Goal: Task Accomplishment & Management: Complete application form

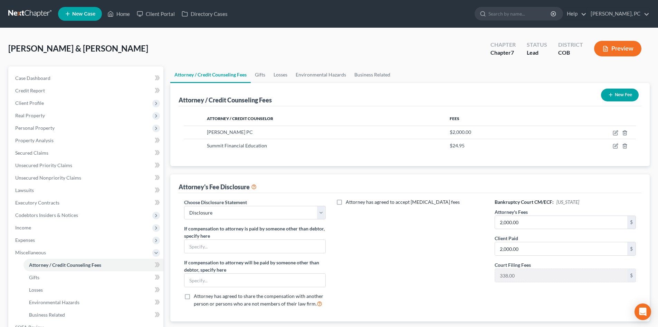
select select "0"
click at [34, 79] on span "Case Dashboard" at bounding box center [32, 78] width 35 height 6
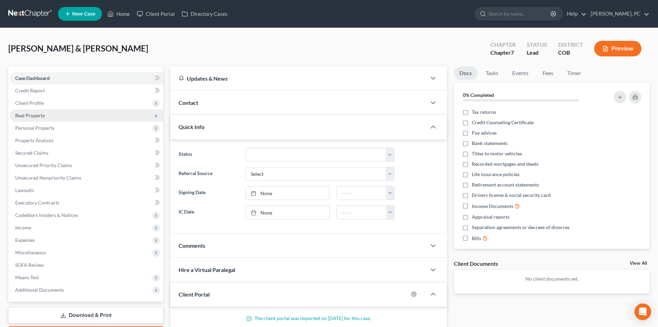
drag, startPoint x: 35, startPoint y: 105, endPoint x: 50, endPoint y: 114, distance: 17.3
click at [35, 105] on span "Client Profile" at bounding box center [29, 103] width 29 height 6
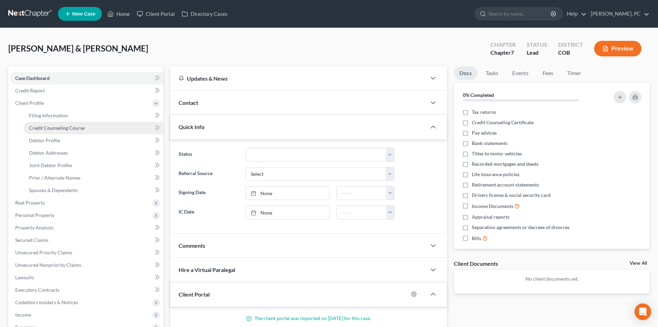
click at [66, 127] on span "Credit Counseling Course" at bounding box center [57, 128] width 56 height 6
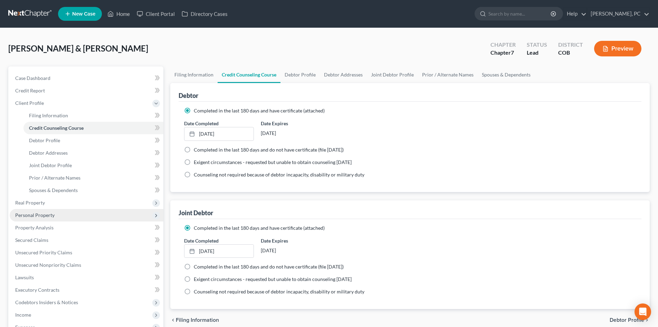
click at [45, 214] on span "Personal Property" at bounding box center [34, 215] width 39 height 6
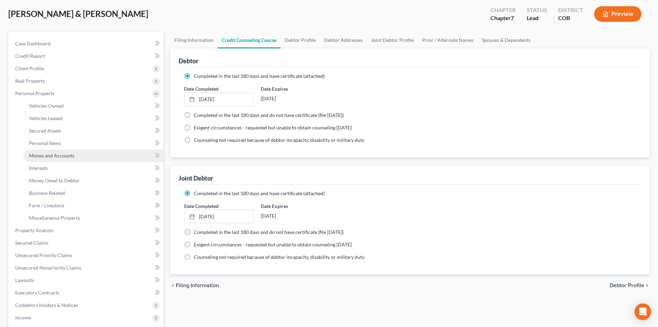
click at [58, 157] on span "Money and Accounts" at bounding box center [51, 155] width 45 height 6
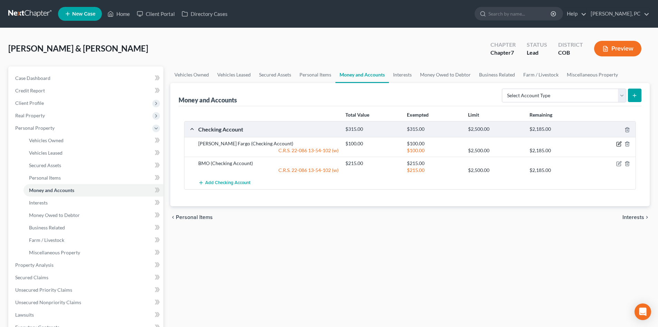
click at [619, 144] on icon "button" at bounding box center [619, 143] width 3 height 3
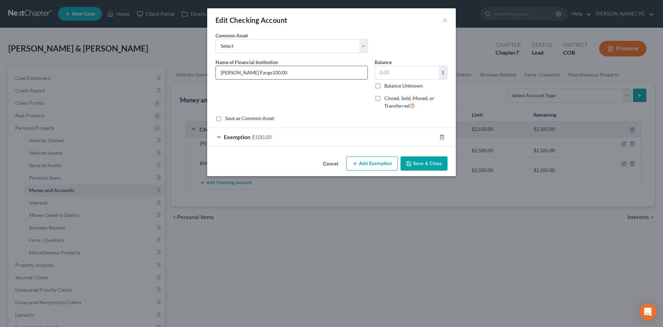
type input "[PERSON_NAME] Fargo"
click at [380, 72] on input "text" at bounding box center [407, 72] width 64 height 13
type input "90"
click at [262, 139] on span "$100.00" at bounding box center [262, 136] width 20 height 7
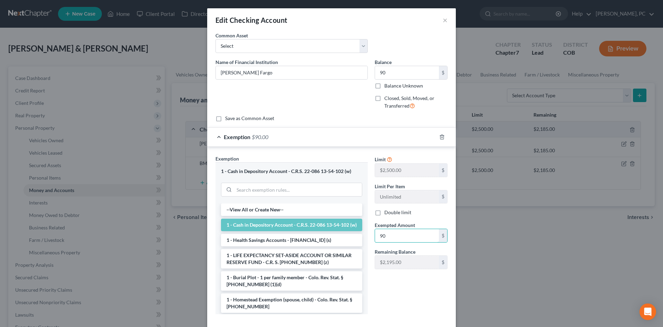
type input "90"
click at [410, 312] on div "Limit $2,500.00 $ Limit Per Item Unlimited $ Double limit Exempted Amount * 90 …" at bounding box center [411, 237] width 80 height 164
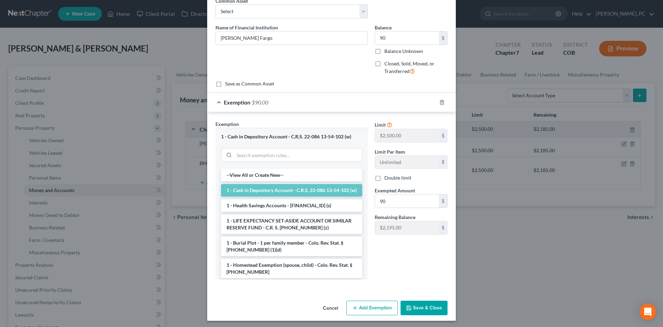
scroll to position [37, 0]
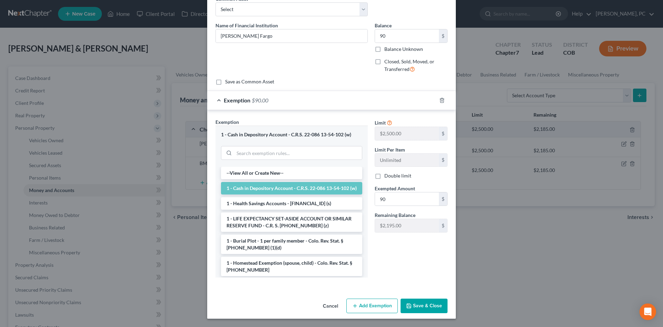
click at [425, 303] on button "Save & Close" at bounding box center [424, 305] width 47 height 15
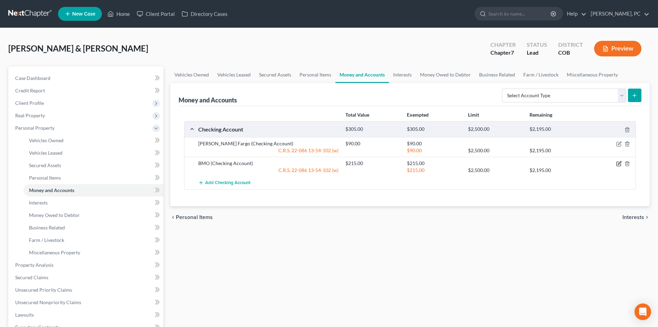
click at [617, 163] on icon "button" at bounding box center [619, 164] width 6 height 6
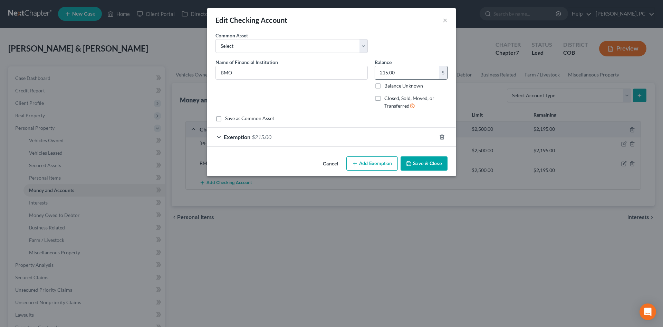
click at [402, 76] on input "215.00" at bounding box center [407, 72] width 64 height 13
click at [402, 76] on input "1,346" at bounding box center [407, 72] width 64 height 13
drag, startPoint x: 387, startPoint y: 73, endPoint x: 371, endPoint y: 74, distance: 16.3
click at [371, 74] on div "Name of Financial Institution * BMO Balance 1,346.00 $ Balance Unknown Balance …" at bounding box center [331, 86] width 239 height 57
type input "2,266"
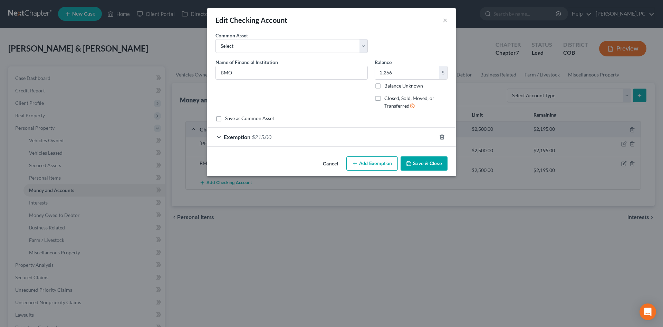
click at [267, 136] on span "$215.00" at bounding box center [262, 136] width 20 height 7
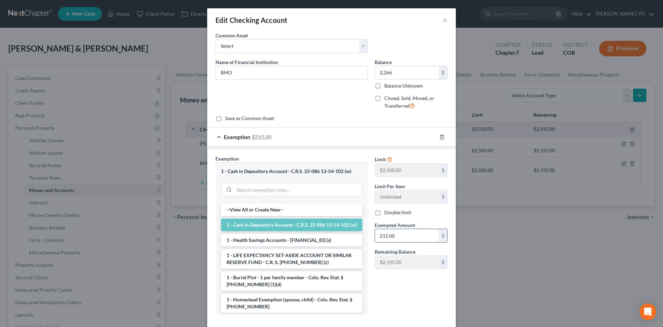
click at [396, 235] on input "215.00" at bounding box center [407, 235] width 64 height 13
type input "2,266"
click at [422, 288] on div "Limit $2,500.00 $ Limit Per Item Unlimited $ Double limit Exempted Amount * 2,2…" at bounding box center [411, 237] width 80 height 164
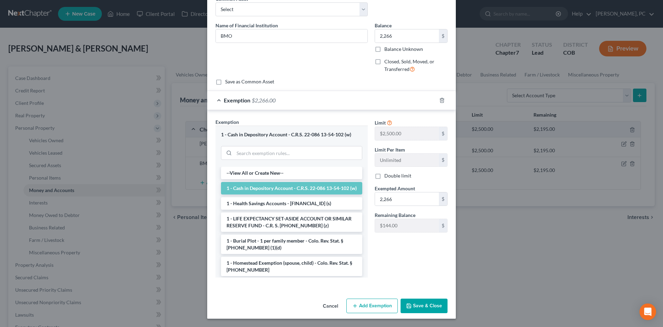
click at [427, 303] on button "Save & Close" at bounding box center [424, 305] width 47 height 15
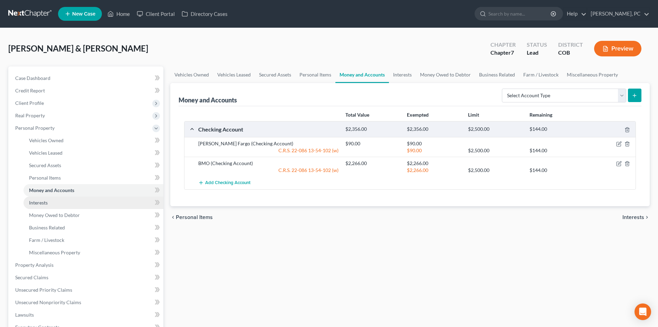
click at [36, 204] on span "Interests" at bounding box center [38, 202] width 19 height 6
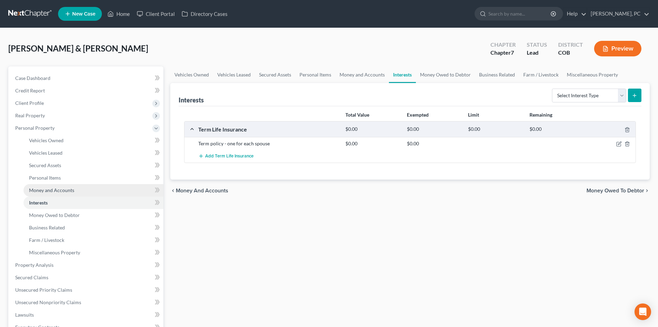
click at [51, 188] on span "Money and Accounts" at bounding box center [51, 190] width 45 height 6
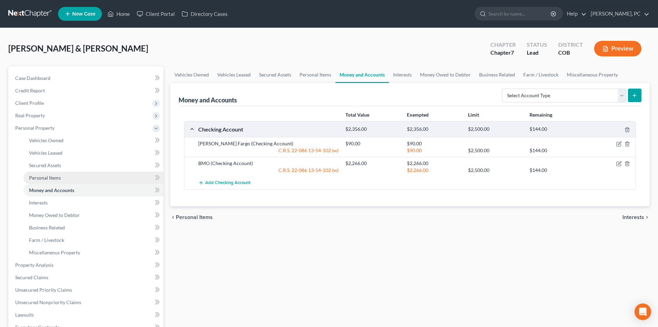
click at [49, 178] on span "Personal Items" at bounding box center [45, 177] width 32 height 6
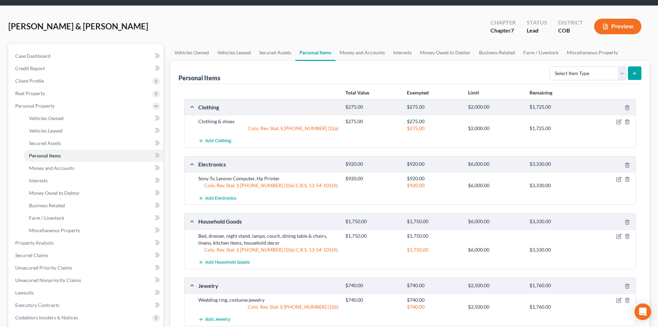
scroll to position [35, 0]
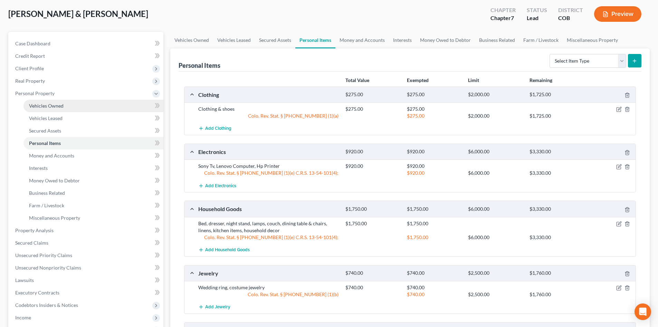
click at [51, 106] on span "Vehicles Owned" at bounding box center [46, 106] width 35 height 6
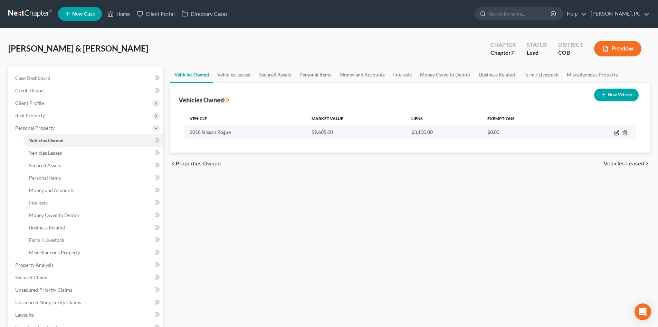
click at [614, 133] on icon "button" at bounding box center [616, 133] width 4 height 4
select select "0"
select select "8"
select select "2"
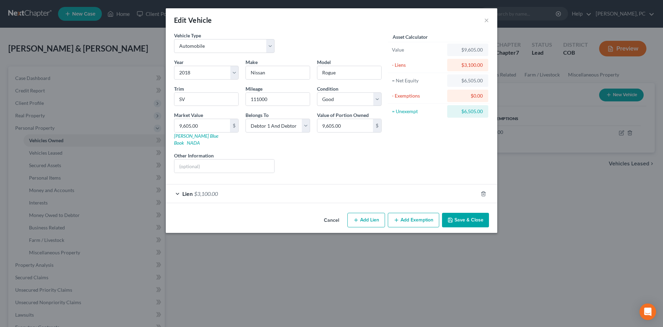
drag, startPoint x: 212, startPoint y: 186, endPoint x: 246, endPoint y: 180, distance: 35.0
click at [211, 190] on span "$3,100.00" at bounding box center [206, 193] width 24 height 7
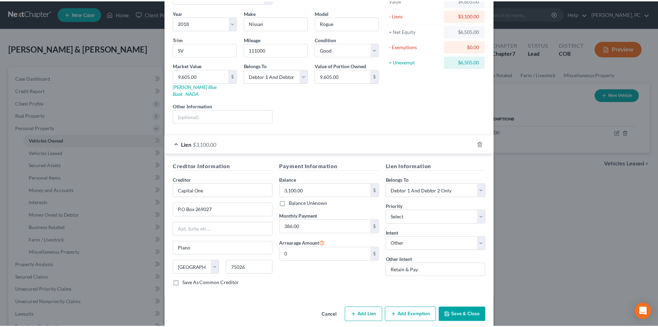
scroll to position [51, 0]
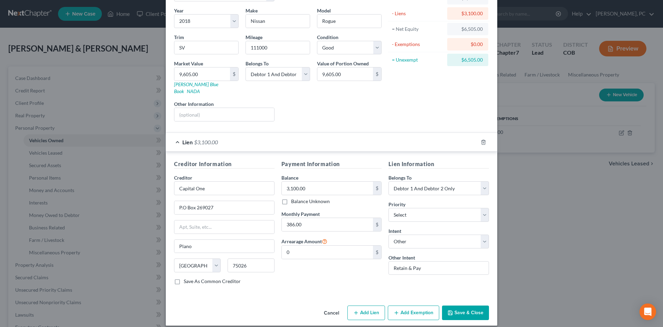
click at [464, 305] on button "Save & Close" at bounding box center [465, 312] width 47 height 15
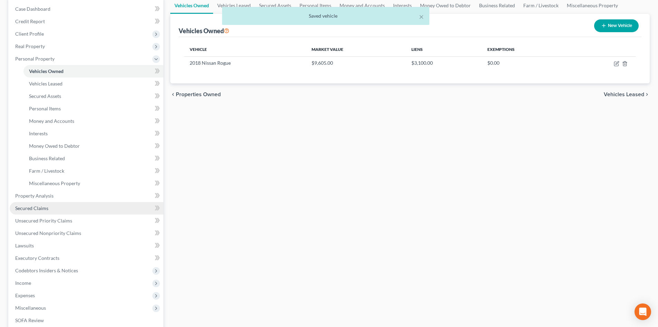
click at [35, 207] on span "Secured Claims" at bounding box center [31, 208] width 33 height 6
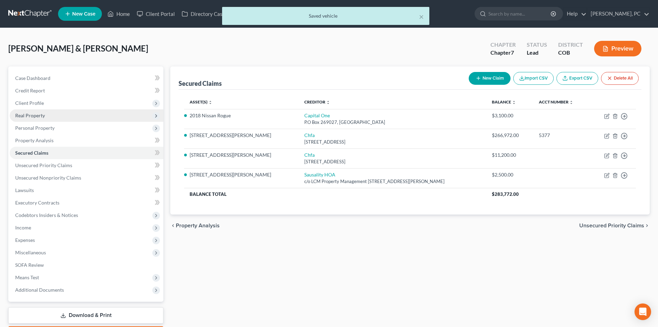
click at [31, 118] on span "Real Property" at bounding box center [87, 115] width 154 height 12
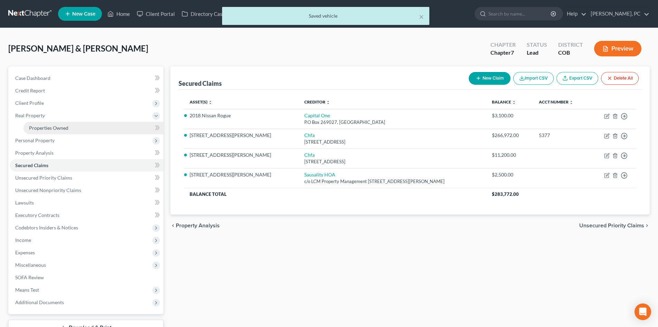
drag, startPoint x: 41, startPoint y: 122, endPoint x: 46, endPoint y: 126, distance: 6.2
click at [42, 123] on link "Properties Owned" at bounding box center [93, 128] width 140 height 12
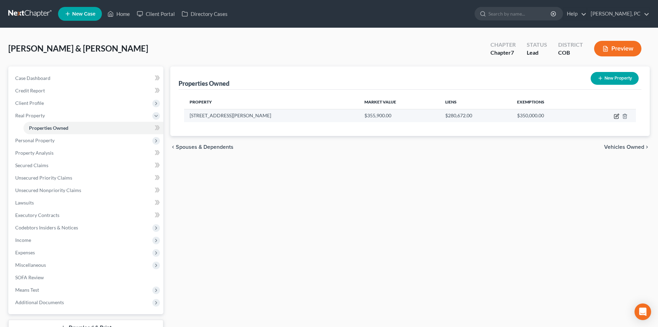
click at [614, 116] on icon "button" at bounding box center [617, 116] width 6 height 6
select select "5"
select select "2"
select select "0"
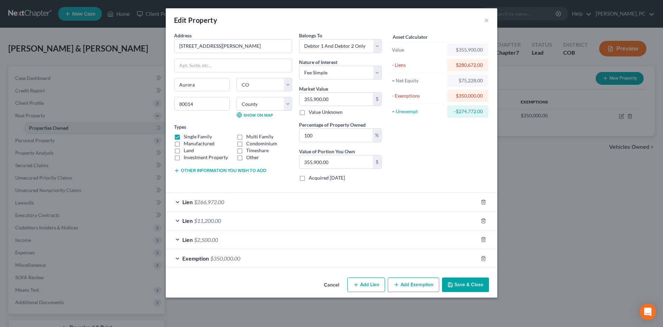
click at [476, 284] on button "Save & Close" at bounding box center [465, 284] width 47 height 15
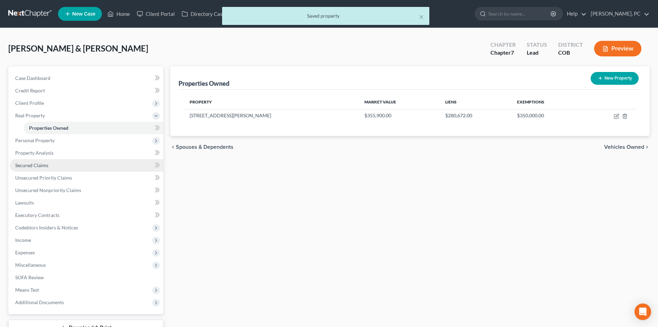
click at [33, 163] on span "Secured Claims" at bounding box center [31, 165] width 33 height 6
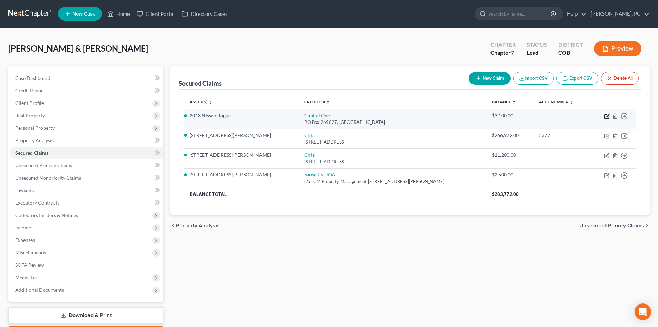
click at [606, 113] on icon "button" at bounding box center [607, 116] width 6 height 6
select select "45"
select select "0"
select select "9"
select select "4"
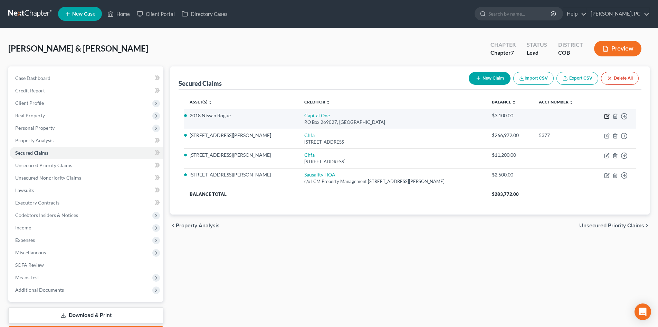
select select "2"
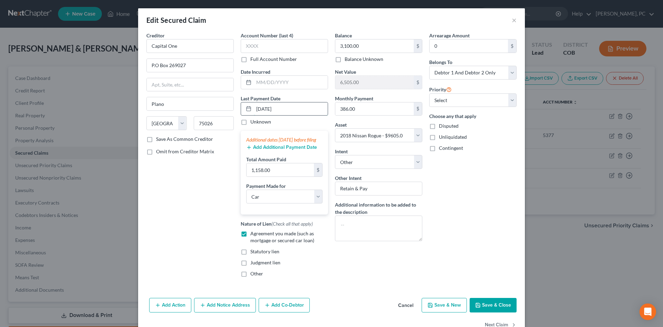
click at [288, 108] on input "[DATE]" at bounding box center [291, 108] width 74 height 13
drag, startPoint x: 281, startPoint y: 107, endPoint x: 260, endPoint y: 105, distance: 21.5
click at [260, 105] on input "[DATE]" at bounding box center [291, 108] width 74 height 13
click at [259, 106] on input "[DATE]" at bounding box center [291, 108] width 74 height 13
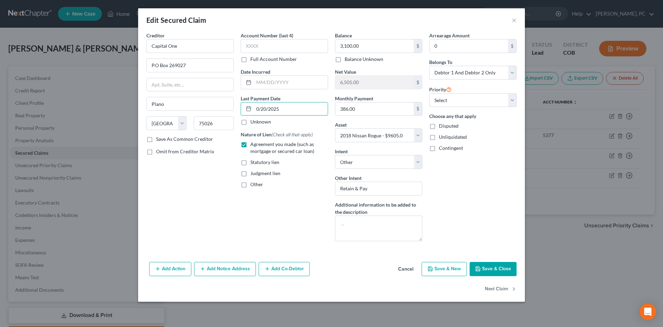
type input "[DATE]"
select select "0"
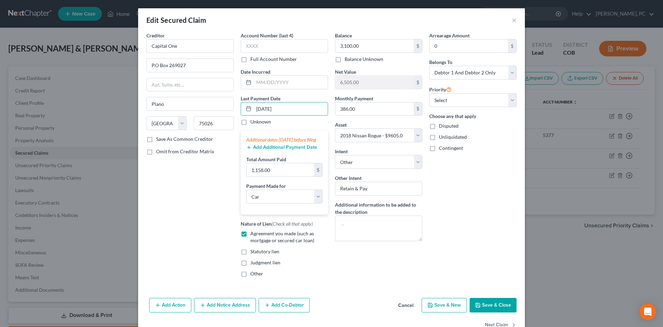
type input "[DATE]"
click at [490, 310] on button "Save & Close" at bounding box center [493, 305] width 47 height 15
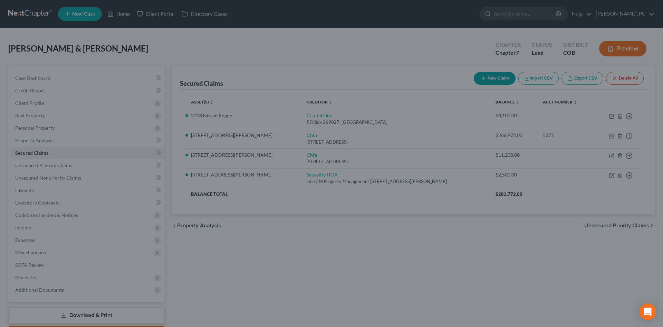
select select "9"
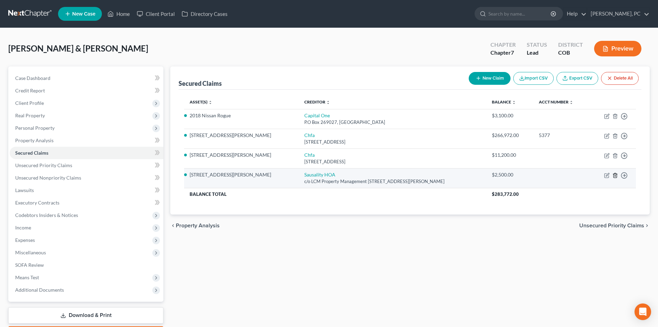
click at [615, 175] on line "button" at bounding box center [615, 175] width 0 height 1
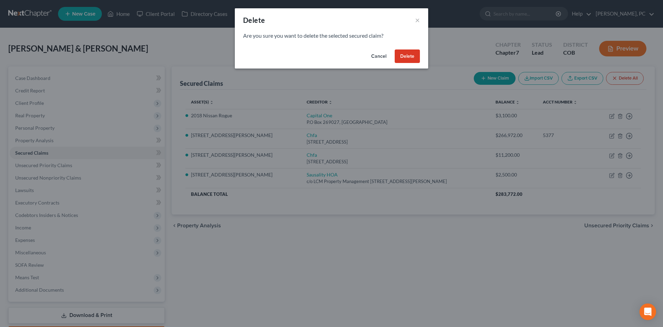
click at [412, 56] on button "Delete" at bounding box center [407, 56] width 25 height 14
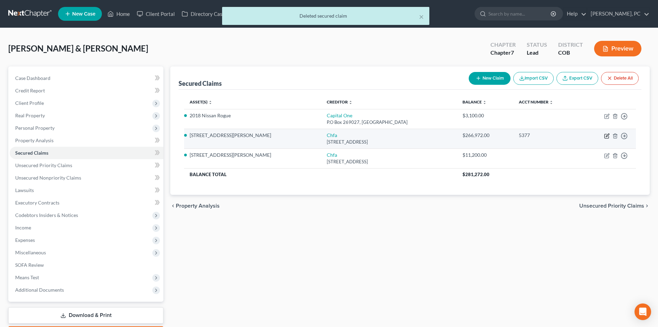
click at [606, 135] on icon "button" at bounding box center [607, 136] width 6 height 6
select select "14"
select select "3"
select select "4"
select select "2"
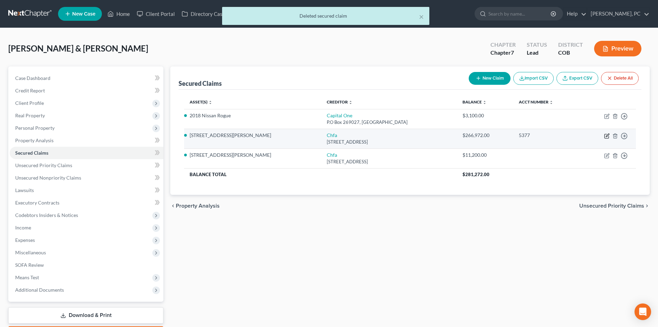
select select "0"
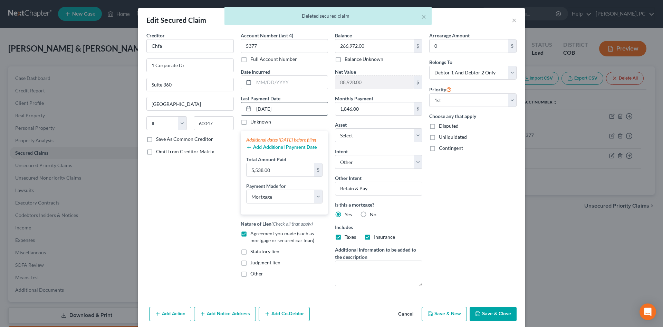
click at [259, 108] on input "[DATE]" at bounding box center [291, 108] width 74 height 13
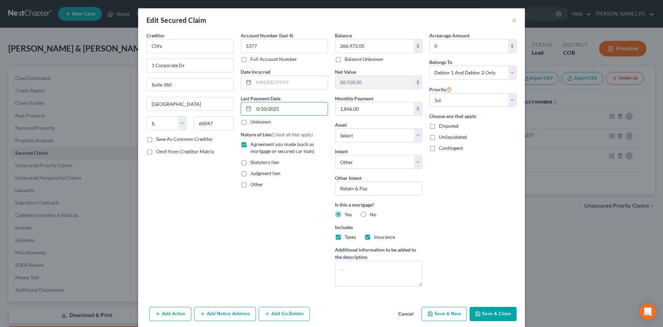
type input "[DATE]"
select select "3"
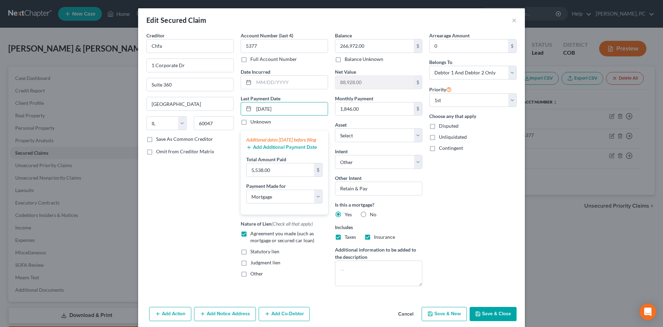
type input "[DATE]"
click at [501, 312] on button "Save & Close" at bounding box center [493, 313] width 47 height 15
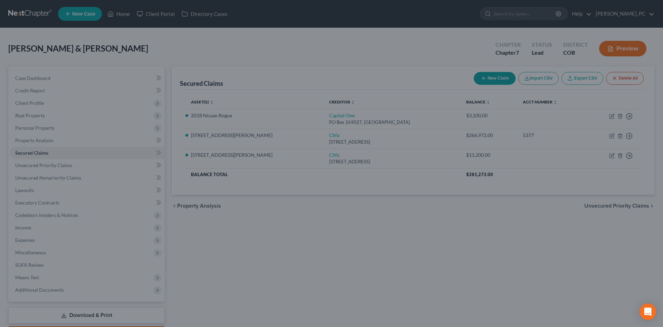
select select "6"
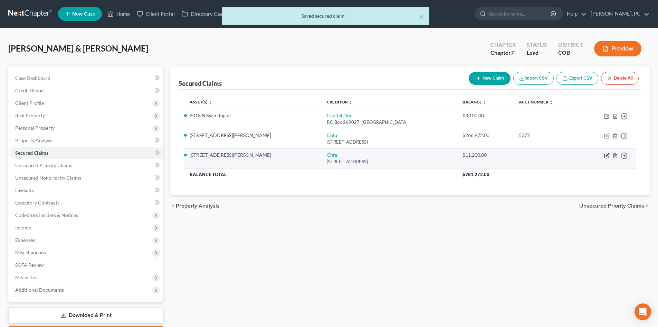
click at [606, 153] on icon "button" at bounding box center [607, 156] width 6 height 6
select select "14"
select select "6"
select select "2"
select select "0"
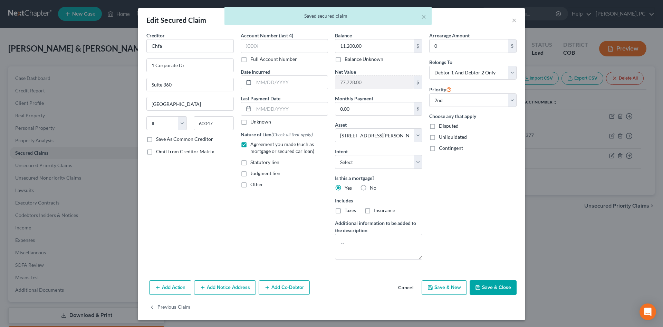
click at [483, 292] on button "Save & Close" at bounding box center [493, 287] width 47 height 15
select select
select select "1"
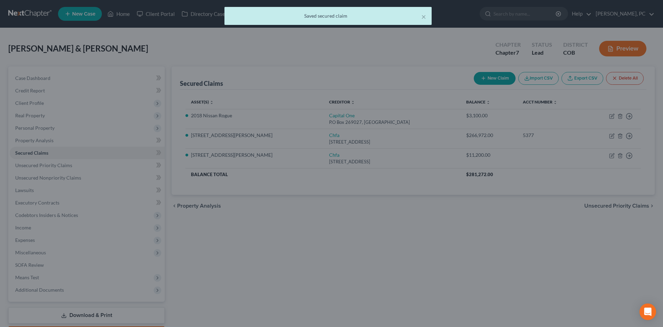
select select "6"
select select "0"
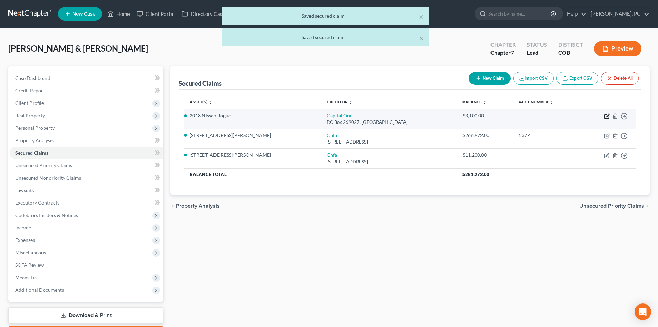
click at [608, 115] on icon "button" at bounding box center [607, 116] width 6 height 6
select select "45"
select select "0"
select select "4"
select select "2"
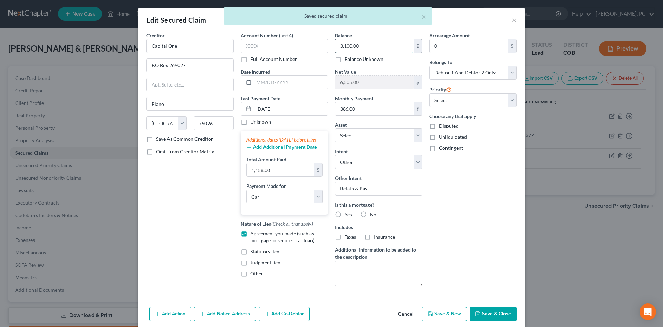
click at [361, 47] on input "3,100.00" at bounding box center [375, 45] width 78 height 13
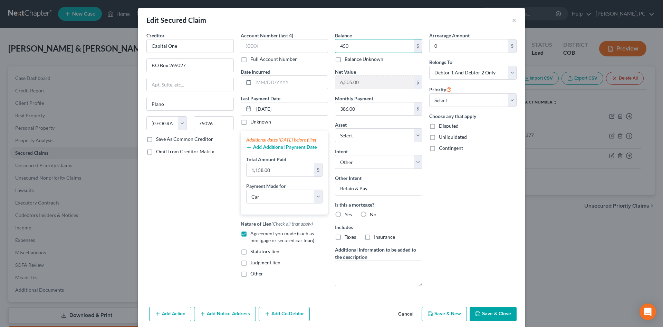
type input "450"
click at [489, 310] on button "Save & Close" at bounding box center [493, 313] width 47 height 15
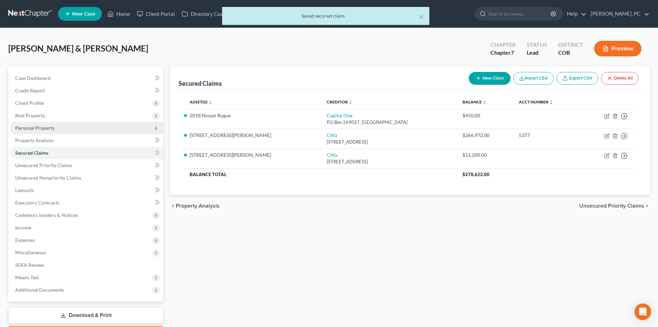
click at [26, 127] on span "Personal Property" at bounding box center [34, 128] width 39 height 6
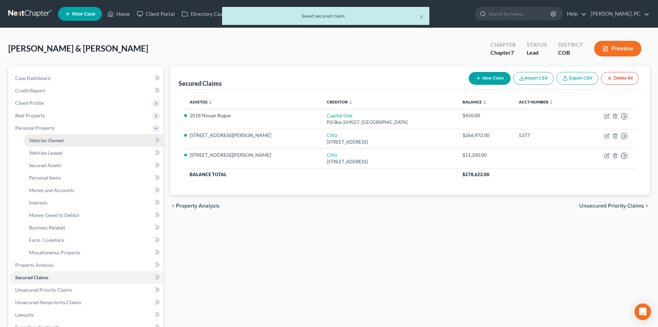
click at [55, 140] on span "Vehicles Owned" at bounding box center [46, 140] width 35 height 6
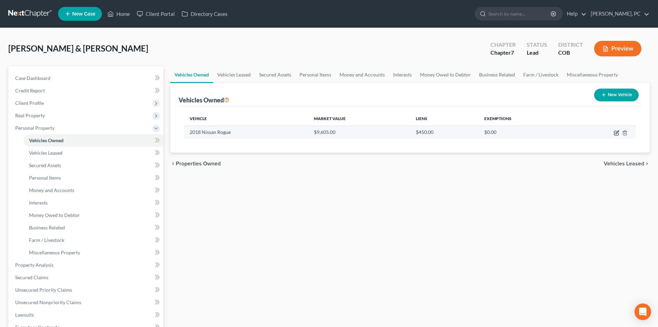
click at [617, 133] on icon "button" at bounding box center [617, 133] width 6 height 6
select select "0"
select select "8"
select select "2"
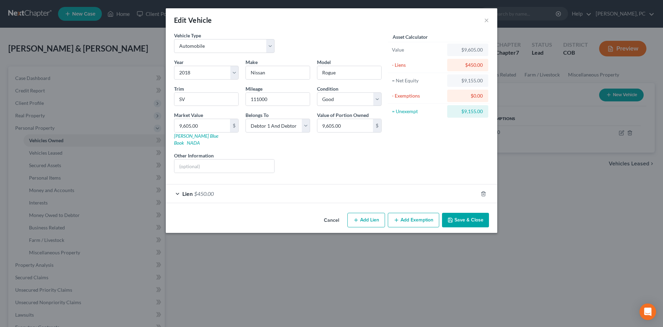
click at [423, 214] on button "Add Exemption" at bounding box center [413, 220] width 51 height 15
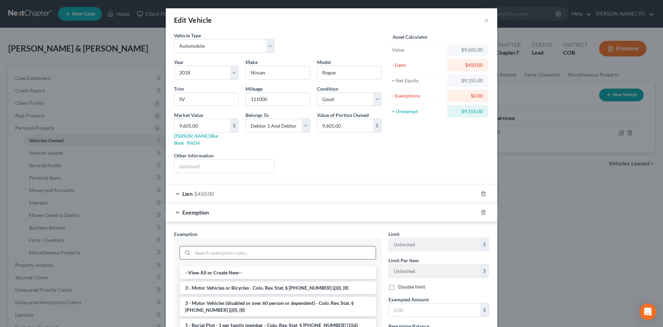
scroll to position [35, 0]
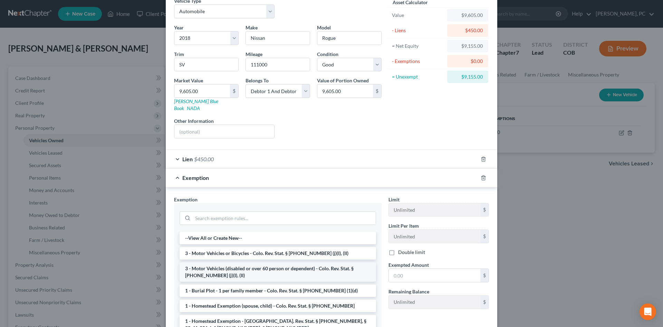
click at [273, 271] on li "3 - Motor Vehicles (disabled or over 60 person or dependent) - Colo. Rev. Stat.…" at bounding box center [278, 271] width 197 height 19
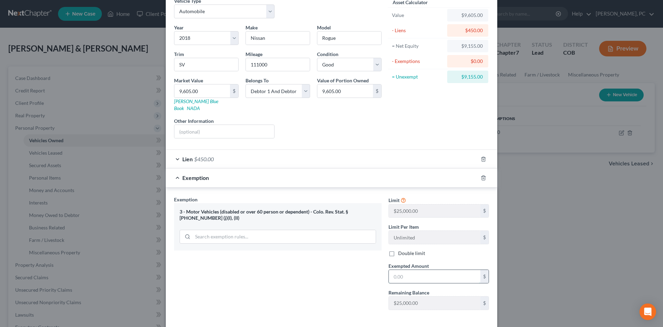
click at [417, 270] on input "text" at bounding box center [435, 276] width 92 height 13
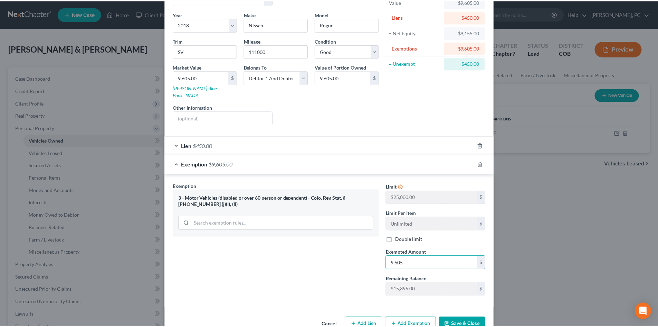
scroll to position [60, 0]
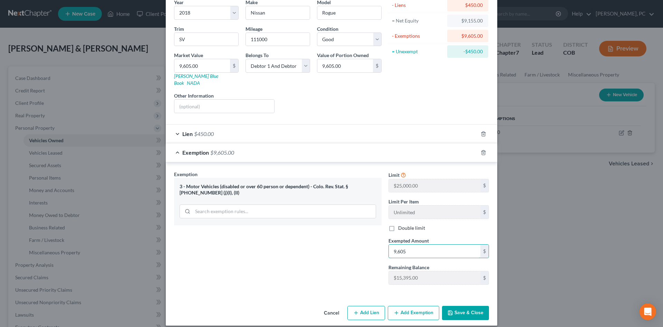
type input "9,605"
click at [473, 306] on button "Save & Close" at bounding box center [465, 312] width 47 height 15
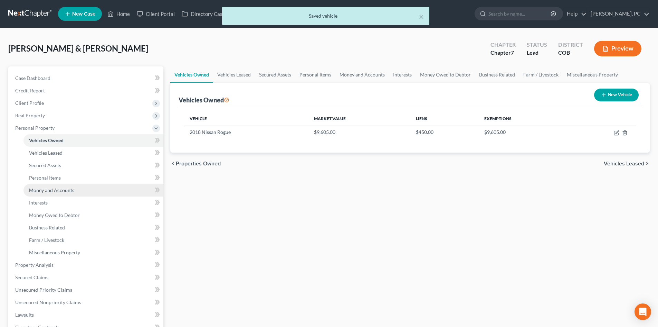
click at [59, 190] on span "Money and Accounts" at bounding box center [51, 190] width 45 height 6
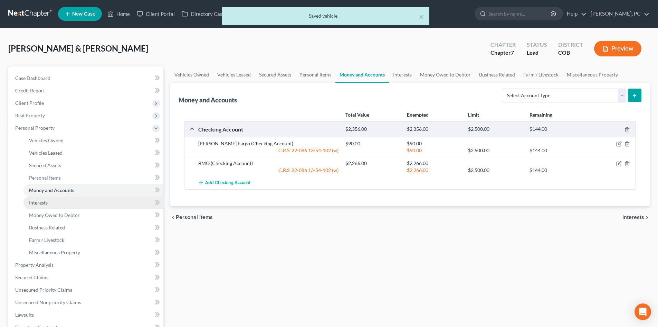
click at [40, 204] on span "Interests" at bounding box center [38, 202] width 19 height 6
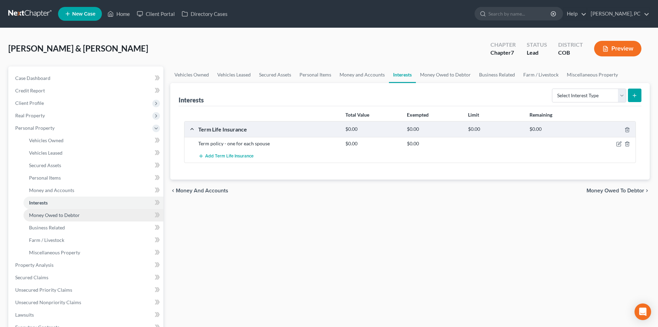
click at [54, 215] on span "Money Owed to Debtor" at bounding box center [54, 215] width 51 height 6
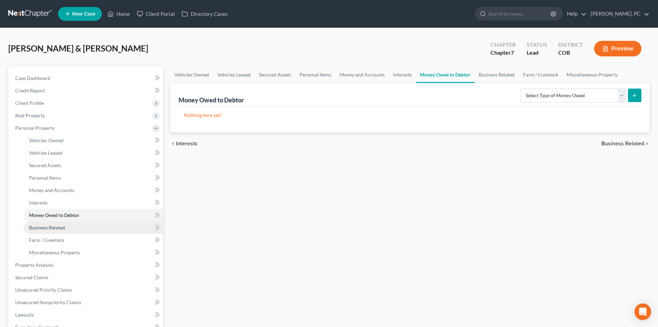
click at [47, 227] on span "Business Related" at bounding box center [47, 227] width 36 height 6
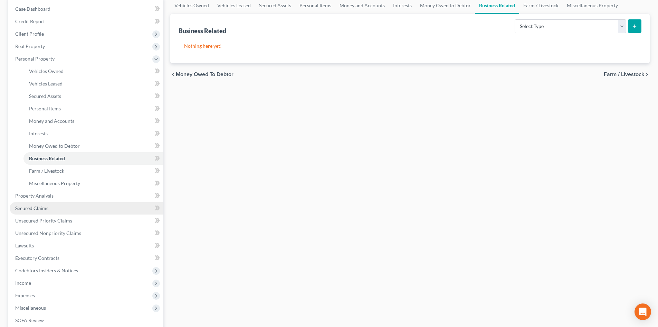
click at [29, 209] on span "Secured Claims" at bounding box center [31, 208] width 33 height 6
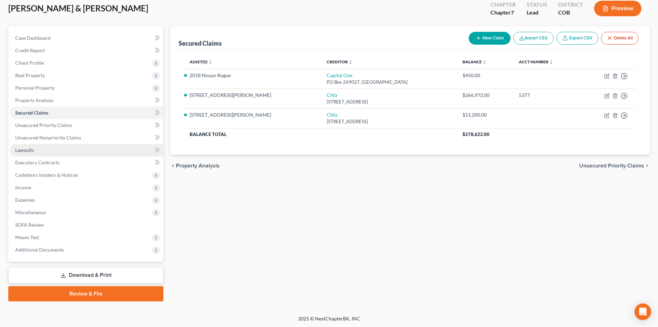
scroll to position [41, 0]
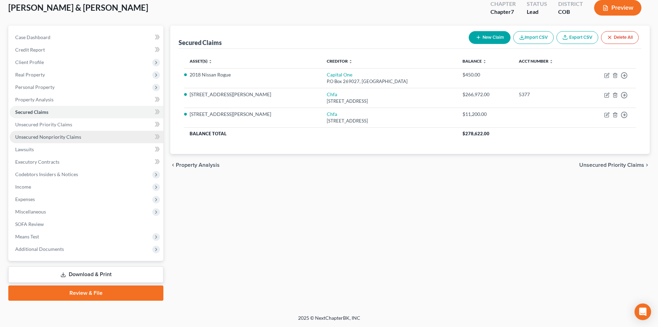
click at [68, 136] on span "Unsecured Nonpriority Claims" at bounding box center [48, 137] width 66 height 6
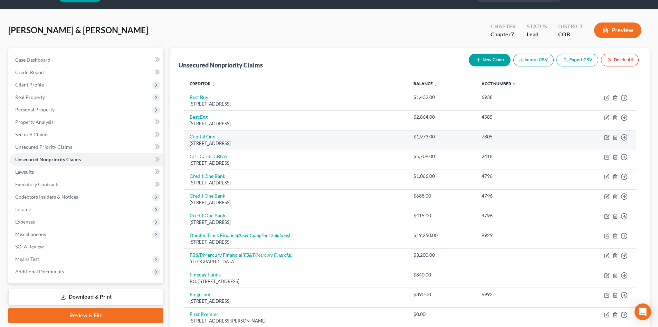
scroll to position [35, 0]
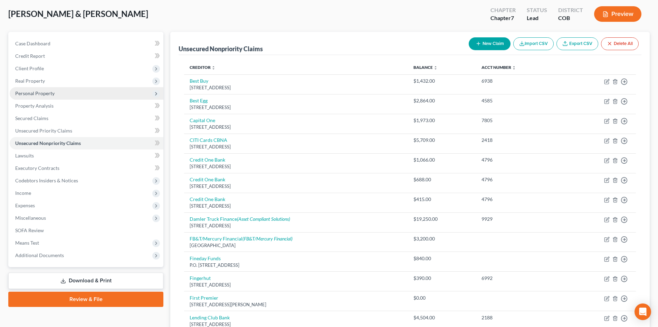
click at [37, 94] on span "Personal Property" at bounding box center [34, 93] width 39 height 6
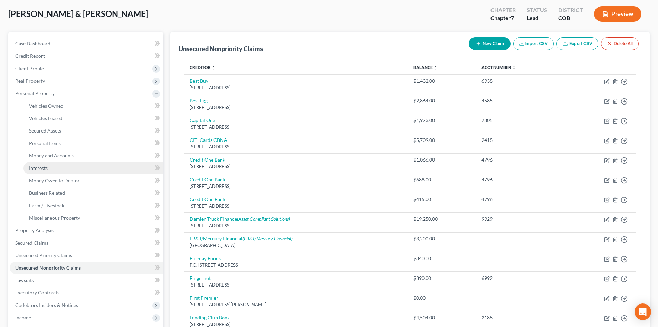
click at [37, 167] on span "Interests" at bounding box center [38, 168] width 19 height 6
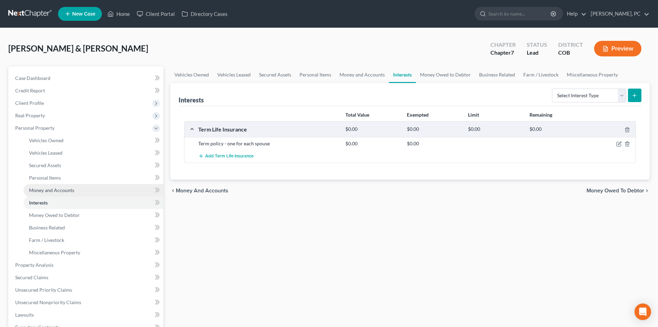
click at [62, 191] on span "Money and Accounts" at bounding box center [51, 190] width 45 height 6
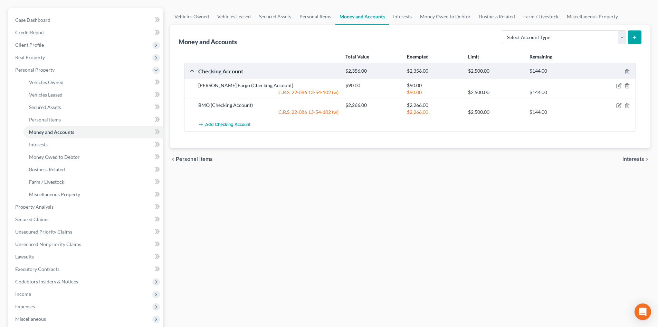
scroll to position [69, 0]
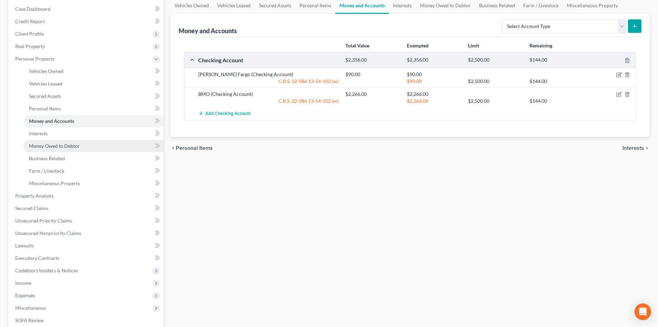
click at [60, 149] on link "Money Owed to Debtor" at bounding box center [93, 146] width 140 height 12
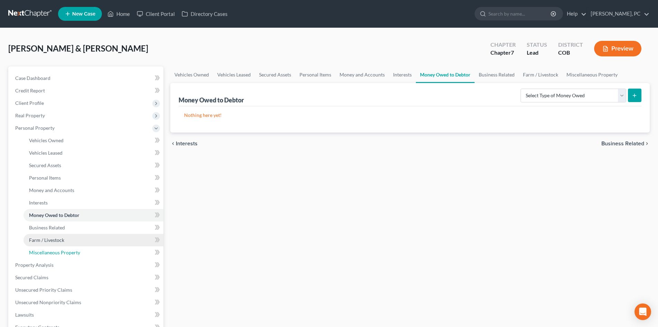
click at [67, 252] on span "Miscellaneous Property" at bounding box center [54, 252] width 51 height 6
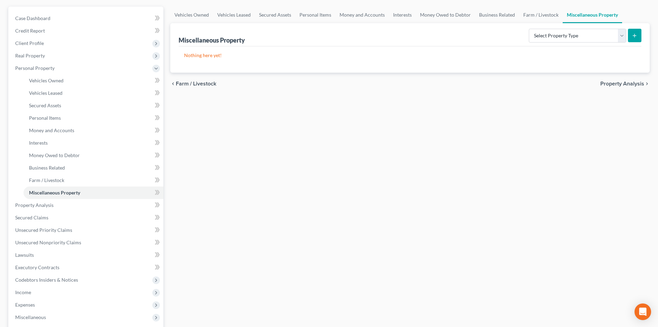
scroll to position [69, 0]
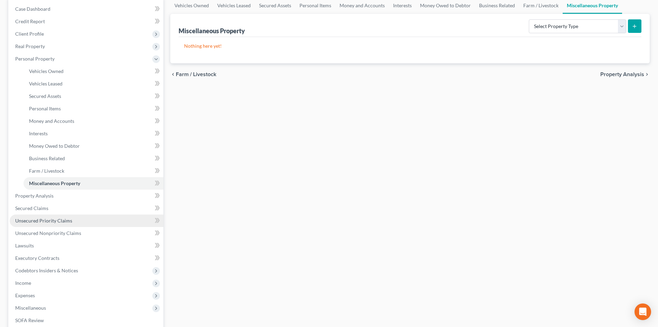
click at [41, 222] on span "Unsecured Priority Claims" at bounding box center [43, 220] width 57 height 6
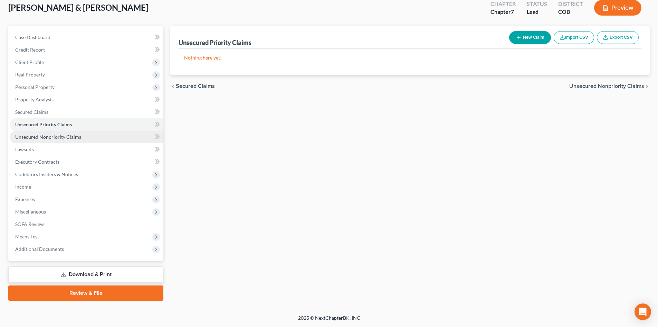
click at [53, 139] on span "Unsecured Nonpriority Claims" at bounding box center [48, 137] width 66 height 6
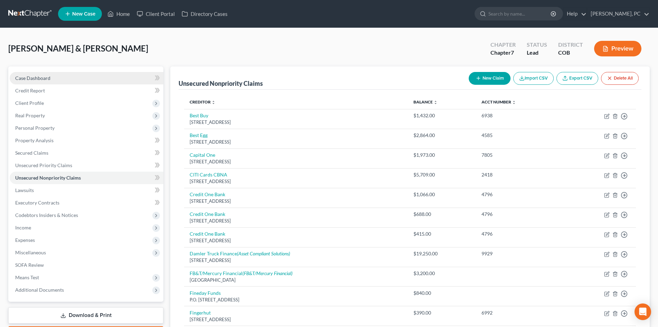
click at [36, 75] on span "Case Dashboard" at bounding box center [32, 78] width 35 height 6
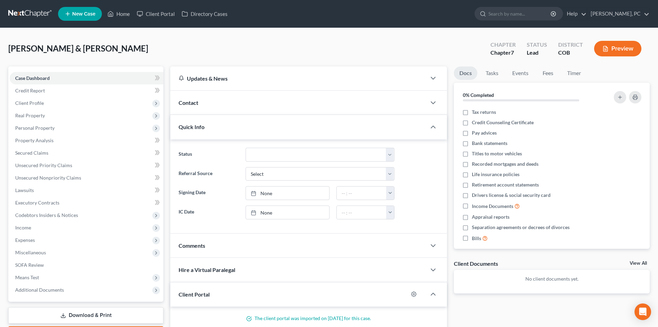
click at [639, 264] on link "View All" at bounding box center [638, 263] width 17 height 5
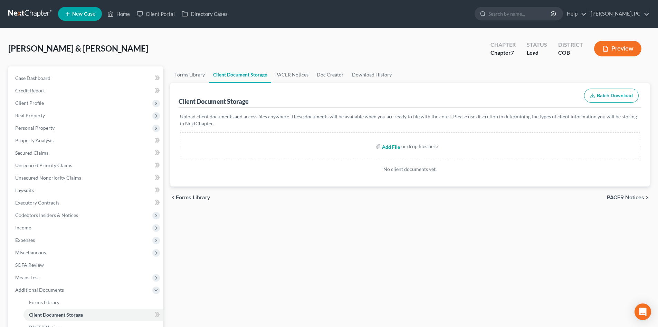
click at [397, 147] on input "file" at bounding box center [390, 146] width 17 height 12
type input "C:\fakepath\ccc for both.pdf"
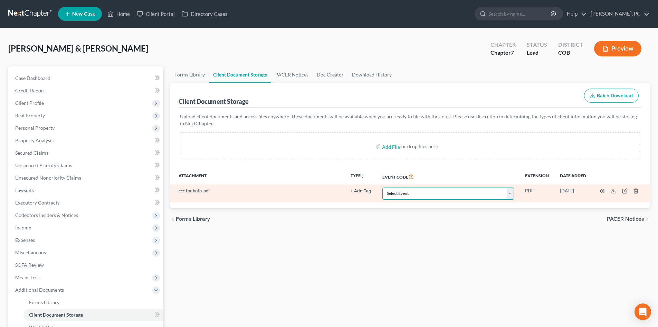
click at [402, 196] on select "Select Event 1009-1.1 Notice of Amendments 20 Largest Unsecured Creditors Amend…" at bounding box center [449, 193] width 132 height 12
select select "5"
click at [383, 187] on select "Select Event 1009-1.1 Notice of Amendments 20 Largest Unsecured Creditors Amend…" at bounding box center [449, 193] width 132 height 12
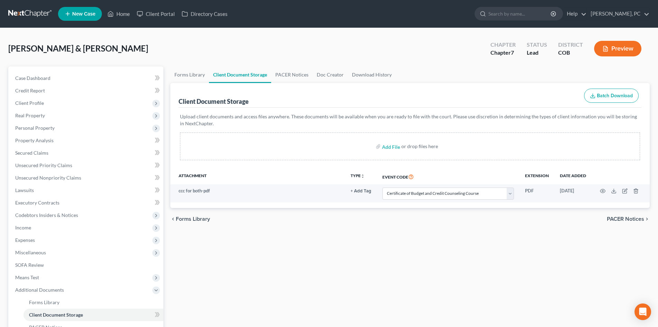
click at [308, 243] on div "Forms Library Client Document Storage PACER Notices Doc Creator Download Histor…" at bounding box center [410, 234] width 487 height 337
click at [75, 180] on span "Unsecured Nonpriority Claims" at bounding box center [48, 177] width 66 height 6
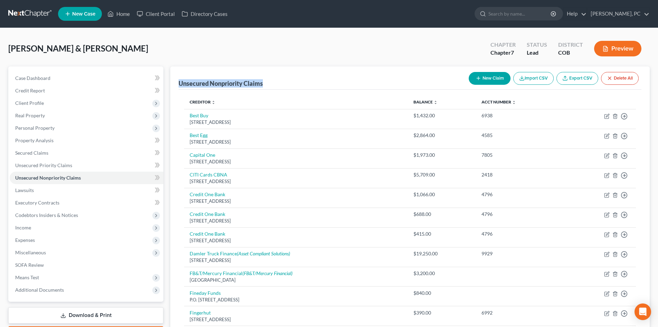
drag, startPoint x: 267, startPoint y: 84, endPoint x: 173, endPoint y: 84, distance: 94.3
click at [327, 72] on div "Unsecured Nonpriority Claims New Claim Import CSV Export CSV Delete All" at bounding box center [410, 77] width 463 height 23
drag, startPoint x: 435, startPoint y: 70, endPoint x: 439, endPoint y: 70, distance: 3.8
click at [435, 70] on div "Unsecured Nonpriority Claims New Claim Import CSV Export CSV Delete All" at bounding box center [410, 77] width 463 height 23
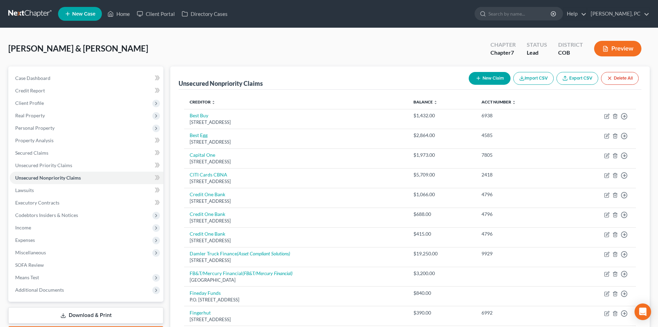
click at [489, 80] on button "New Claim" at bounding box center [490, 78] width 42 height 13
select select "2"
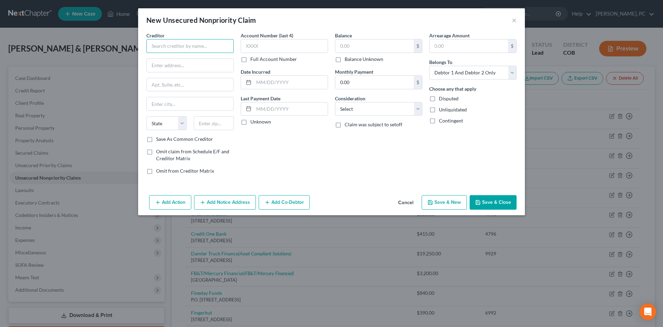
click at [190, 48] on input "text" at bounding box center [190, 46] width 87 height 14
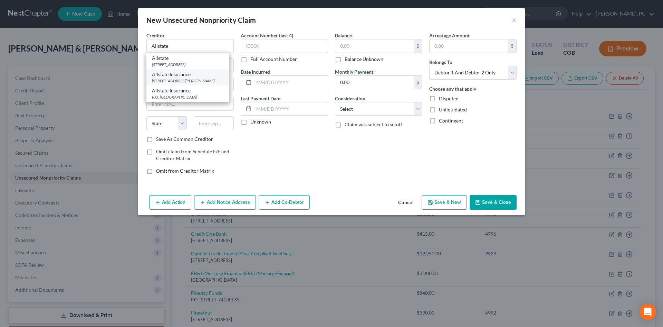
click at [181, 78] on div "Allstate Insurance" at bounding box center [188, 74] width 72 height 7
type input "Allstate Insurance"
type input "[STREET_ADDRESS][PERSON_NAME]"
type input "[GEOGRAPHIC_DATA]"
select select "14"
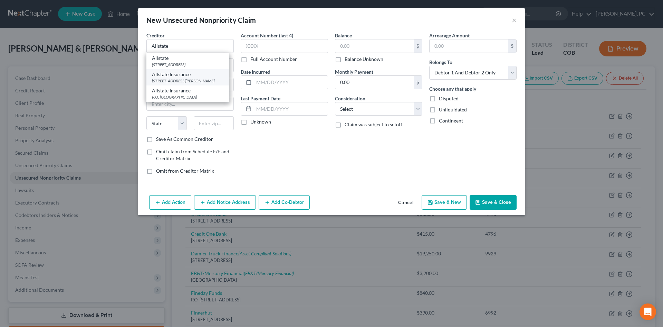
type input "60062"
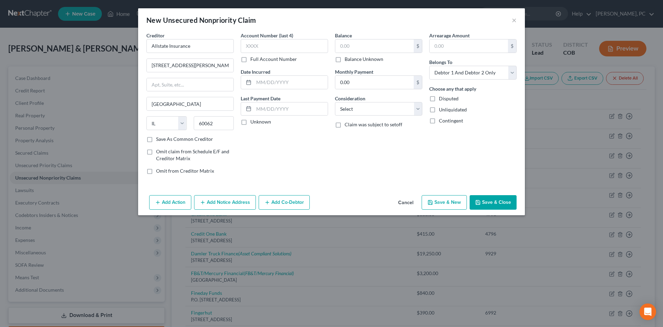
click at [235, 198] on button "Add Notice Address" at bounding box center [225, 202] width 62 height 15
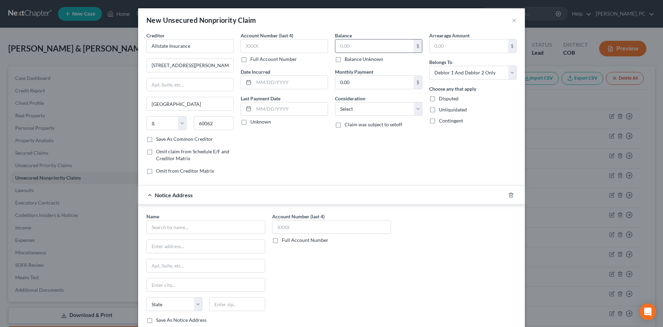
click at [362, 48] on input "text" at bounding box center [375, 45] width 78 height 13
type input "387"
click at [199, 227] on input "text" at bounding box center [206, 227] width 119 height 14
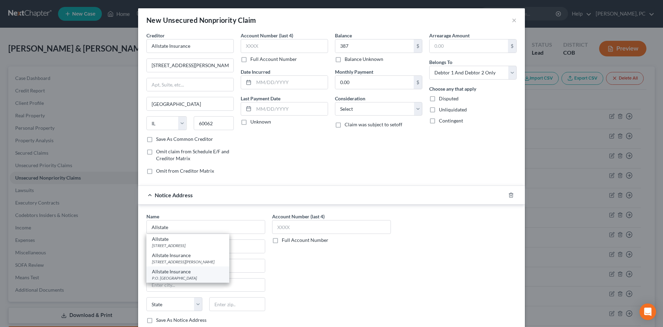
click at [196, 274] on div "Allstate Insurance" at bounding box center [188, 271] width 72 height 7
type input "Allstate Insurance"
type input "P.O. Box 660598"
type input "[GEOGRAPHIC_DATA]"
select select "45"
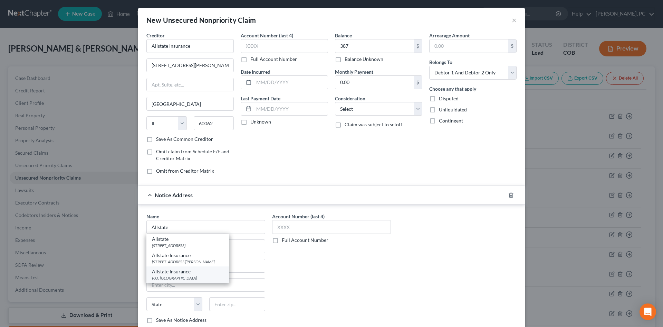
type input "75266"
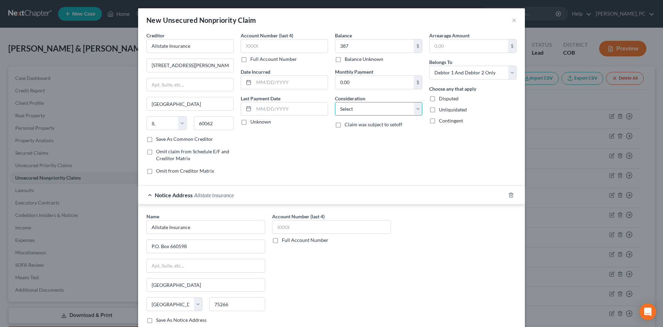
click at [374, 110] on select "Select Cable / Satellite Services Collection Agency Credit Card Debt Debt Couns…" at bounding box center [378, 109] width 87 height 14
select select "14"
click at [335, 102] on select "Select Cable / Satellite Services Collection Agency Credit Card Debt Debt Couns…" at bounding box center [378, 109] width 87 height 14
click at [359, 130] on input "text" at bounding box center [379, 135] width 87 height 13
type input "Insurance Premiums"
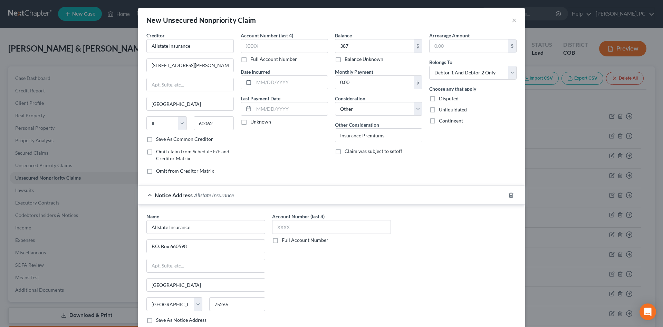
click at [461, 148] on div "Arrearage Amount $ Belongs To * Select Debtor 1 Only Debtor 2 Only Debtor 1 And…" at bounding box center [473, 106] width 94 height 148
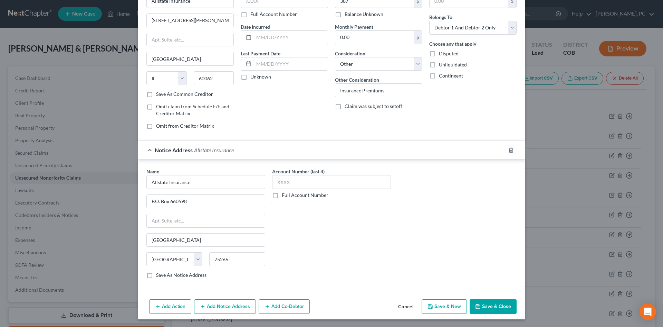
scroll to position [46, 0]
click at [243, 306] on button "Add Notice Address" at bounding box center [225, 305] width 62 height 15
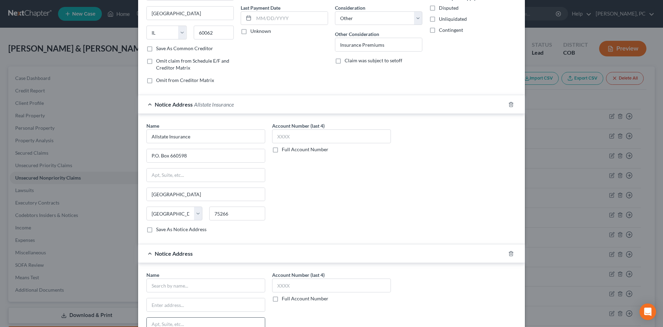
scroll to position [149, 0]
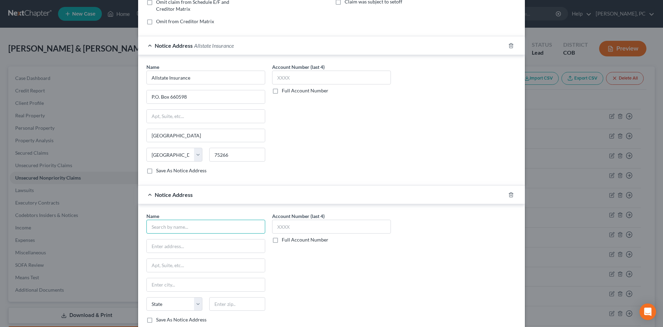
click at [197, 230] on input "text" at bounding box center [206, 226] width 119 height 14
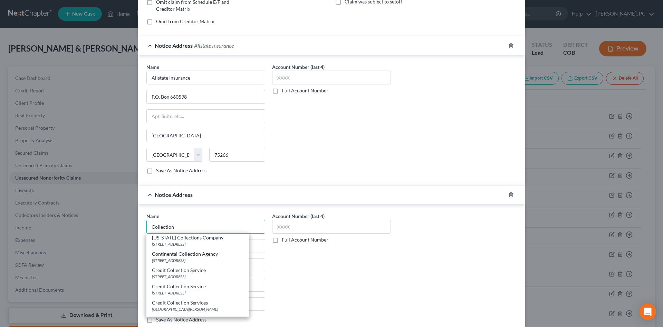
scroll to position [518, 0]
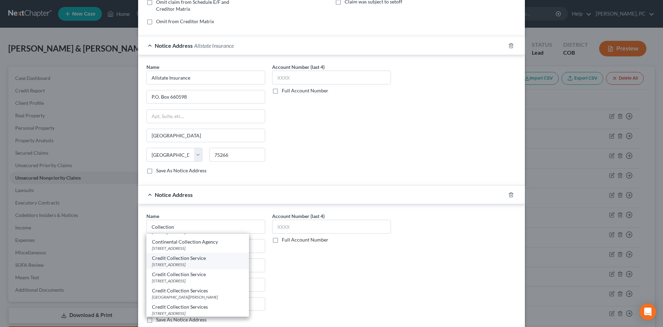
click at [199, 264] on div "[STREET_ADDRESS]" at bounding box center [198, 264] width 92 height 6
type input "Credit Collection Service"
type input "[STREET_ADDRESS]"
type input "[PERSON_NAME]"
select select "22"
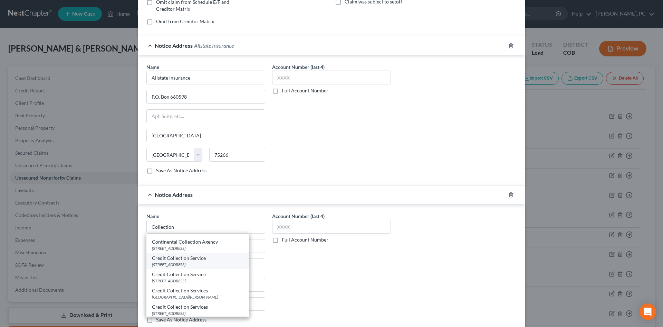
type input "02062"
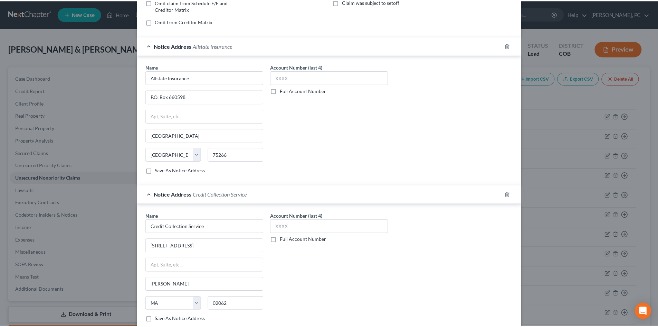
scroll to position [195, 0]
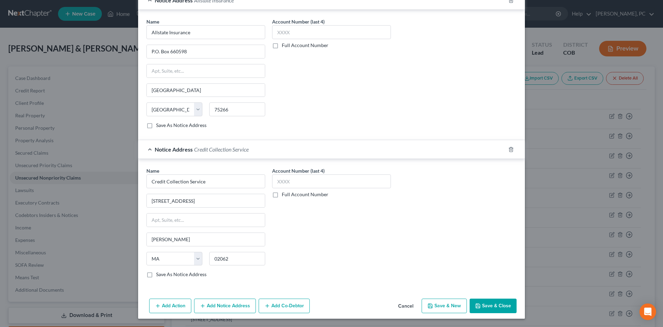
click at [492, 305] on button "Save & Close" at bounding box center [493, 305] width 47 height 15
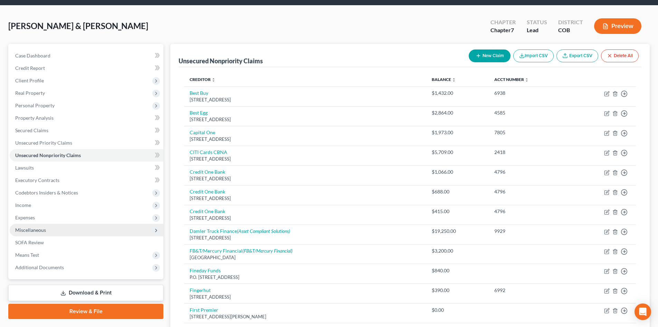
scroll to position [35, 0]
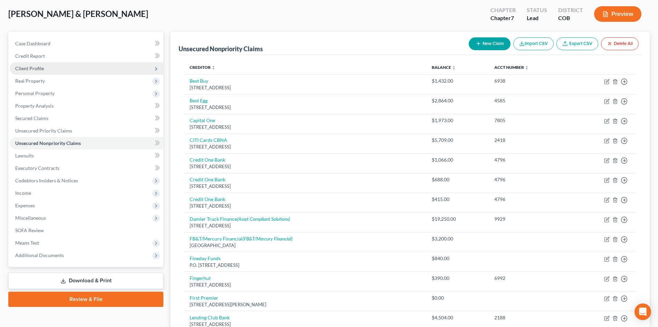
click at [29, 66] on span "Client Profile" at bounding box center [29, 68] width 29 height 6
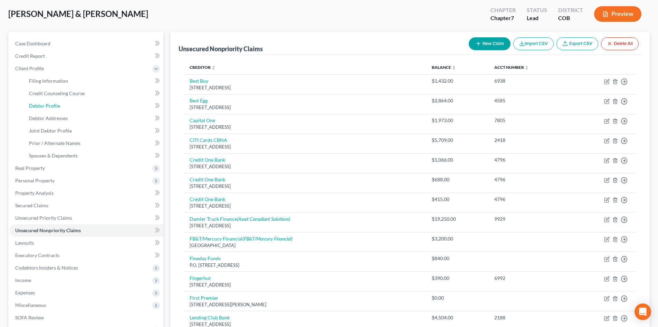
drag, startPoint x: 52, startPoint y: 106, endPoint x: 160, endPoint y: 121, distance: 109.5
click at [52, 106] on span "Debtor Profile" at bounding box center [44, 106] width 31 height 6
select select "1"
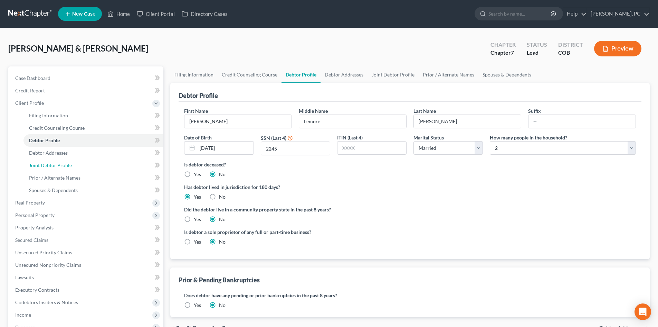
drag, startPoint x: 55, startPoint y: 167, endPoint x: 274, endPoint y: 168, distance: 219.1
click at [55, 167] on span "Joint Debtor Profile" at bounding box center [50, 165] width 43 height 6
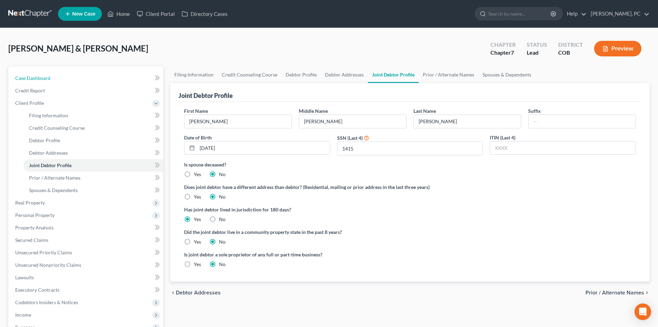
drag, startPoint x: 41, startPoint y: 76, endPoint x: 157, endPoint y: 118, distance: 123.2
click at [41, 76] on span "Case Dashboard" at bounding box center [32, 78] width 35 height 6
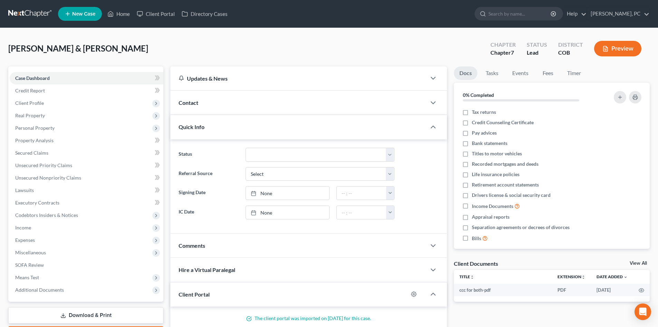
click at [640, 261] on link "View All" at bounding box center [638, 263] width 17 height 5
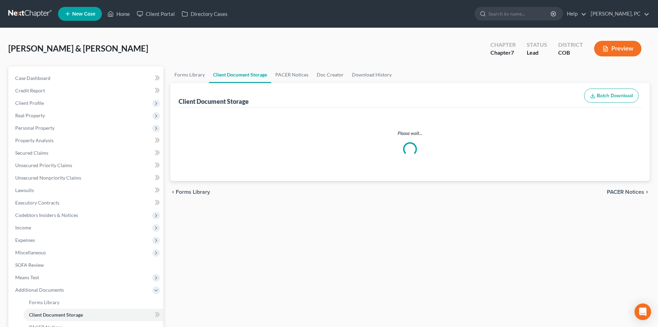
select select "5"
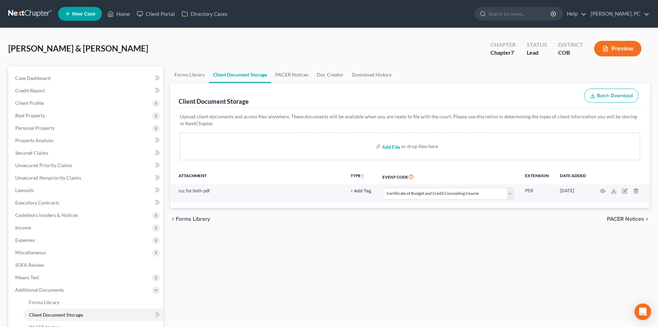
click at [393, 145] on input "file" at bounding box center [390, 146] width 17 height 12
type input "C:\fakepath\No pay advices.pdf"
select select "5"
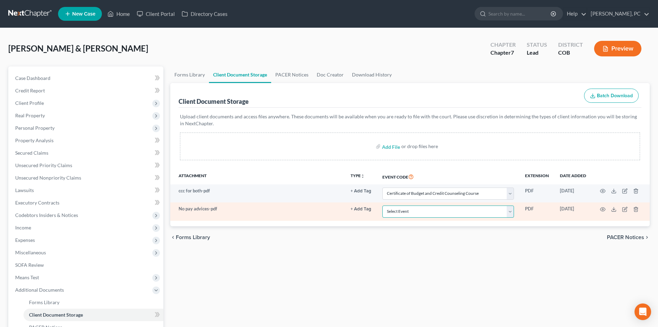
click at [409, 213] on select "Select Event 1009-1.1 Notice of Amendments 20 Largest Unsecured Creditors Amend…" at bounding box center [449, 211] width 132 height 12
select select "28"
click at [383, 205] on select "Select Event 1009-1.1 Notice of Amendments 20 Largest Unsecured Creditors Amend…" at bounding box center [449, 211] width 132 height 12
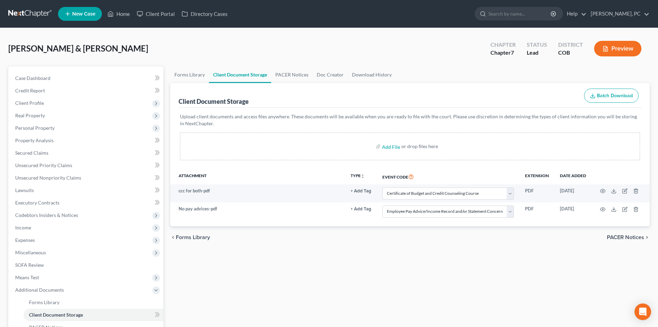
click at [305, 267] on div "Forms Library Client Document Storage PACER Notices Doc Creator Download Histor…" at bounding box center [410, 234] width 487 height 337
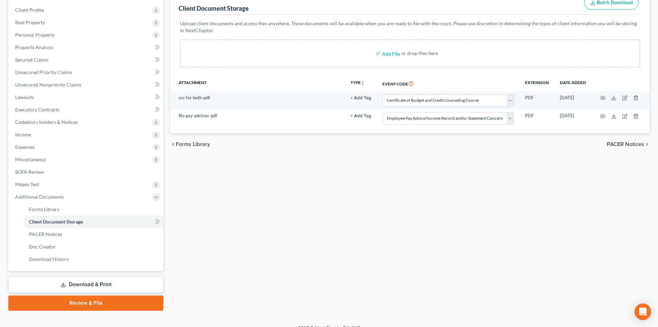
scroll to position [103, 0]
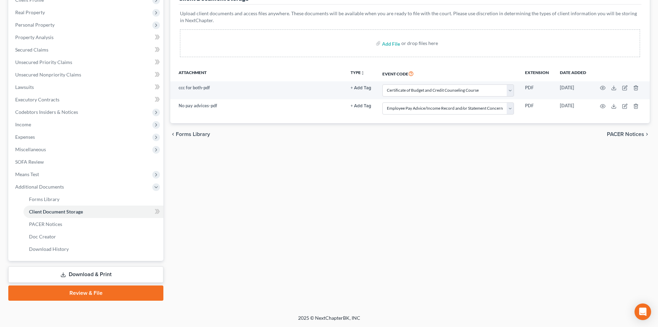
click at [103, 275] on link "Download & Print" at bounding box center [85, 274] width 155 height 16
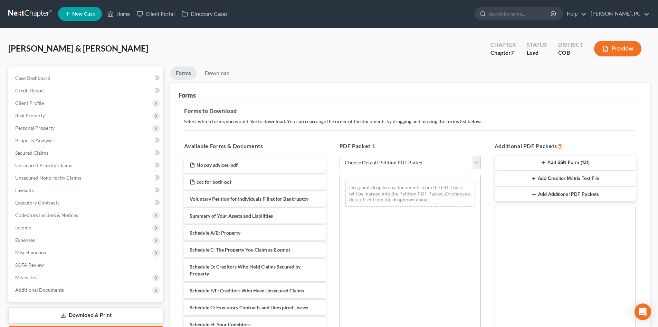
drag, startPoint x: 541, startPoint y: 162, endPoint x: 383, endPoint y: 123, distance: 163.0
click at [541, 162] on icon "button" at bounding box center [544, 163] width 6 height 6
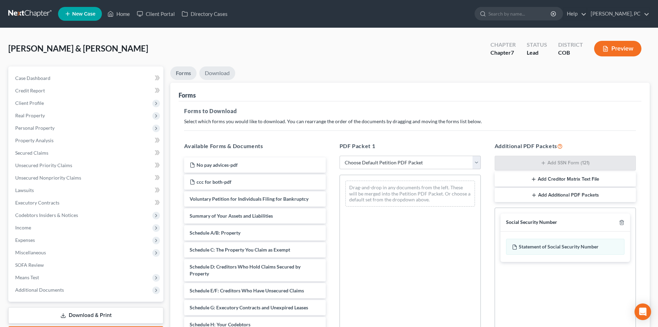
click at [226, 76] on link "Download" at bounding box center [217, 72] width 36 height 13
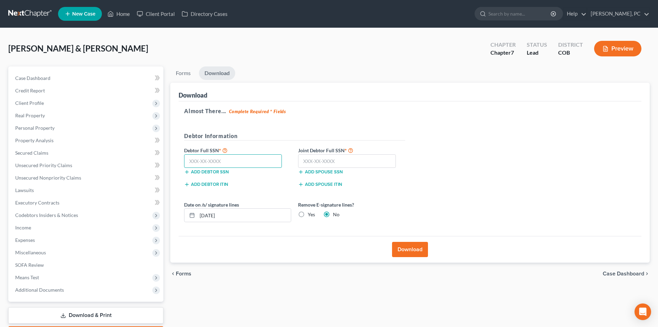
click at [251, 160] on input "text" at bounding box center [233, 161] width 98 height 14
type input "523-76-2245"
click at [309, 164] on input "text" at bounding box center [347, 161] width 98 height 14
type input "351-48-1415"
click at [407, 244] on button "Download" at bounding box center [410, 249] width 36 height 15
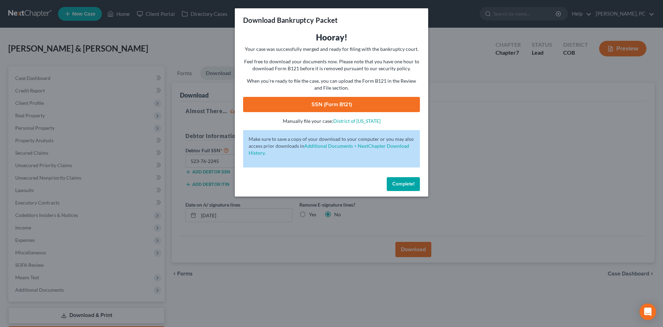
click at [329, 104] on link "SSN (Form B121)" at bounding box center [331, 104] width 177 height 15
click at [404, 183] on span "Complete!" at bounding box center [404, 184] width 22 height 6
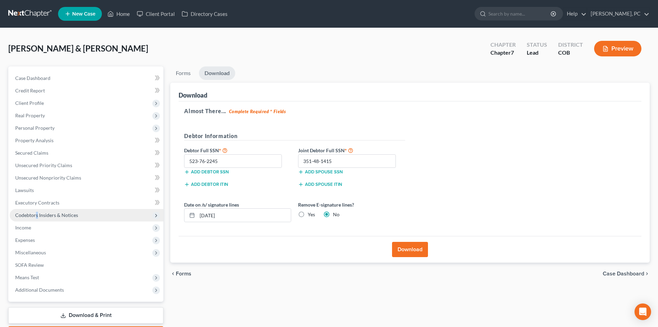
click at [36, 218] on span "Codebtors Insiders & Notices" at bounding box center [87, 215] width 154 height 12
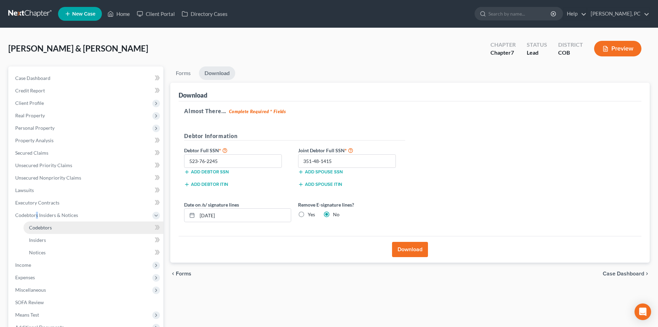
click at [29, 225] on link "Codebtors" at bounding box center [93, 227] width 140 height 12
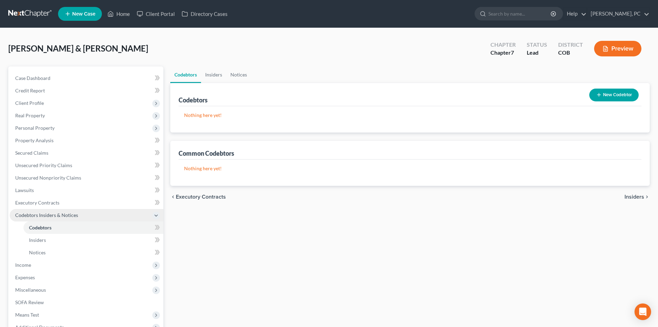
click at [28, 217] on span "Codebtors Insiders & Notices" at bounding box center [46, 215] width 63 height 6
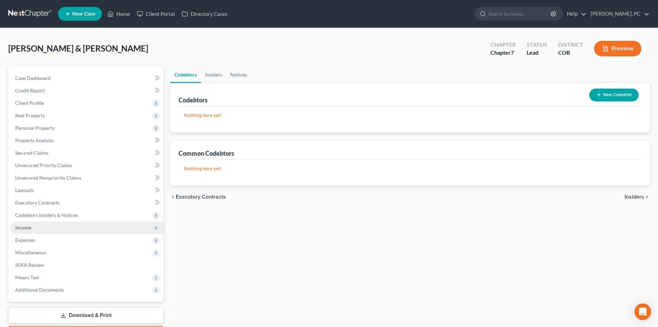
click at [24, 226] on span "Income" at bounding box center [23, 227] width 16 height 6
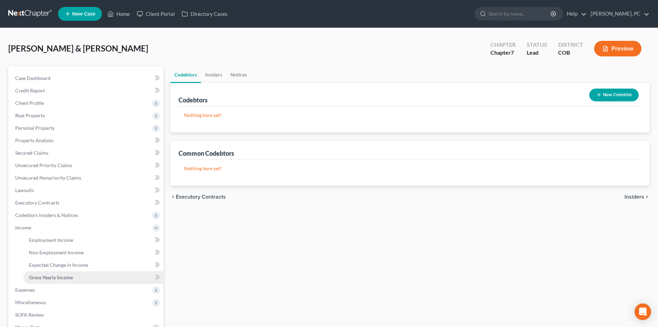
click at [46, 279] on span "Gross Yearly Income" at bounding box center [51, 277] width 44 height 6
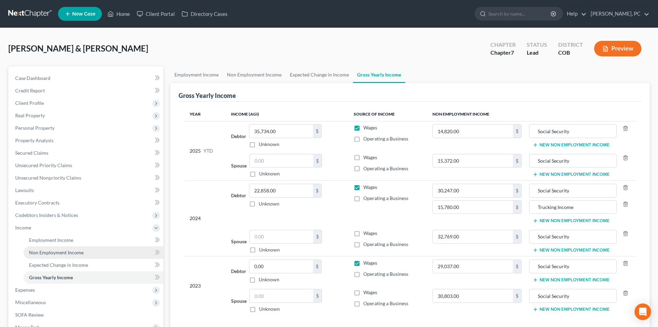
click at [48, 252] on span "Non Employment Income" at bounding box center [56, 252] width 55 height 6
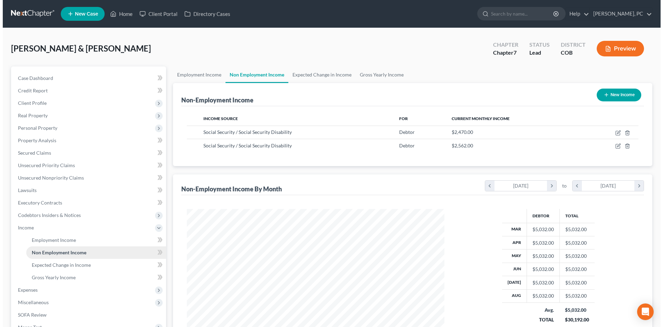
scroll to position [129, 272]
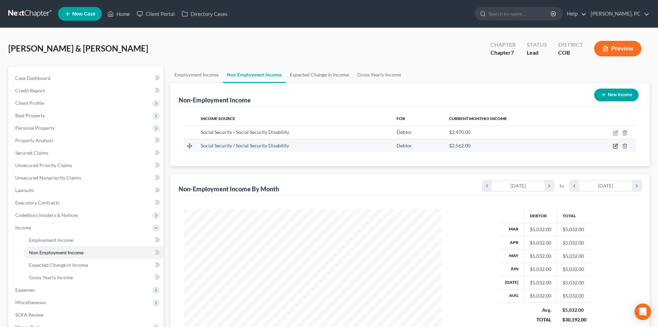
click at [615, 147] on icon "button" at bounding box center [616, 145] width 3 height 3
select select "4"
select select "0"
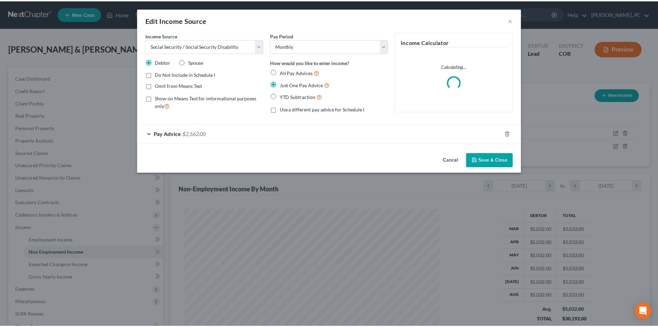
scroll to position [130, 274]
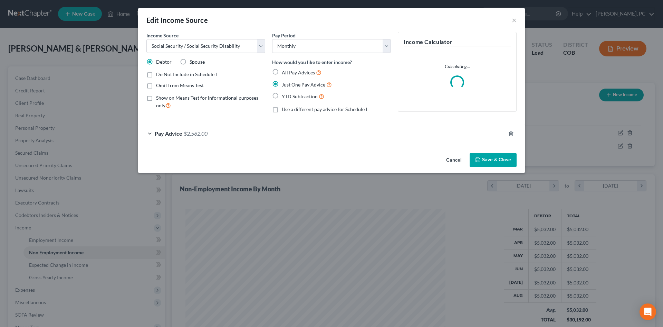
drag, startPoint x: 183, startPoint y: 62, endPoint x: 373, endPoint y: 131, distance: 202.2
click at [190, 62] on label "Spouse" at bounding box center [197, 61] width 15 height 7
click at [192, 62] on input "Spouse" at bounding box center [194, 60] width 4 height 4
radio input "true"
click at [496, 160] on button "Save & Close" at bounding box center [493, 160] width 47 height 15
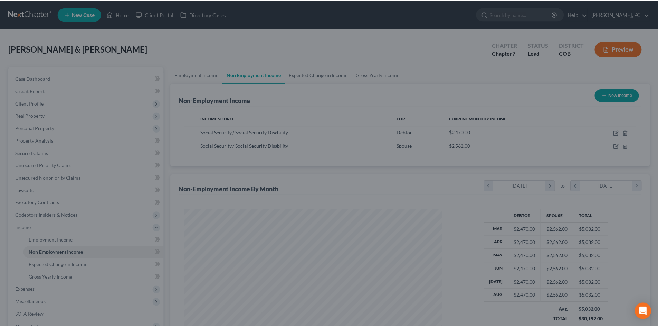
scroll to position [345411, 345268]
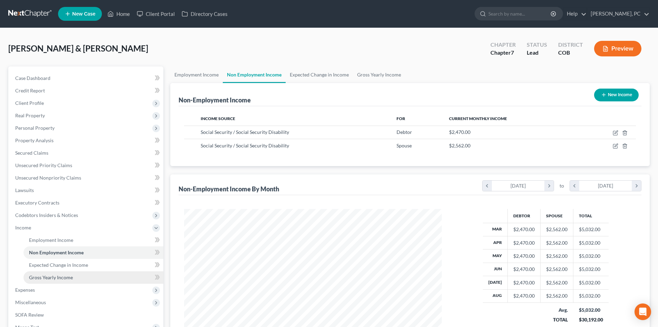
click at [55, 275] on span "Gross Yearly Income" at bounding box center [51, 277] width 44 height 6
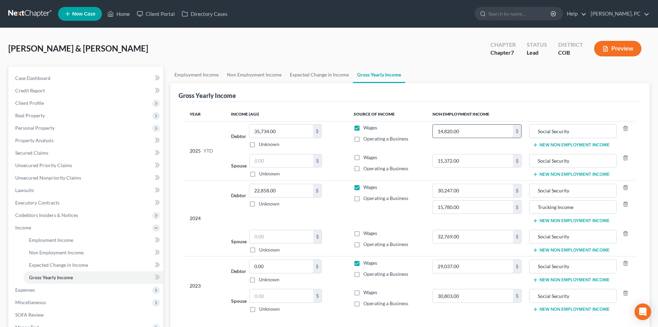
click at [472, 130] on input "14,820.00" at bounding box center [473, 130] width 81 height 13
click at [59, 254] on span "Non Employment Income" at bounding box center [56, 252] width 55 height 6
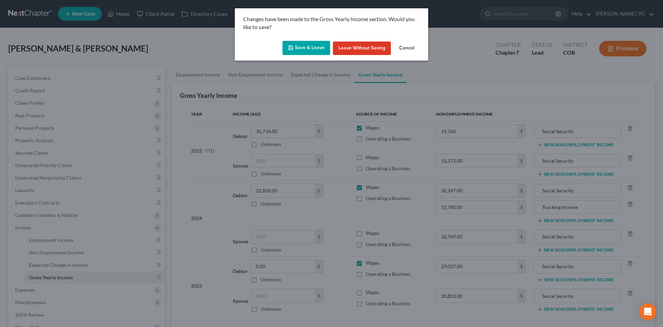
click at [320, 51] on button "Save & Leave" at bounding box center [307, 48] width 48 height 15
type input "19,760.00"
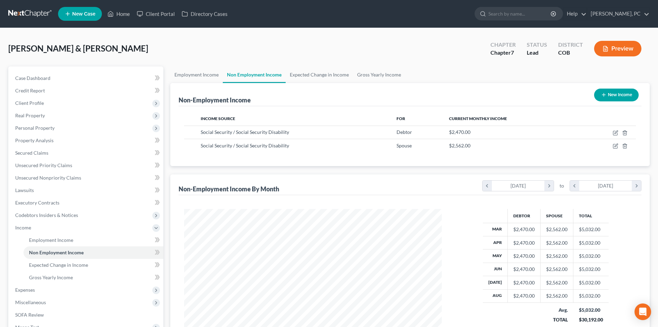
scroll to position [129, 272]
click at [64, 277] on span "Gross Yearly Income" at bounding box center [51, 277] width 44 height 6
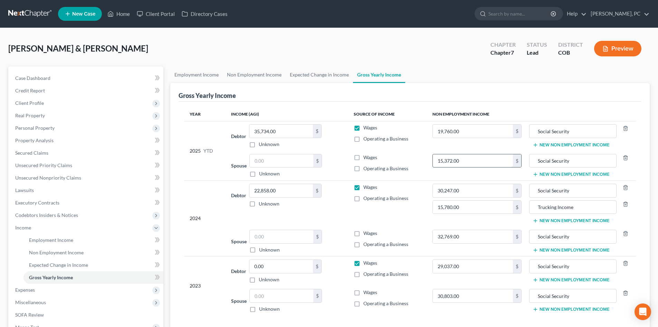
click at [461, 161] on input "15,372.00" at bounding box center [473, 160] width 81 height 13
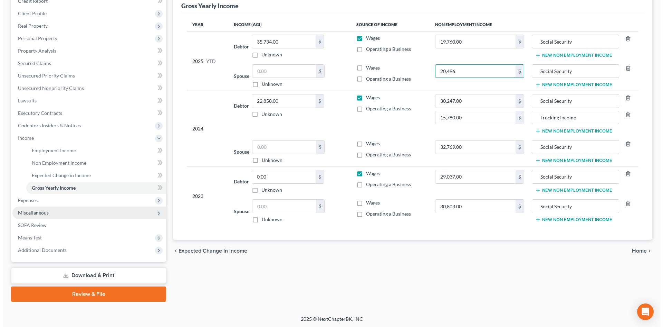
scroll to position [91, 0]
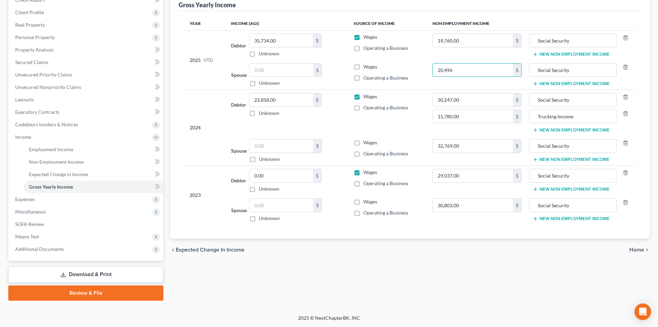
click at [92, 292] on link "Review & File" at bounding box center [85, 292] width 155 height 15
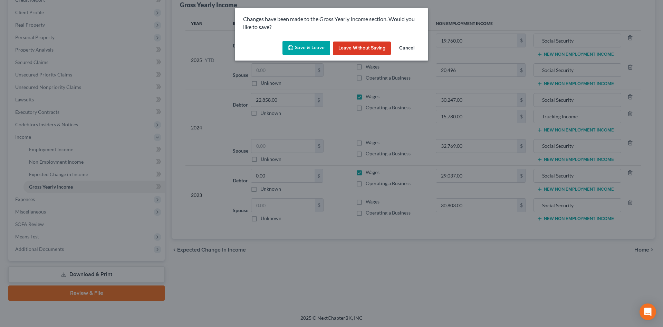
click at [312, 51] on button "Save & Leave" at bounding box center [307, 48] width 48 height 15
type input "20,496.00"
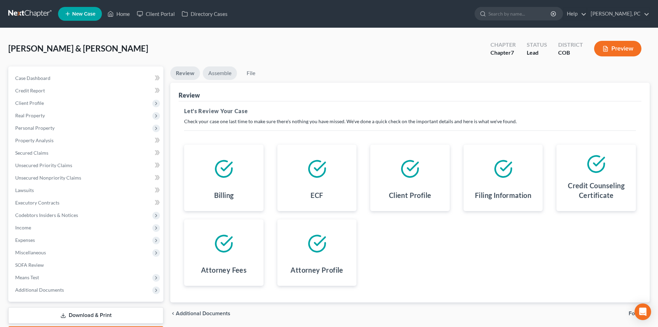
click at [216, 75] on link "Assemble" at bounding box center [220, 72] width 34 height 13
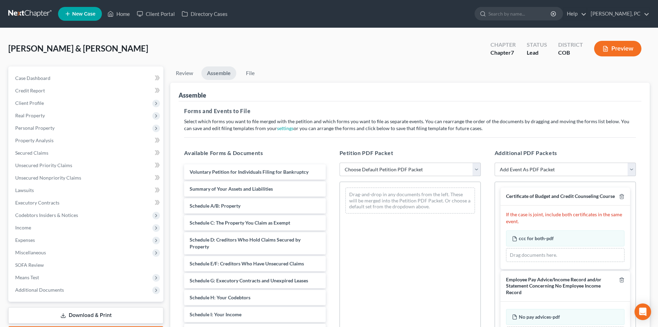
click at [379, 172] on select "Choose Default Petition PDF Packet Emergency Filing (Voluntary Petition and Cre…" at bounding box center [410, 169] width 141 height 14
select select "1"
click at [340, 162] on select "Choose Default Petition PDF Packet Emergency Filing (Voluntary Petition and Cre…" at bounding box center [410, 169] width 141 height 14
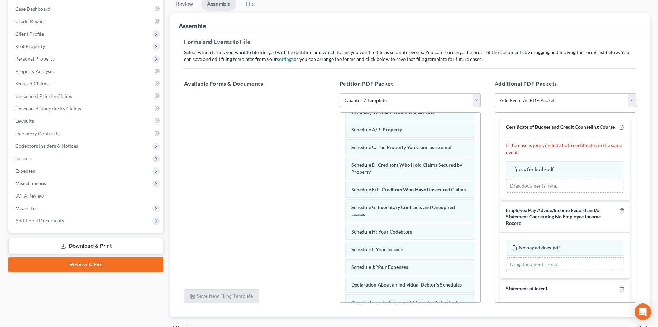
scroll to position [68, 0]
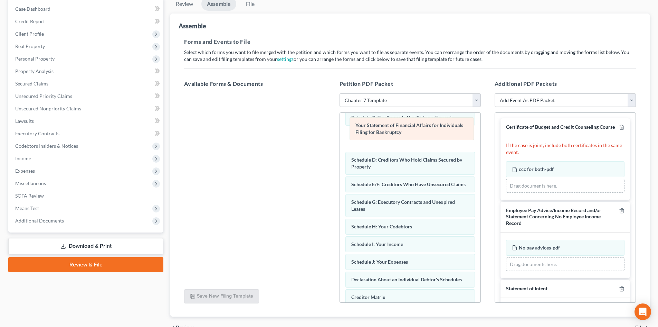
drag, startPoint x: 380, startPoint y: 286, endPoint x: 384, endPoint y: 129, distance: 157.3
click at [384, 129] on div "Your Statement of Financial Affairs for Individuals Filing for Bankruptcy Volun…" at bounding box center [410, 212] width 141 height 336
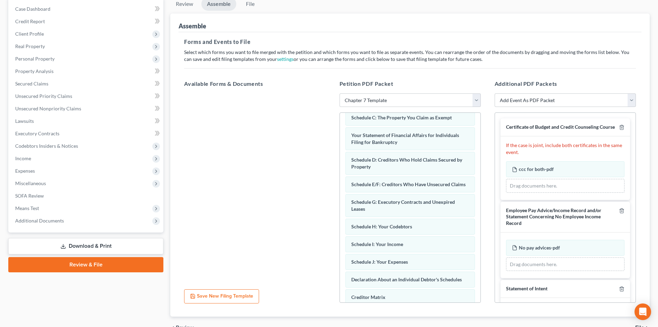
scroll to position [0, 0]
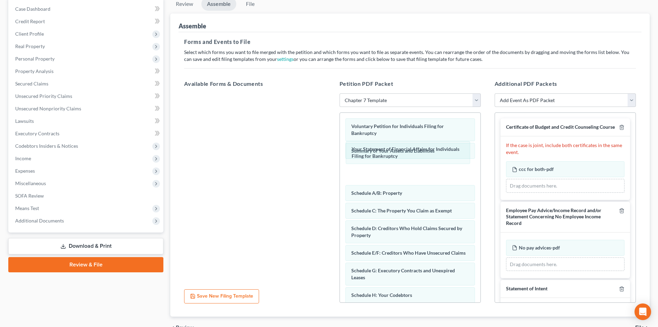
drag, startPoint x: 375, startPoint y: 209, endPoint x: 491, endPoint y: 190, distance: 118.0
click at [375, 149] on div "Your Statement of Financial Affairs for Individuals Filing for Bankruptcy Volun…" at bounding box center [410, 281] width 141 height 336
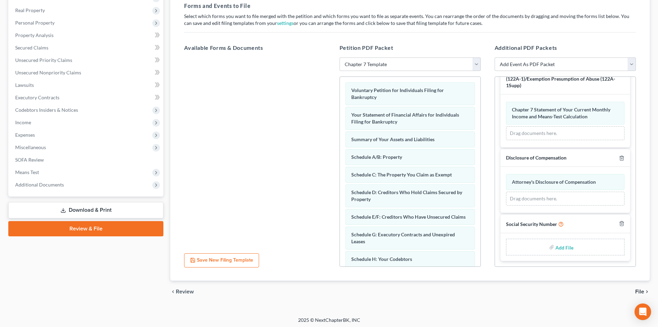
scroll to position [107, 0]
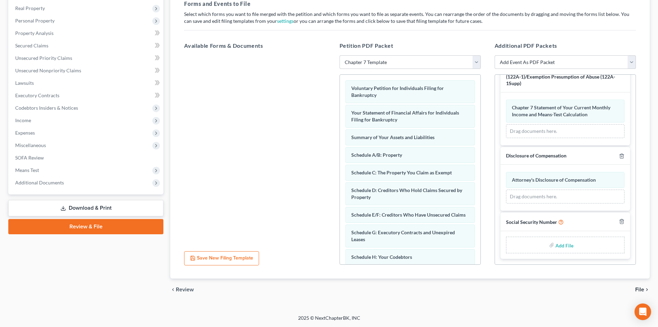
click at [560, 244] on input "file" at bounding box center [564, 244] width 17 height 12
type input "C:\fakepath\Social Security Numbers [DATE].pdf"
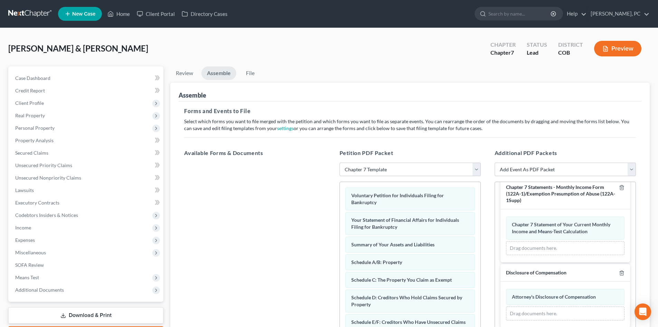
scroll to position [249, 0]
click at [248, 72] on link "File" at bounding box center [250, 72] width 22 height 13
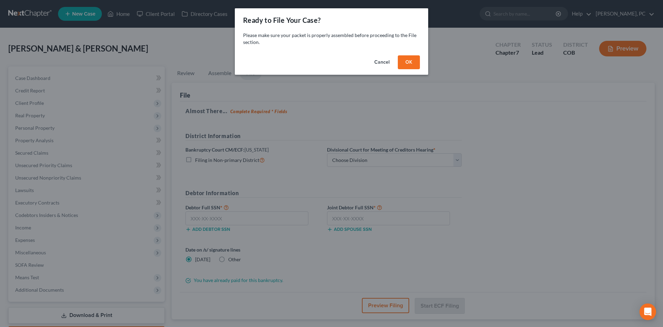
click at [404, 62] on button "OK" at bounding box center [409, 62] width 22 height 14
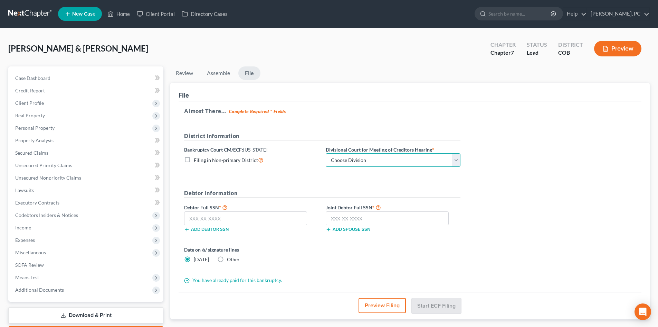
click at [349, 160] on select "Choose Division [GEOGRAPHIC_DATA]" at bounding box center [393, 160] width 135 height 14
select select "0"
click at [326, 153] on select "Choose Division [GEOGRAPHIC_DATA]" at bounding box center [393, 160] width 135 height 14
click at [213, 218] on input "text" at bounding box center [245, 218] width 123 height 14
type input "523-76-2245"
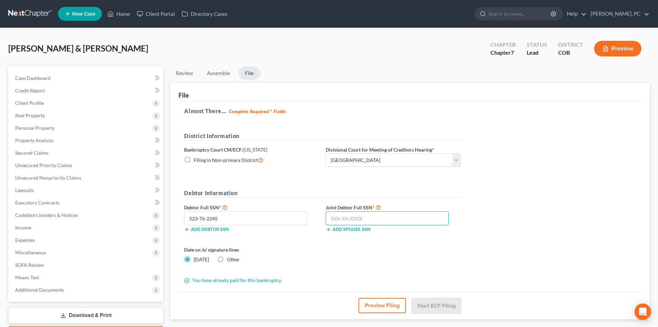
click at [352, 219] on input "text" at bounding box center [387, 218] width 123 height 14
type input "351-48-1415"
click at [432, 305] on button "Start ECF Filing" at bounding box center [436, 305] width 49 height 15
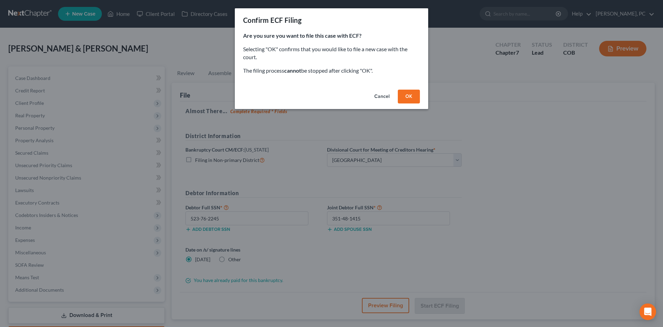
click at [408, 97] on button "OK" at bounding box center [409, 96] width 22 height 14
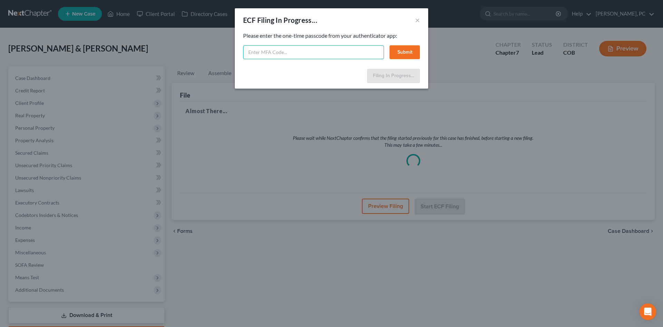
click at [325, 52] on input "text" at bounding box center [313, 52] width 141 height 14
type input "632992"
click at [408, 50] on button "Submit" at bounding box center [405, 52] width 30 height 14
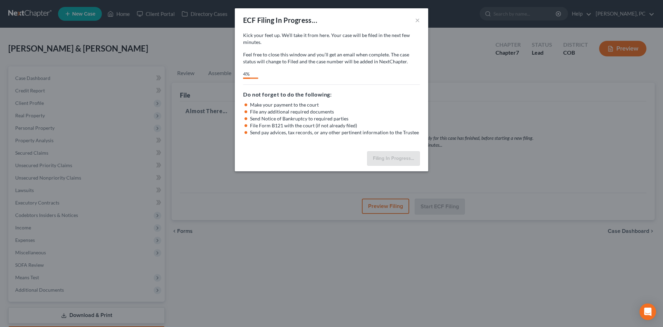
select select "0"
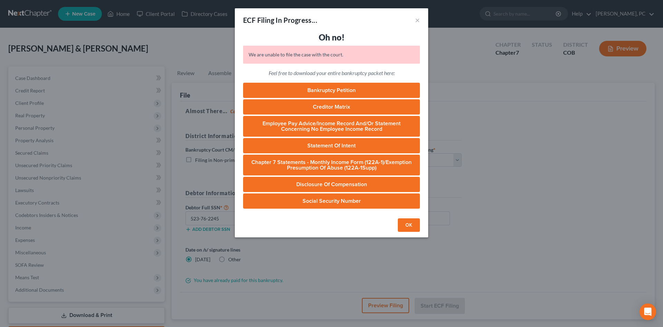
click at [411, 226] on button "OK" at bounding box center [409, 225] width 22 height 14
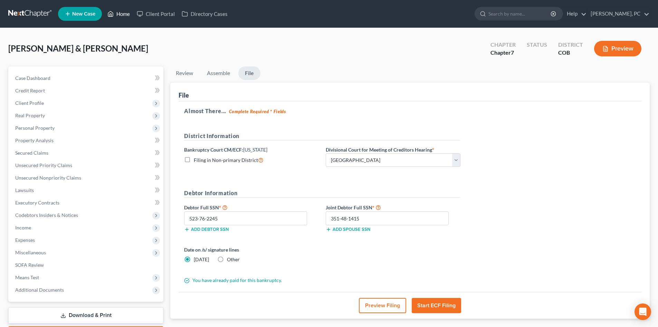
click at [126, 13] on link "Home" at bounding box center [118, 14] width 29 height 12
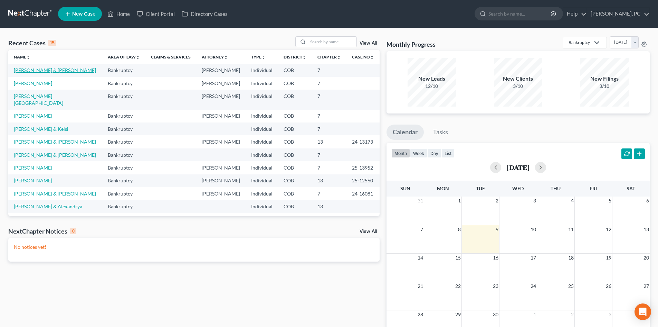
click at [53, 72] on link "[PERSON_NAME] & [PERSON_NAME]" at bounding box center [55, 70] width 82 height 6
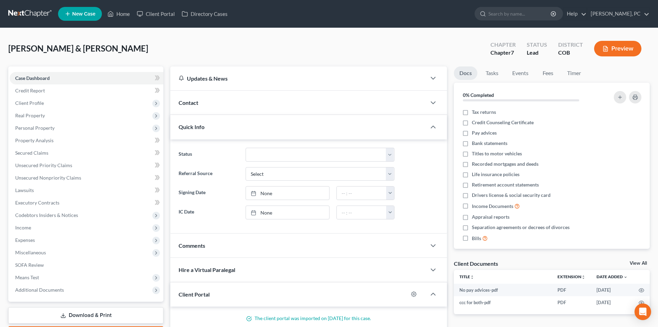
scroll to position [73, 0]
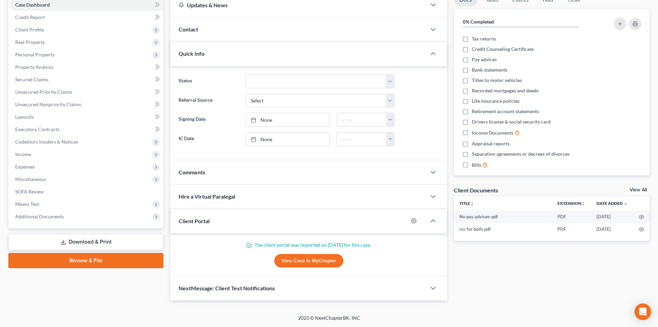
click at [89, 257] on link "Review & File" at bounding box center [85, 260] width 155 height 15
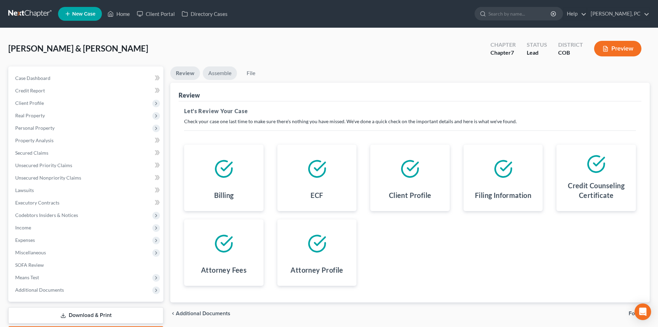
click at [218, 73] on link "Assemble" at bounding box center [220, 72] width 34 height 13
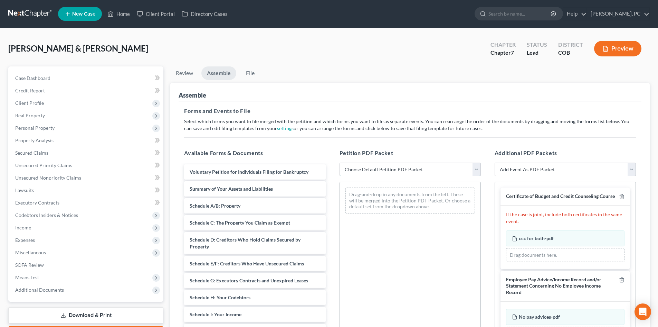
click at [366, 166] on select "Choose Default Petition PDF Packet Emergency Filing (Voluntary Petition and Cre…" at bounding box center [410, 169] width 141 height 14
select select "1"
click at [340, 162] on select "Choose Default Petition PDF Packet Emergency Filing (Voluntary Petition and Cre…" at bounding box center [410, 169] width 141 height 14
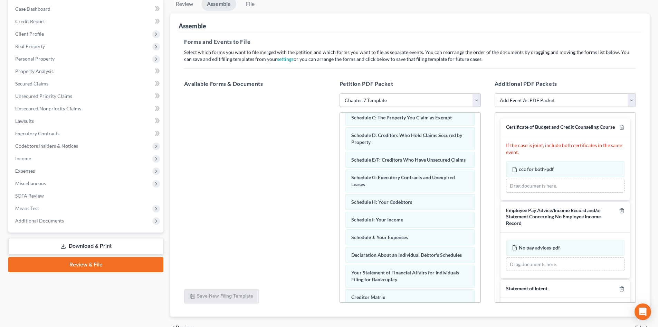
scroll to position [68, 0]
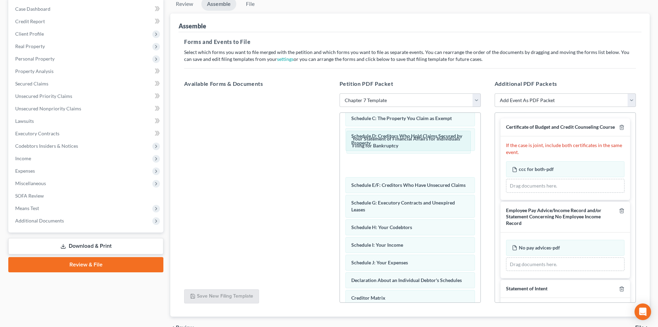
drag, startPoint x: 387, startPoint y: 284, endPoint x: 403, endPoint y: 157, distance: 128.1
click at [389, 142] on div "Your Statement of Financial Affairs for Individuals Filing for Bankruptcy Volun…" at bounding box center [410, 213] width 141 height 336
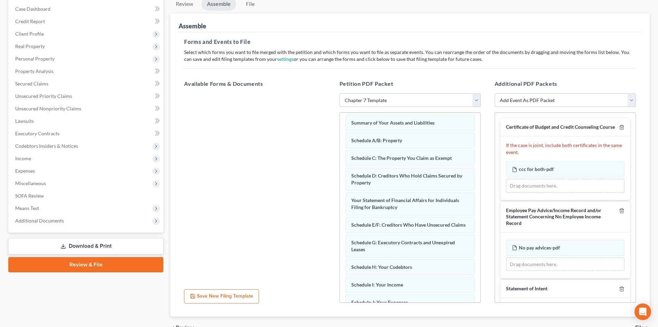
scroll to position [0, 0]
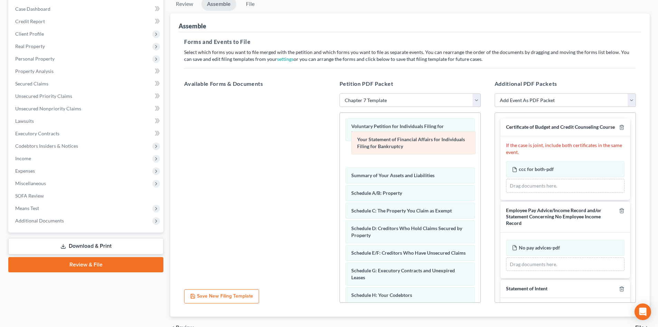
drag, startPoint x: 375, startPoint y: 232, endPoint x: 381, endPoint y: 143, distance: 89.0
click at [381, 143] on div "Your Statement of Financial Affairs for Individuals Filing for Bankruptcy Volun…" at bounding box center [410, 281] width 141 height 336
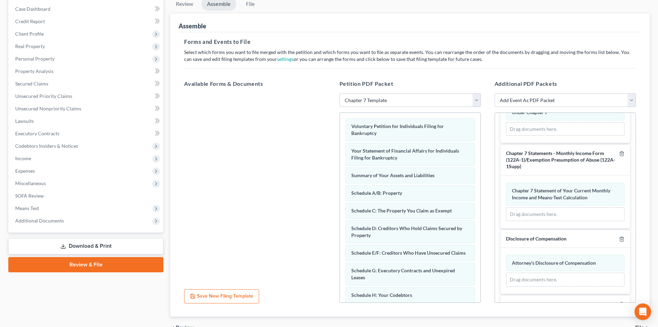
scroll to position [259, 0]
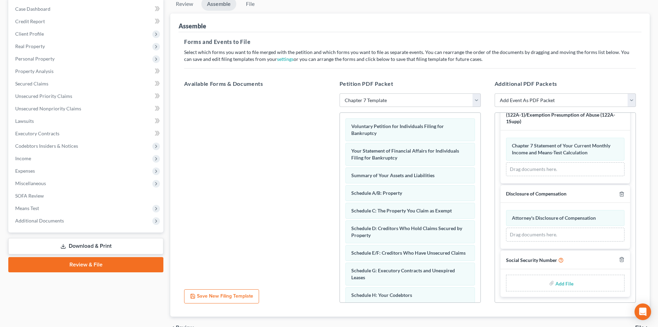
click at [563, 281] on input "file" at bounding box center [564, 282] width 17 height 12
type input "C:\fakepath\Social Security Numbers [DATE].pdf"
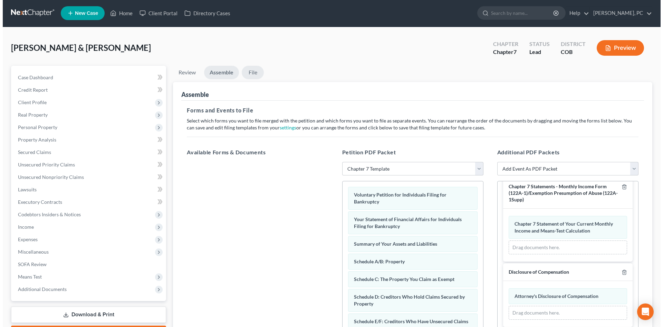
scroll to position [0, 0]
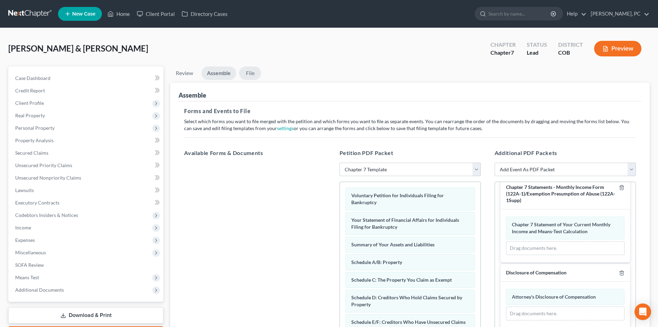
click at [251, 72] on link "File" at bounding box center [250, 72] width 22 height 13
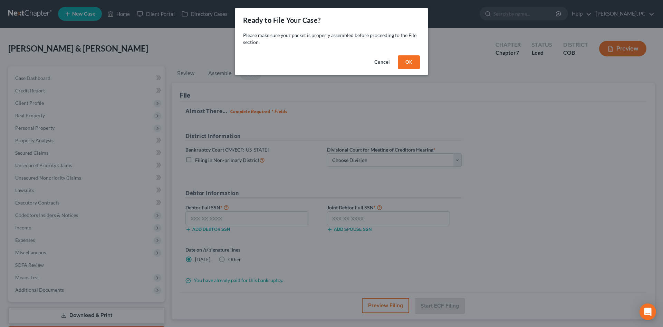
click at [405, 62] on button "OK" at bounding box center [409, 62] width 22 height 14
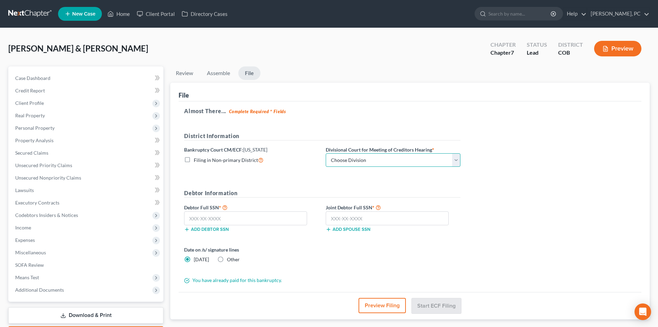
drag, startPoint x: 346, startPoint y: 157, endPoint x: 345, endPoint y: 166, distance: 9.8
click at [346, 157] on select "Choose Division [GEOGRAPHIC_DATA]" at bounding box center [393, 160] width 135 height 14
select select "0"
click at [326, 153] on select "Choose Division [GEOGRAPHIC_DATA]" at bounding box center [393, 160] width 135 height 14
click at [252, 217] on input "text" at bounding box center [245, 218] width 123 height 14
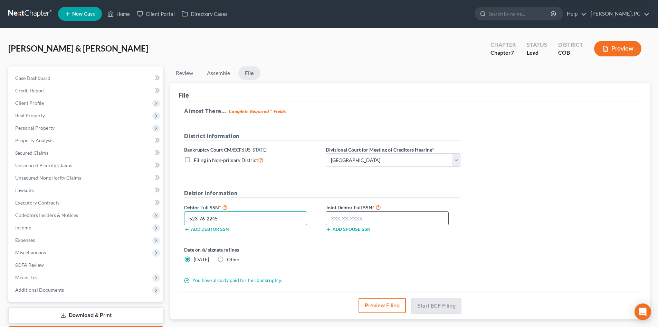
type input "523-76-2245"
click at [359, 218] on input "text" at bounding box center [387, 218] width 123 height 14
type input "351-48-1415"
click at [432, 309] on button "Start ECF Filing" at bounding box center [436, 305] width 49 height 15
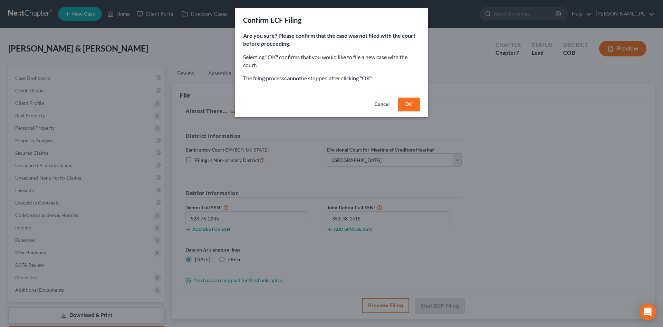
click at [412, 106] on button "OK" at bounding box center [409, 104] width 22 height 14
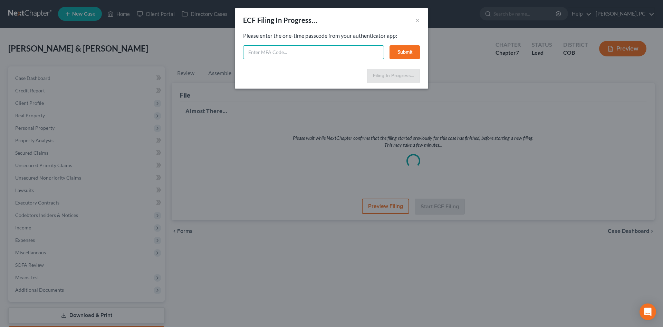
click at [258, 52] on input "text" at bounding box center [313, 52] width 141 height 14
type input "0"
type input "907284"
click at [405, 51] on button "Submit" at bounding box center [405, 52] width 30 height 14
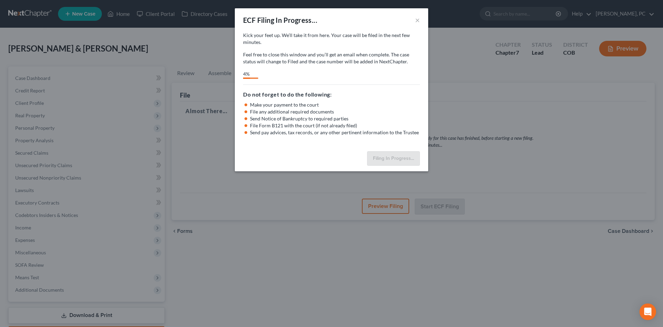
select select "0"
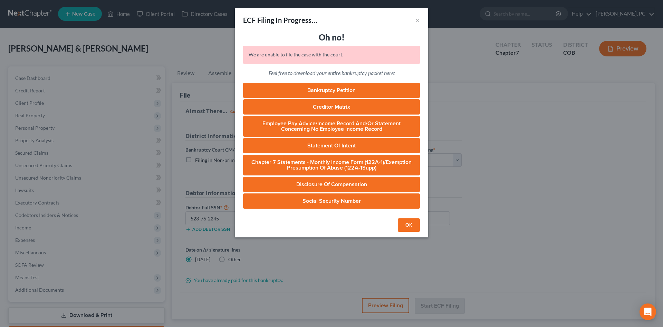
click at [405, 224] on button "OK" at bounding box center [409, 225] width 22 height 14
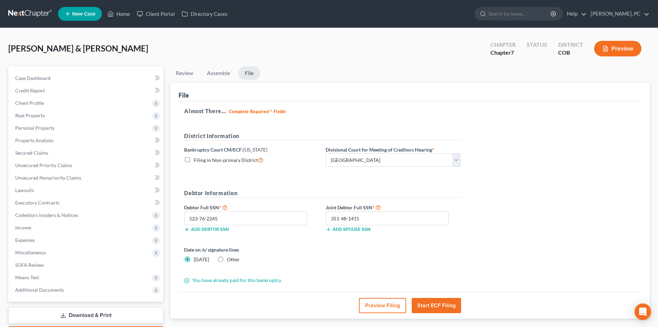
click at [616, 48] on button "Preview" at bounding box center [617, 49] width 47 height 16
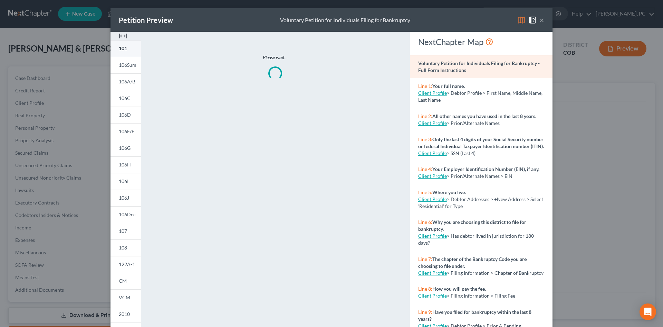
click at [120, 36] on img at bounding box center [123, 36] width 8 height 8
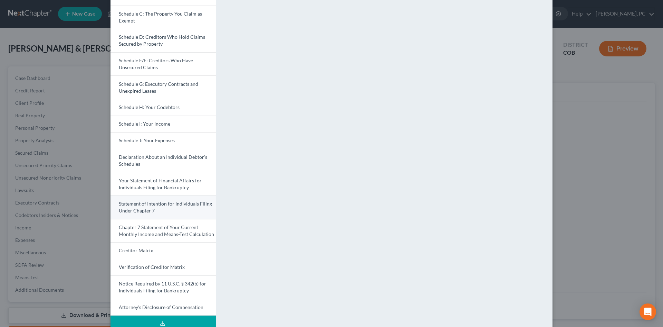
scroll to position [104, 0]
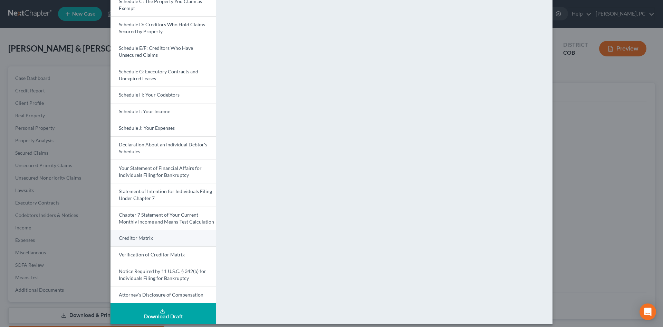
click at [143, 236] on span "Creditor Matrix" at bounding box center [136, 238] width 34 height 6
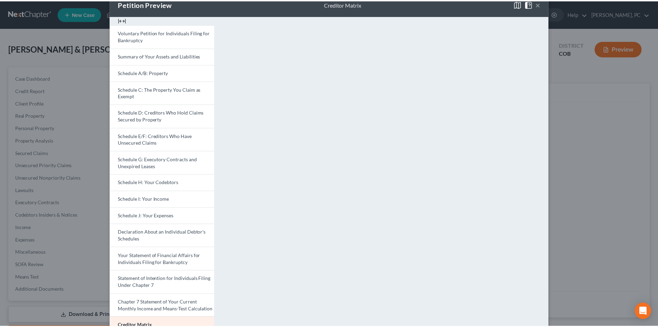
scroll to position [0, 0]
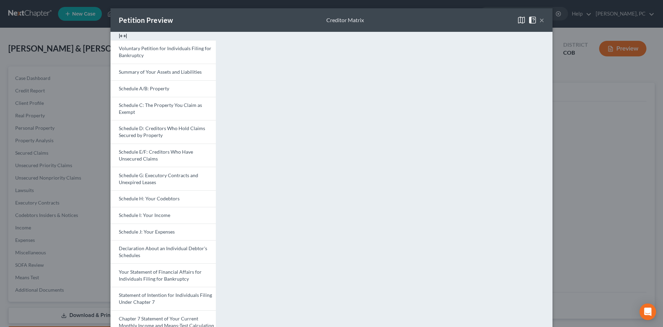
drag, startPoint x: 538, startPoint y: 19, endPoint x: 474, endPoint y: 36, distance: 66.3
click at [540, 19] on button "×" at bounding box center [542, 20] width 5 height 8
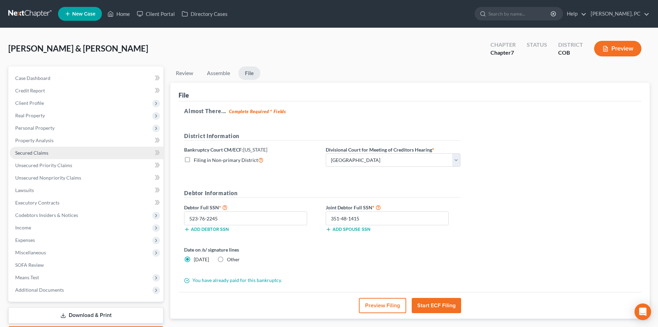
click at [35, 150] on span "Secured Claims" at bounding box center [31, 153] width 33 height 6
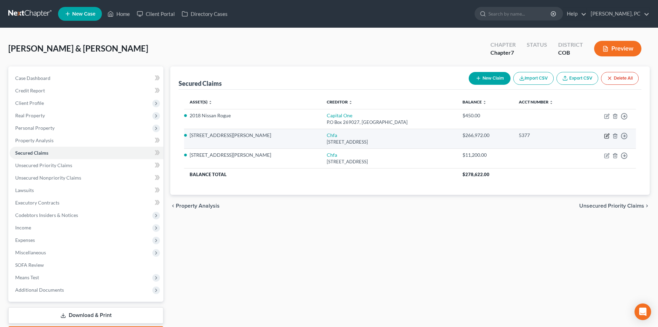
click at [605, 135] on icon "button" at bounding box center [607, 136] width 4 height 4
select select "14"
select select "3"
select select "6"
select select "4"
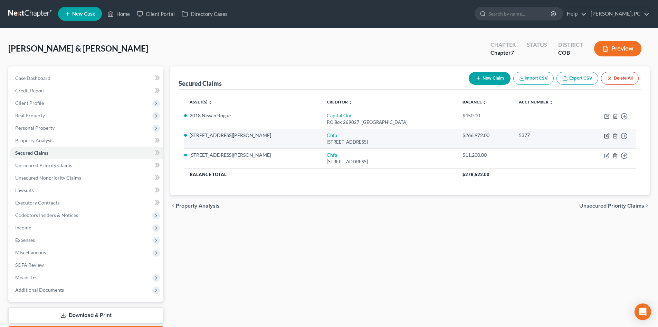
select select "2"
select select "0"
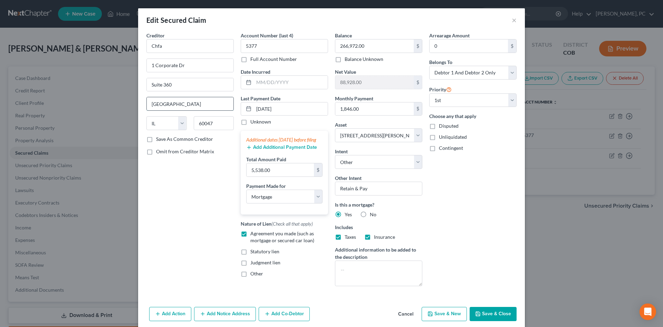
click at [182, 104] on input "[GEOGRAPHIC_DATA]" at bounding box center [190, 103] width 87 height 13
type input "[GEOGRAPHIC_DATA]"
click at [468, 207] on div "Arrearage Amount 0 $ Belongs To * Select Debtor 1 Only Debtor 2 Only Debtor 1 A…" at bounding box center [473, 162] width 94 height 260
click at [491, 313] on button "Save & Close" at bounding box center [493, 313] width 47 height 15
select select
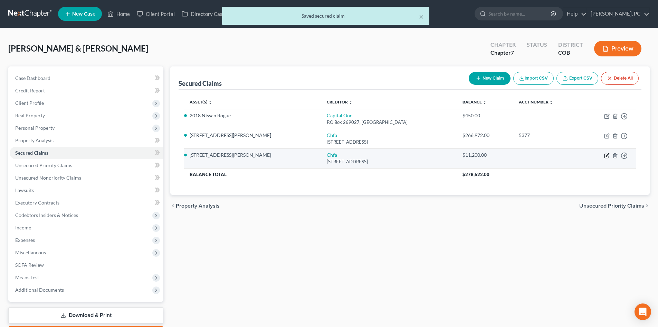
click at [607, 154] on icon "button" at bounding box center [607, 156] width 6 height 6
select select "14"
select select "6"
select select "2"
select select "0"
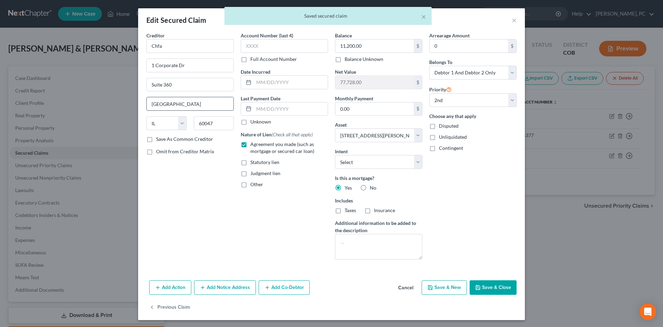
click at [188, 105] on input "[GEOGRAPHIC_DATA]" at bounding box center [190, 103] width 87 height 13
type input "[GEOGRAPHIC_DATA]"
click at [469, 202] on div "Arrearage Amount 0 $ Belongs To * Select Debtor 1 Only Debtor 2 Only Debtor 1 A…" at bounding box center [473, 148] width 94 height 233
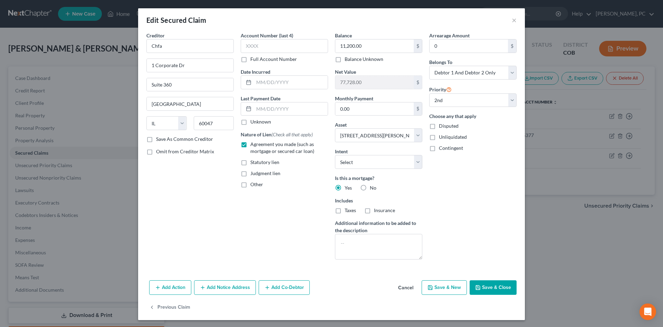
click at [490, 289] on button "Save & Close" at bounding box center [493, 287] width 47 height 15
select select
select select "1"
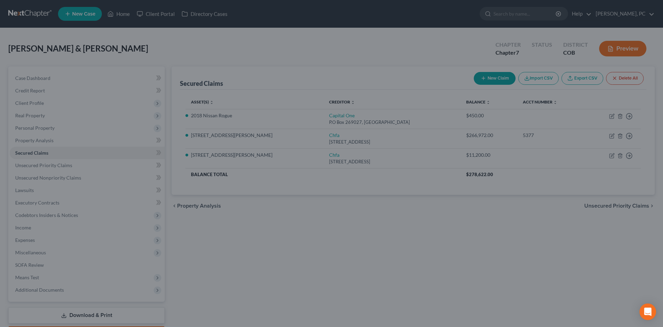
select select "6"
select select "0"
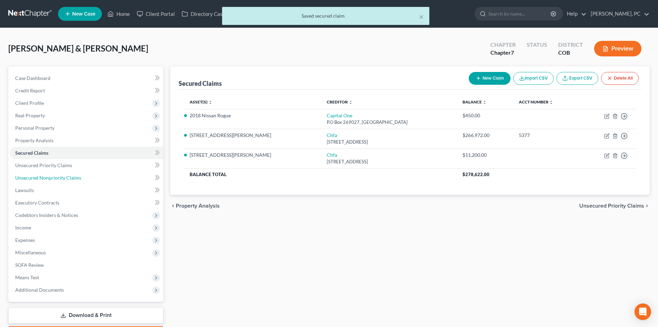
drag, startPoint x: 37, startPoint y: 174, endPoint x: 204, endPoint y: 169, distance: 166.7
click at [37, 174] on span "Unsecured Nonpriority Claims" at bounding box center [48, 177] width 66 height 6
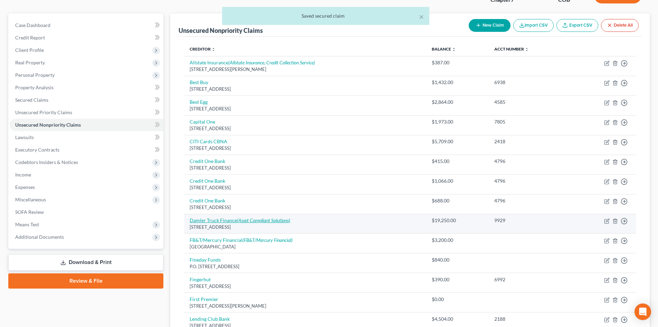
scroll to position [69, 0]
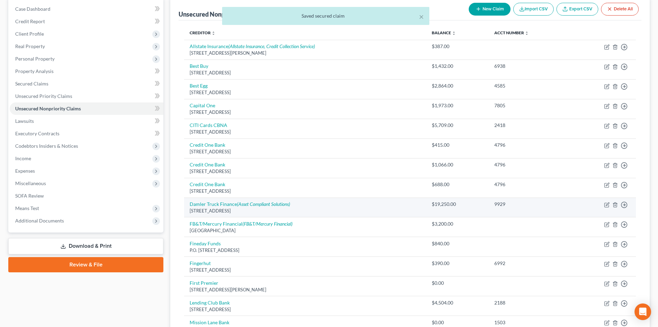
click at [254, 200] on td "Damler Truck Finance (Asset Compliant Solutions) [STREET_ADDRESS]" at bounding box center [305, 207] width 242 height 20
click at [252, 202] on icon "(Asset Compliant Solutions)" at bounding box center [263, 204] width 53 height 6
select select "45"
select select "4"
select select "0"
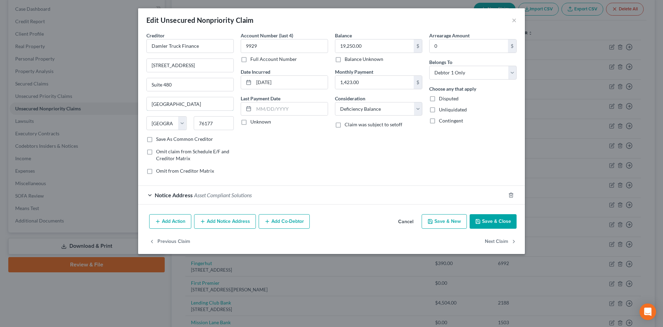
click at [186, 105] on input "[GEOGRAPHIC_DATA]" at bounding box center [190, 103] width 87 height 13
type input "[GEOGRAPHIC_DATA]"
drag, startPoint x: 366, startPoint y: 155, endPoint x: 378, endPoint y: 167, distance: 16.9
click at [366, 155] on div "Balance 19,250.00 $ Balance Unknown Balance Undetermined 19,250.00 $ Balance Un…" at bounding box center [379, 106] width 94 height 148
click at [486, 222] on button "Save & Close" at bounding box center [493, 221] width 47 height 15
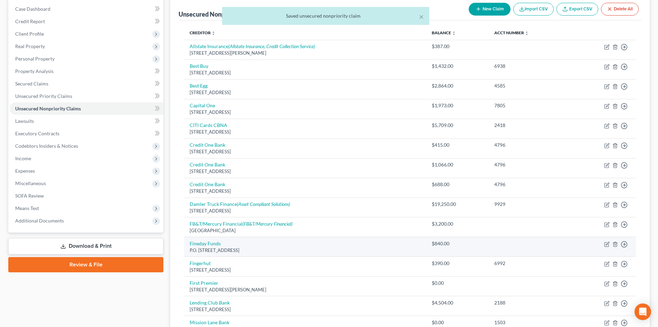
scroll to position [104, 0]
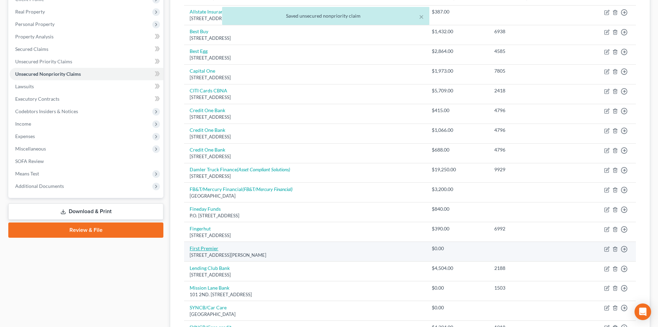
click at [214, 250] on link "First Premier" at bounding box center [204, 248] width 29 height 6
select select "43"
select select "2"
select select "0"
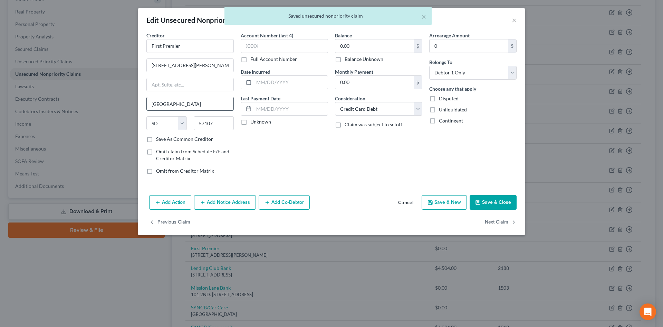
click at [187, 104] on input "[GEOGRAPHIC_DATA]" at bounding box center [190, 103] width 87 height 13
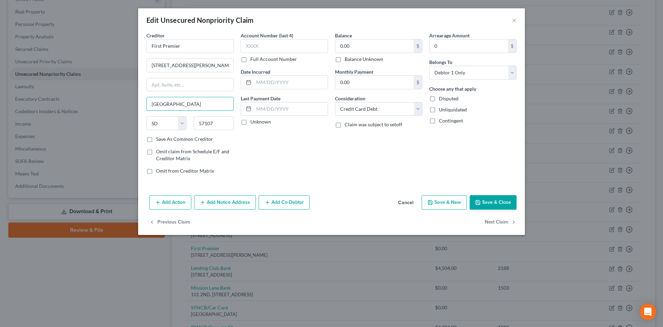
type input "[GEOGRAPHIC_DATA]"
click at [349, 147] on div "Balance 0.00 $ Balance Unknown Balance Undetermined 0.00 $ Balance Unknown Mont…" at bounding box center [379, 106] width 94 height 148
click at [488, 203] on button "Save & Close" at bounding box center [493, 202] width 47 height 15
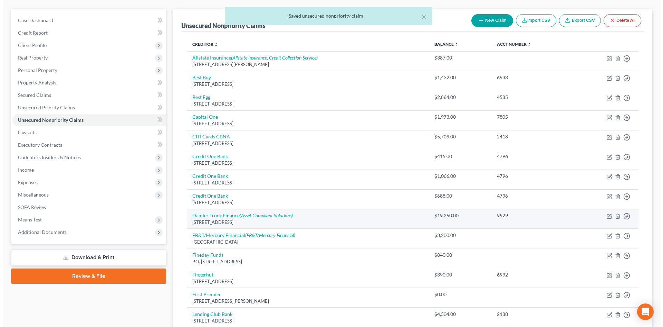
scroll to position [0, 0]
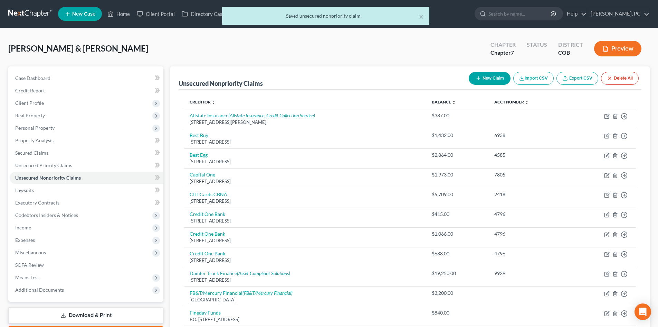
click at [617, 52] on button "Preview" at bounding box center [617, 49] width 47 height 16
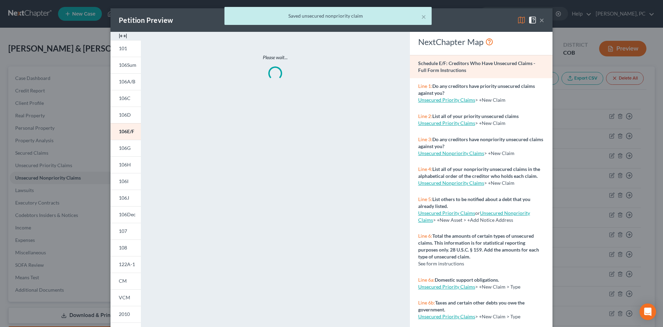
click at [120, 36] on img at bounding box center [123, 36] width 8 height 8
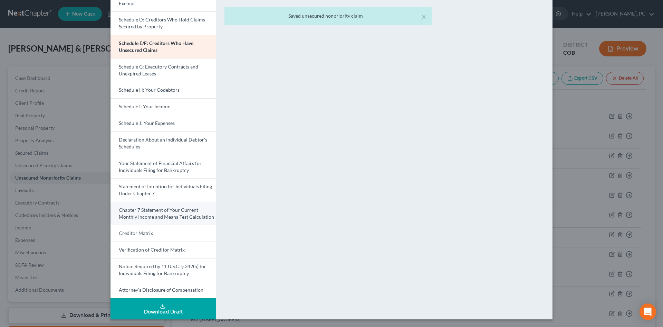
scroll to position [109, 0]
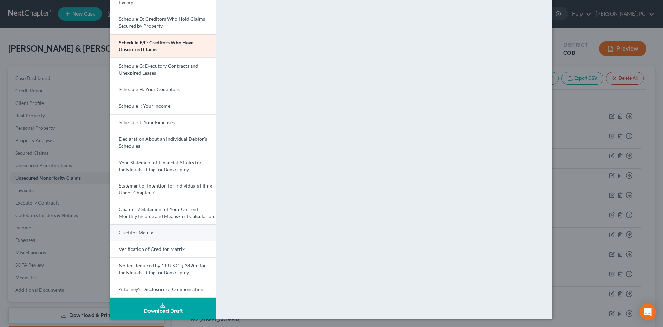
click at [145, 232] on span "Creditor Matrix" at bounding box center [136, 232] width 34 height 6
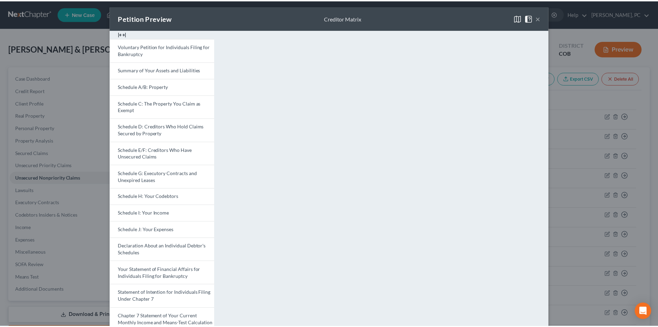
scroll to position [0, 0]
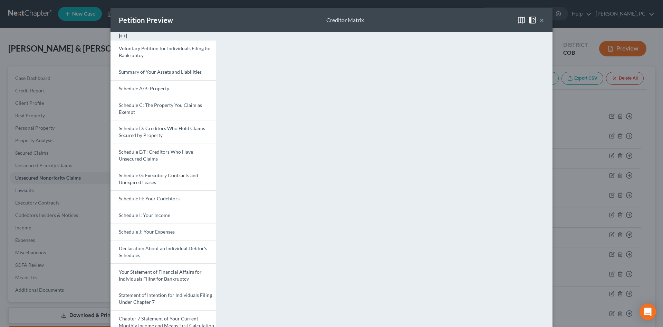
click at [540, 21] on button "×" at bounding box center [542, 20] width 5 height 8
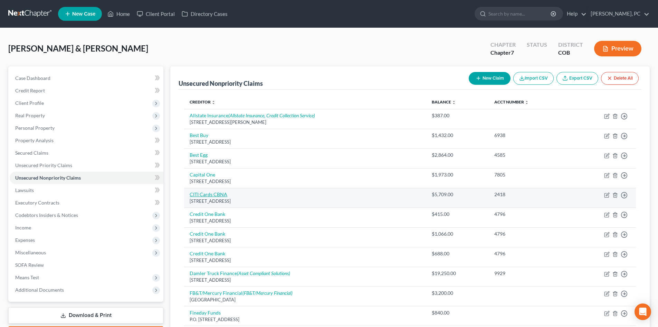
click at [214, 194] on link "CITI Cards CBNA" at bounding box center [209, 194] width 38 height 6
select select "43"
select select "2"
select select "3"
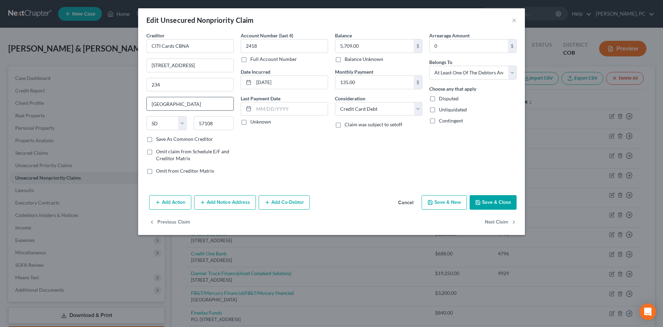
click at [191, 104] on input "[GEOGRAPHIC_DATA]" at bounding box center [190, 103] width 87 height 13
type input "[GEOGRAPHIC_DATA]"
click at [311, 163] on div "Account Number (last 4) 2418 Full Account Number Date Incurred [DATE] Last Paym…" at bounding box center [284, 106] width 94 height 148
click at [214, 64] on input "[STREET_ADDRESS]" at bounding box center [190, 65] width 87 height 13
type input "[STREET_ADDRESS]"
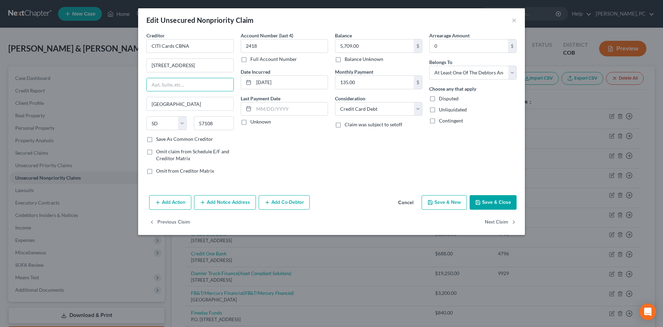
click at [491, 197] on button "Save & Close" at bounding box center [493, 202] width 47 height 15
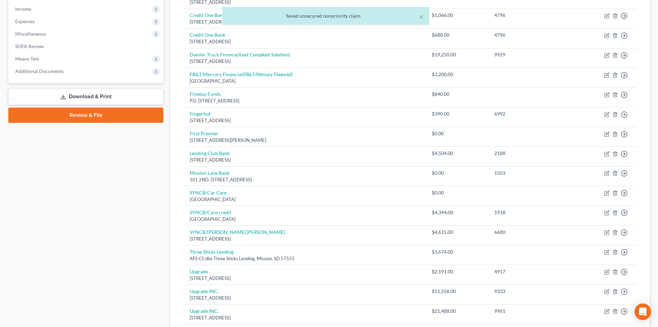
scroll to position [242, 0]
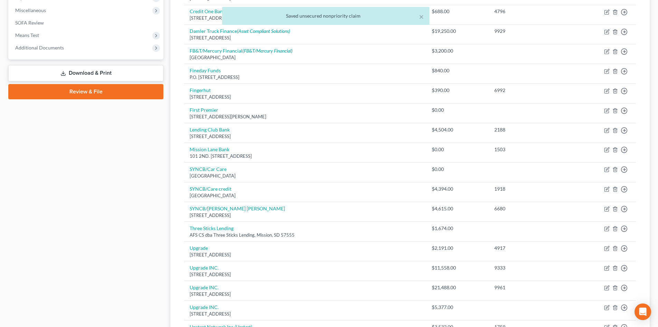
click at [86, 95] on link "Review & File" at bounding box center [85, 91] width 155 height 15
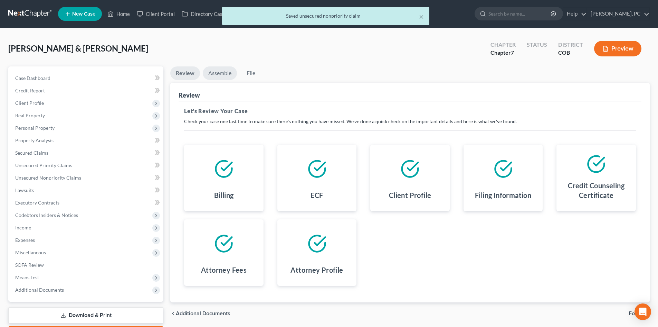
click at [222, 71] on link "Assemble" at bounding box center [220, 72] width 34 height 13
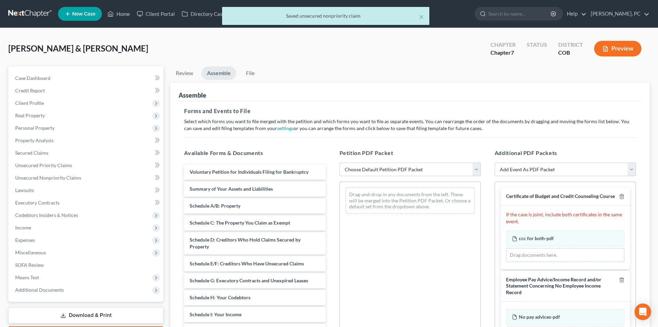
drag, startPoint x: 380, startPoint y: 172, endPoint x: 382, endPoint y: 176, distance: 3.7
click at [380, 172] on select "Choose Default Petition PDF Packet Emergency Filing (Voluntary Petition and Cre…" at bounding box center [410, 169] width 141 height 14
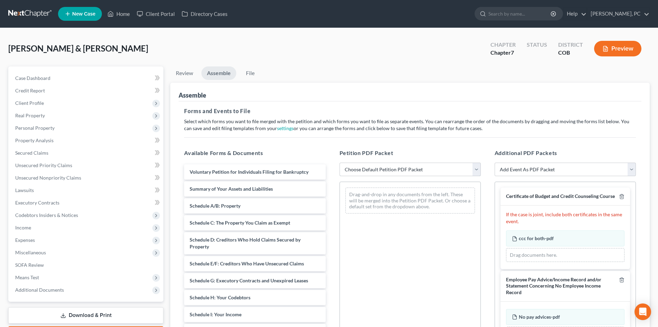
select select "1"
click at [340, 162] on select "Choose Default Petition PDF Packet Emergency Filing (Voluntary Petition and Cre…" at bounding box center [410, 169] width 141 height 14
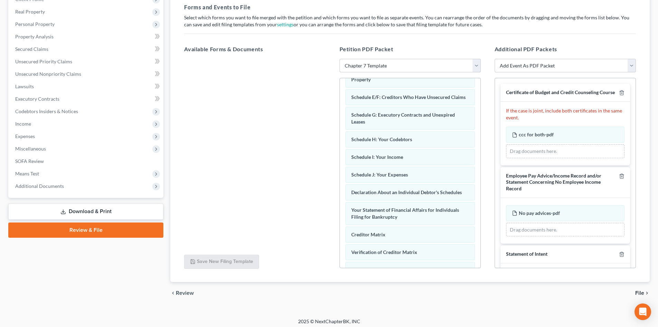
scroll to position [92, 0]
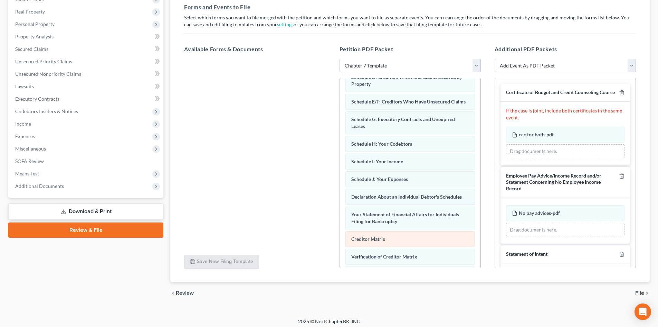
click at [369, 242] on span "Creditor Matrix" at bounding box center [368, 239] width 34 height 6
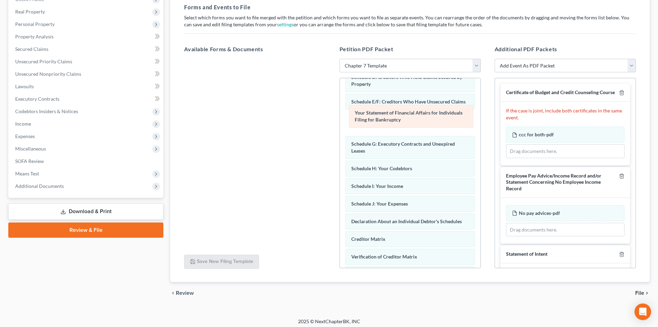
drag, startPoint x: 370, startPoint y: 227, endPoint x: 374, endPoint y: 119, distance: 108.9
click at [374, 119] on div "Your Statement of Financial Affairs for Individuals Filing for Bankruptcy Volun…" at bounding box center [410, 154] width 141 height 336
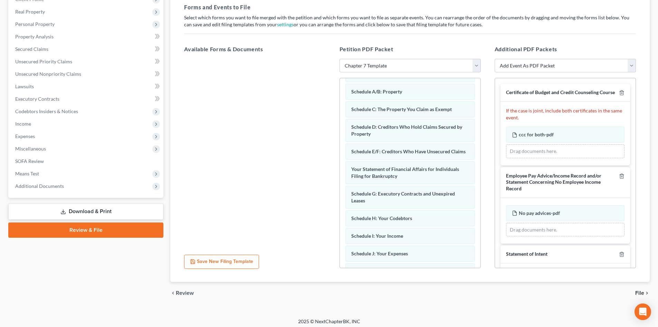
scroll to position [0, 0]
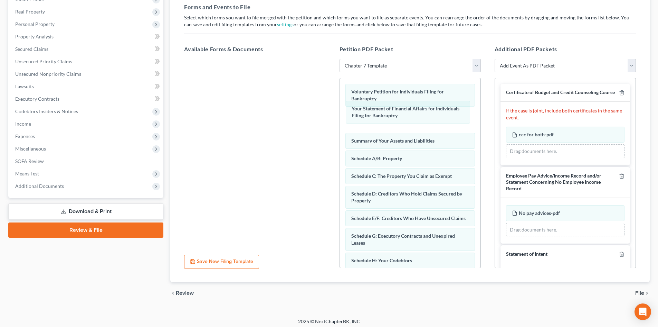
drag, startPoint x: 386, startPoint y: 223, endPoint x: 534, endPoint y: 124, distance: 178.3
click at [386, 112] on div "Your Statement of Financial Affairs for Individuals Filing for Bankruptcy Volun…" at bounding box center [410, 246] width 141 height 336
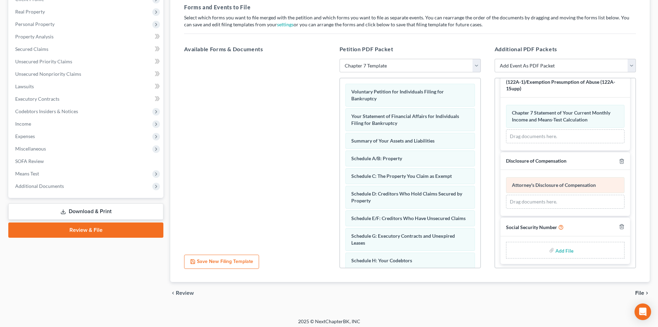
scroll to position [259, 0]
click at [559, 249] on input "file" at bounding box center [564, 248] width 17 height 12
type input "C:\fakepath\Social Security Numbers [DATE].pdf"
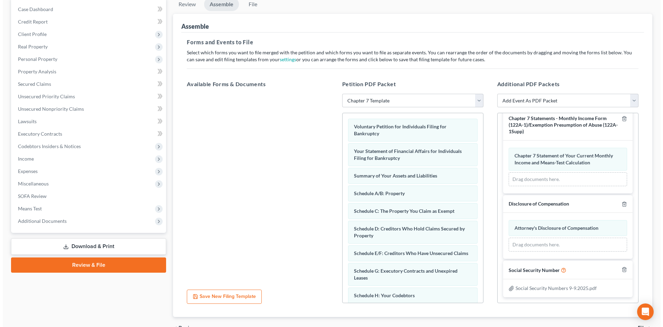
scroll to position [0, 0]
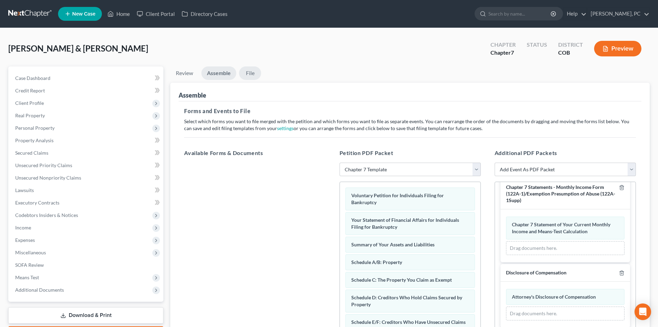
click at [252, 73] on link "File" at bounding box center [250, 72] width 22 height 13
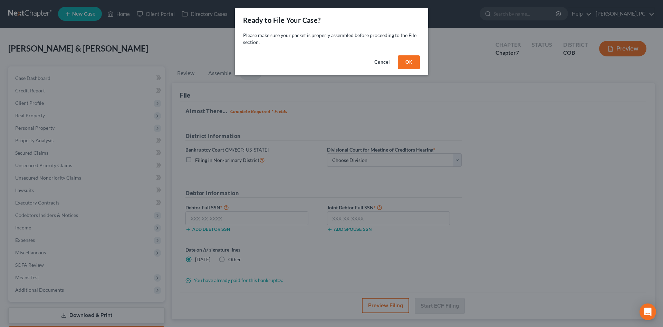
drag, startPoint x: 402, startPoint y: 64, endPoint x: 404, endPoint y: 78, distance: 14.1
click at [402, 64] on button "OK" at bounding box center [409, 62] width 22 height 14
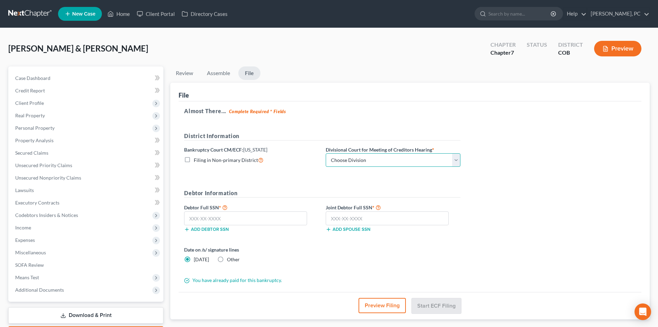
drag, startPoint x: 359, startPoint y: 161, endPoint x: 351, endPoint y: 166, distance: 9.3
click at [359, 161] on select "Choose Division [GEOGRAPHIC_DATA]" at bounding box center [393, 160] width 135 height 14
select select "0"
click at [326, 153] on select "Choose Division [GEOGRAPHIC_DATA]" at bounding box center [393, 160] width 135 height 14
click at [260, 216] on input "text" at bounding box center [245, 218] width 123 height 14
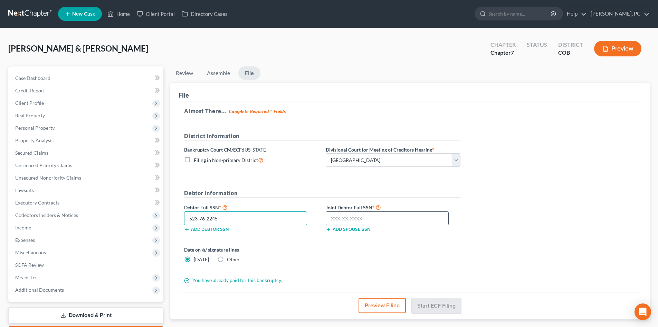
type input "523-76-2245"
click at [340, 217] on input "text" at bounding box center [387, 218] width 123 height 14
type input "351-48-1415"
click at [438, 308] on button "Start ECF Filing" at bounding box center [436, 305] width 49 height 15
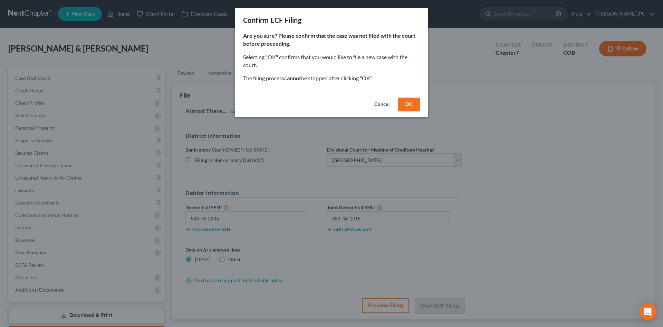
click at [409, 99] on button "OK" at bounding box center [409, 104] width 22 height 14
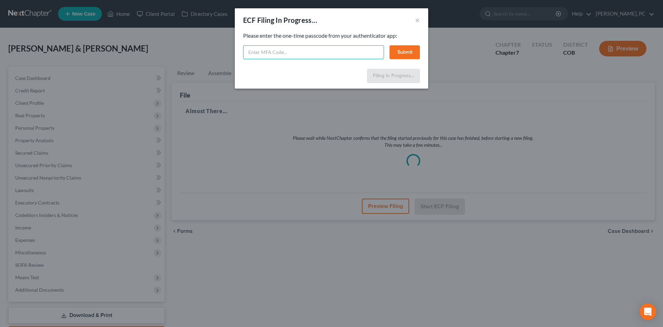
click at [341, 54] on input "text" at bounding box center [313, 52] width 141 height 14
type input "371366"
click at [411, 50] on button "Submit" at bounding box center [405, 52] width 30 height 14
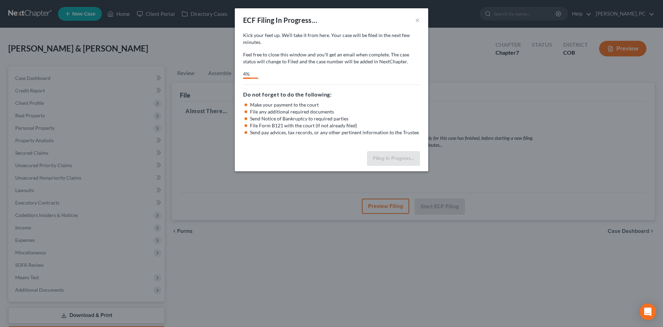
select select "0"
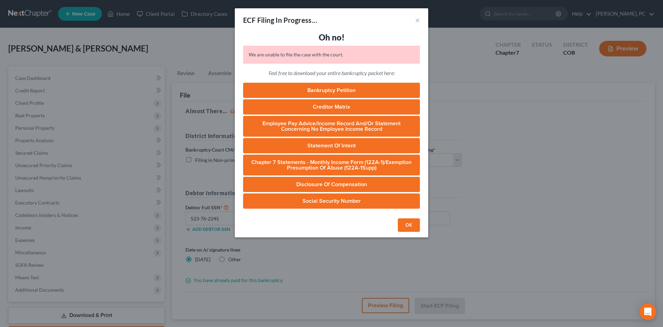
click at [411, 228] on button "OK" at bounding box center [409, 225] width 22 height 14
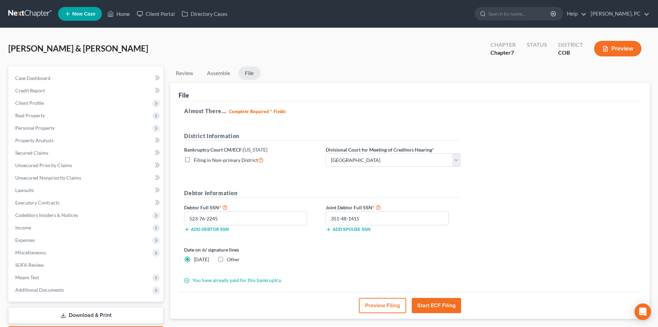
click at [610, 50] on button "Preview" at bounding box center [617, 49] width 47 height 16
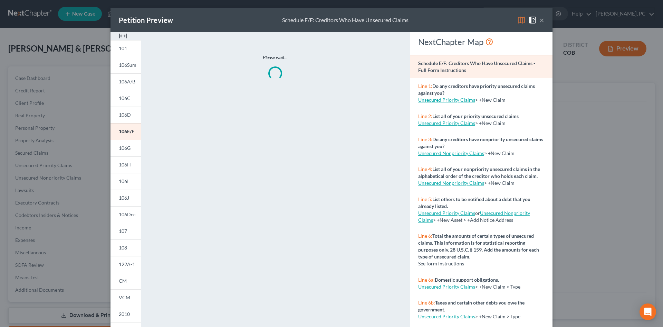
click at [120, 36] on img at bounding box center [123, 36] width 8 height 8
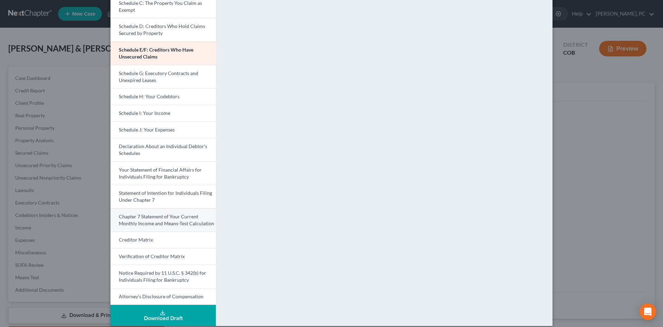
scroll to position [104, 0]
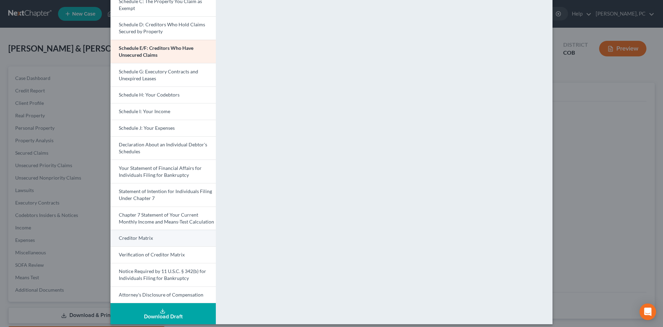
click at [139, 236] on span "Creditor Matrix" at bounding box center [136, 238] width 34 height 6
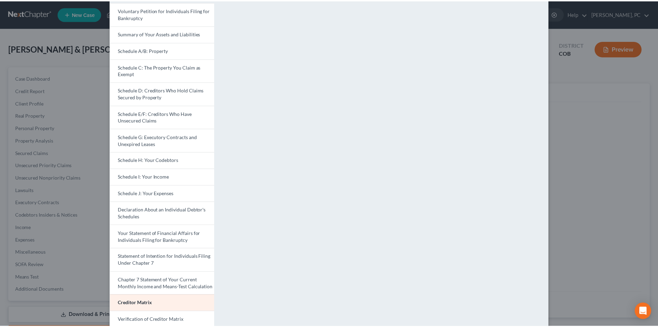
scroll to position [0, 0]
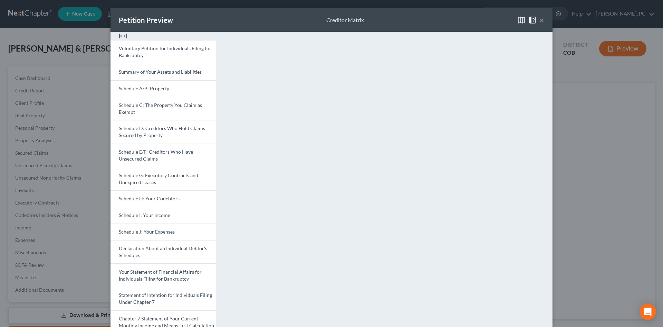
click at [540, 19] on button "×" at bounding box center [542, 20] width 5 height 8
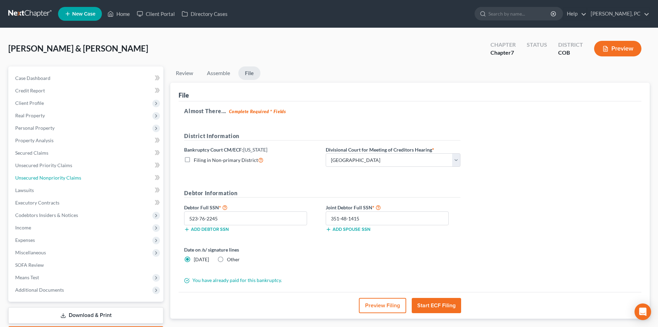
click at [67, 177] on span "Unsecured Nonpriority Claims" at bounding box center [48, 177] width 66 height 6
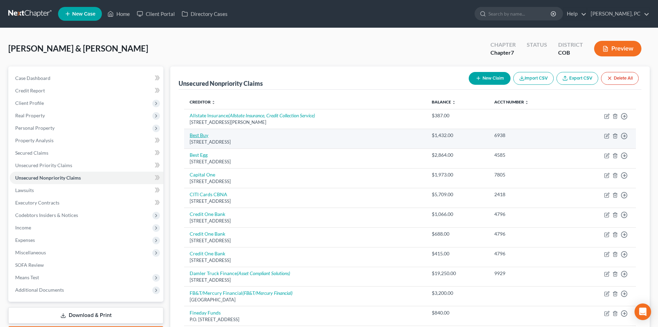
click at [202, 135] on link "Best Buy" at bounding box center [199, 135] width 19 height 6
select select "43"
select select "2"
select select "0"
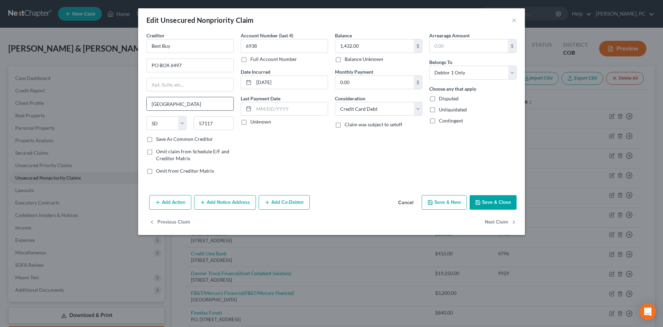
click at [199, 107] on input "[GEOGRAPHIC_DATA]" at bounding box center [190, 103] width 87 height 13
type input "[GEOGRAPHIC_DATA]"
drag, startPoint x: 301, startPoint y: 151, endPoint x: 409, endPoint y: 174, distance: 109.9
click at [301, 151] on div "Account Number (last 4) 6938 Full Account Number Date Incurred [DATE] Last Paym…" at bounding box center [284, 106] width 94 height 148
click at [499, 201] on button "Save & Close" at bounding box center [493, 202] width 47 height 15
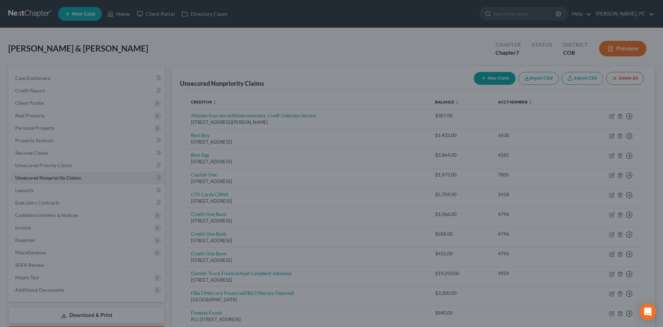
type input "0"
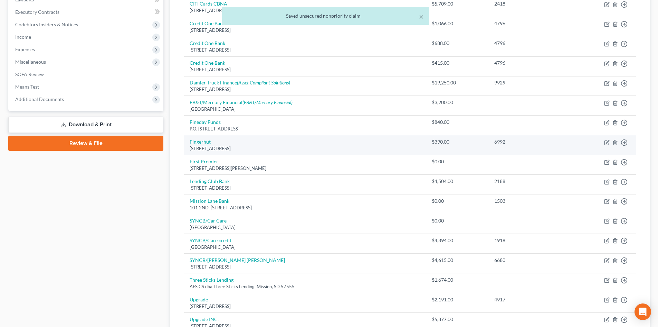
scroll to position [207, 0]
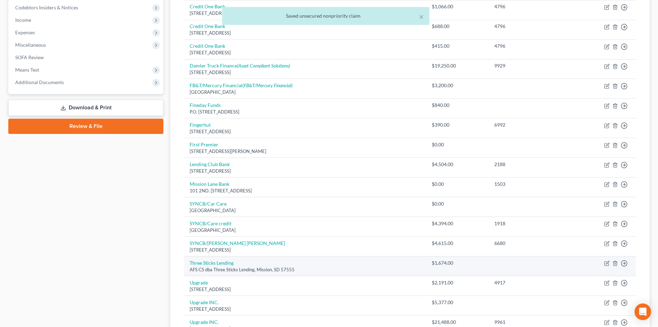
click at [213, 266] on div "AFS CS dba Three Sticks Lending, Mission, SD 57555" at bounding box center [305, 269] width 231 height 7
click at [213, 263] on link "Three Sticks Lending" at bounding box center [212, 263] width 44 height 6
select select "43"
select select "10"
select select "2"
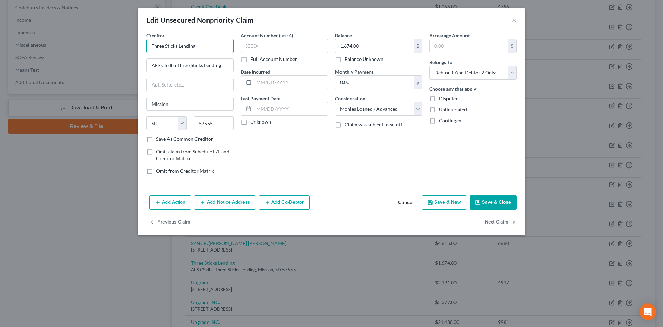
drag, startPoint x: 199, startPoint y: 45, endPoint x: 168, endPoint y: 45, distance: 31.1
click at [142, 43] on div "Creditor * Three Sticks Lending AFS CS dba Three Sticks Lending Mission State […" at bounding box center [331, 112] width 387 height 160
click at [192, 86] on input "text" at bounding box center [190, 84] width 87 height 13
paste input "PO Box 1145"
type input "PO Box 1145"
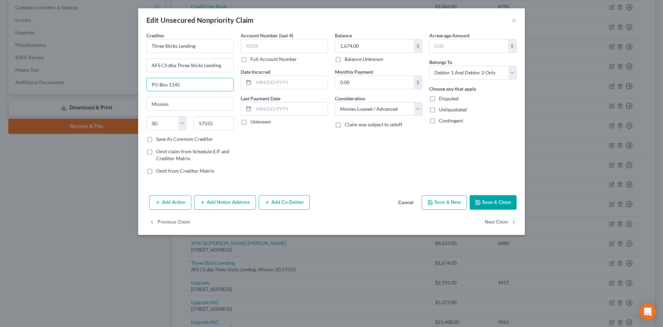
click at [282, 143] on div "Account Number (last 4) Full Account Number Date Incurred Last Payment Date Unk…" at bounding box center [284, 106] width 94 height 148
click at [491, 200] on button "Save & Close" at bounding box center [493, 202] width 47 height 15
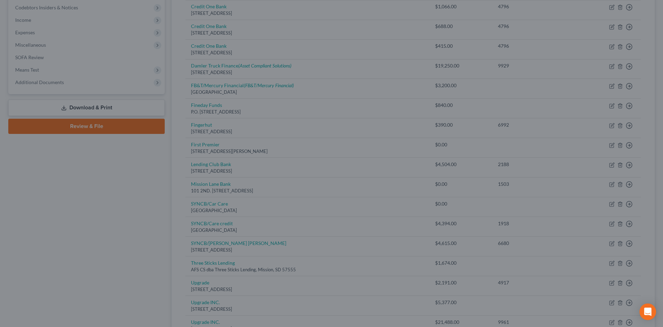
type input "0"
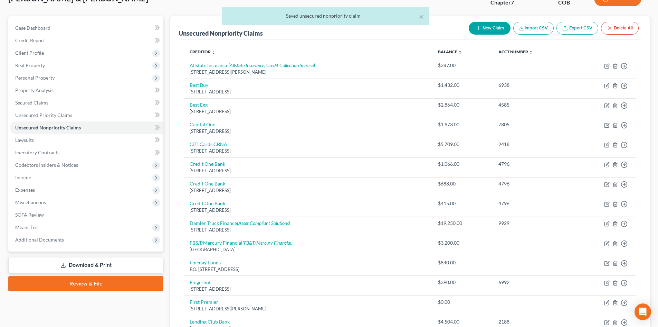
scroll to position [0, 0]
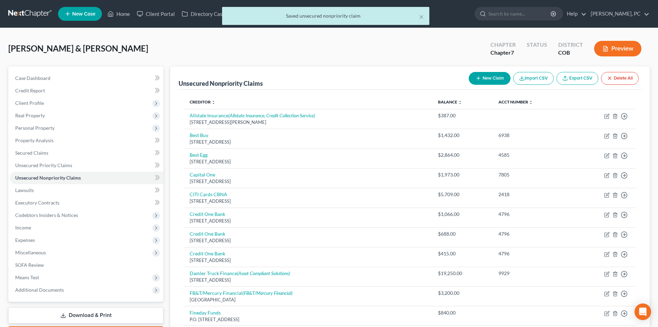
click at [121, 13] on div "× Saved unsecured nonpriority claim" at bounding box center [326, 17] width 658 height 21
click at [419, 16] on ul "New Case Home Client Portal Directory Cases - No Result - See all results Or Pr…" at bounding box center [354, 14] width 592 height 18
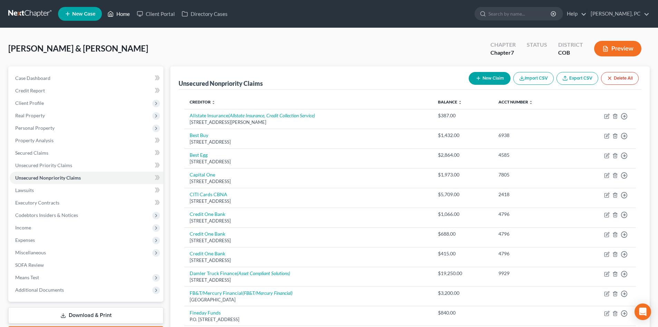
click at [129, 12] on link "Home" at bounding box center [118, 14] width 29 height 12
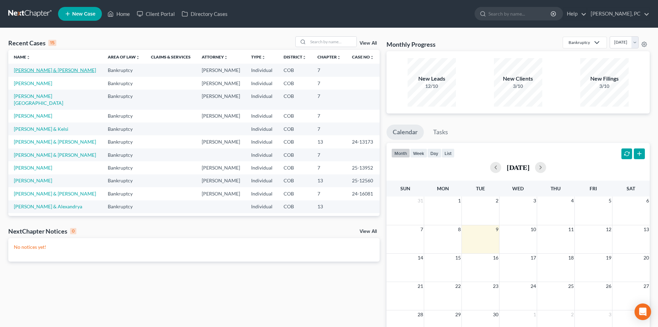
click at [32, 69] on link "[PERSON_NAME] & [PERSON_NAME]" at bounding box center [55, 70] width 82 height 6
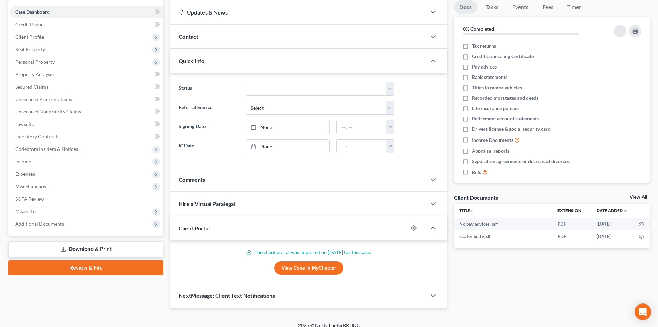
scroll to position [73, 0]
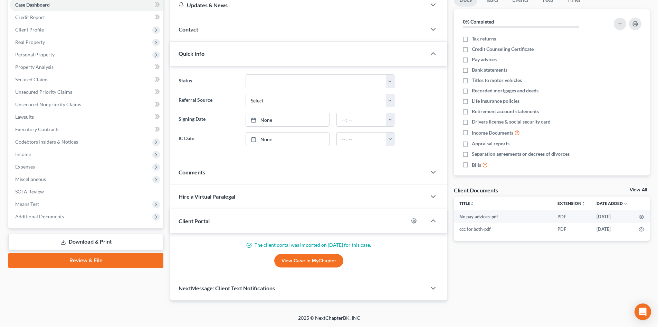
click at [100, 260] on link "Review & File" at bounding box center [85, 260] width 155 height 15
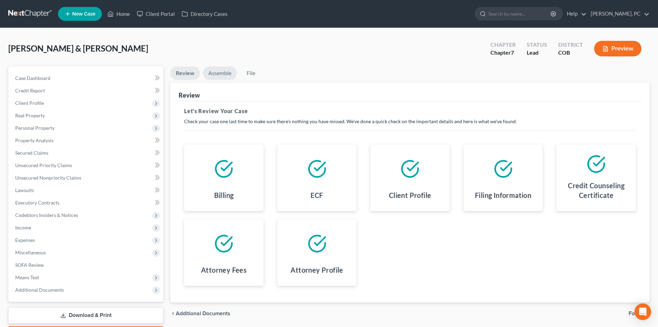
drag, startPoint x: 222, startPoint y: 75, endPoint x: 291, endPoint y: 111, distance: 77.3
click at [222, 75] on link "Assemble" at bounding box center [220, 72] width 34 height 13
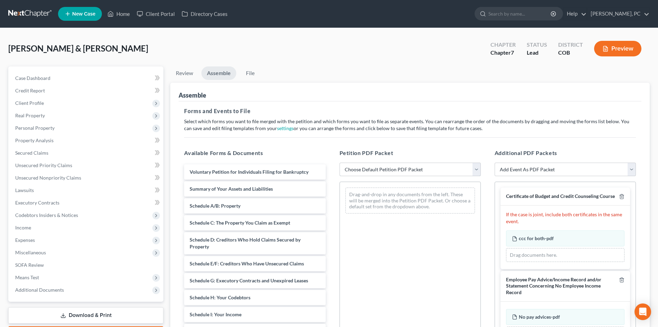
click at [370, 168] on select "Choose Default Petition PDF Packet Emergency Filing (Voluntary Petition and Cre…" at bounding box center [410, 169] width 141 height 14
select select "1"
click at [340, 162] on select "Choose Default Petition PDF Packet Emergency Filing (Voluntary Petition and Cre…" at bounding box center [410, 169] width 141 height 14
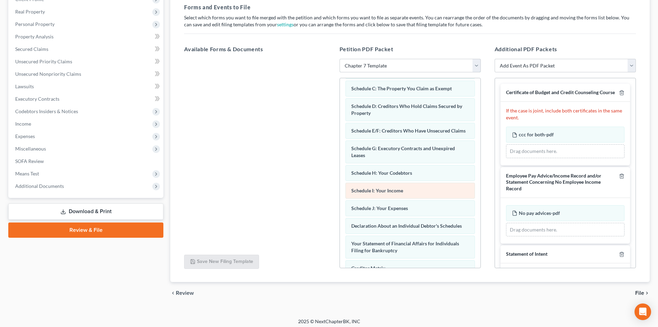
scroll to position [58, 0]
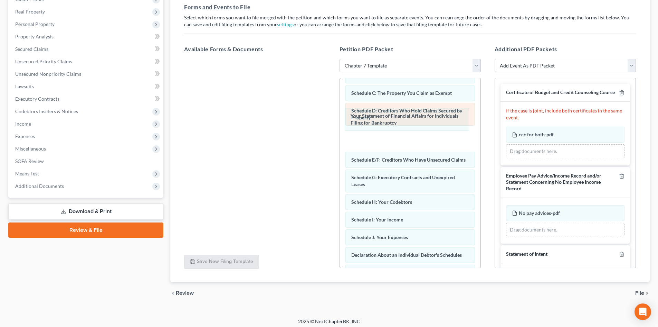
drag, startPoint x: 400, startPoint y: 255, endPoint x: 468, endPoint y: 132, distance: 141.0
click at [401, 105] on div "Your Statement of Financial Affairs for Individuals Filing for Bankruptcy Volun…" at bounding box center [410, 188] width 141 height 336
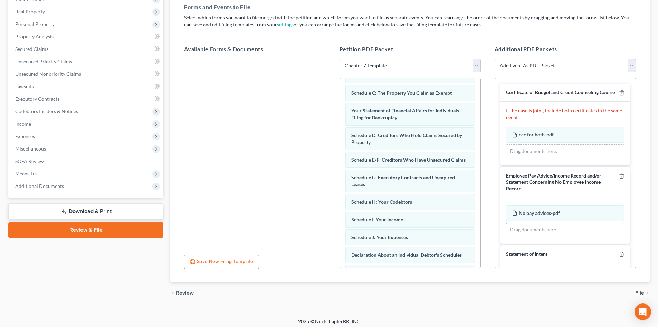
click at [479, 141] on div "Voluntary Petition for Individuals Filing for Bankruptcy Summary of Your Assets…" at bounding box center [410, 173] width 141 height 190
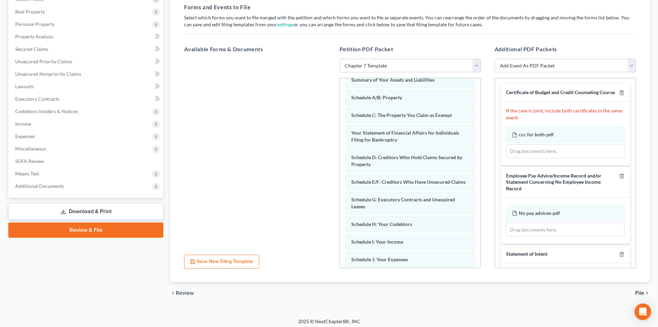
scroll to position [0, 0]
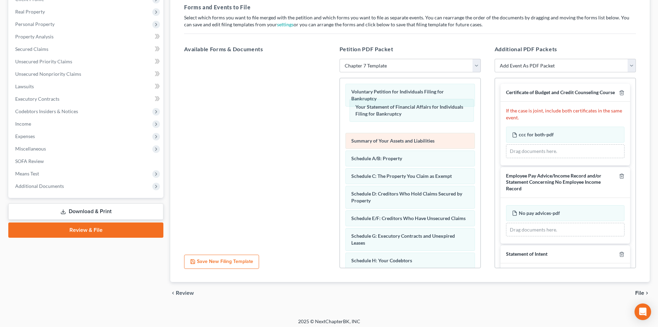
drag, startPoint x: 385, startPoint y: 174, endPoint x: 460, endPoint y: 139, distance: 82.5
click at [389, 110] on div "Your Statement of Financial Affairs for Individuals Filing for Bankruptcy Volun…" at bounding box center [410, 246] width 141 height 336
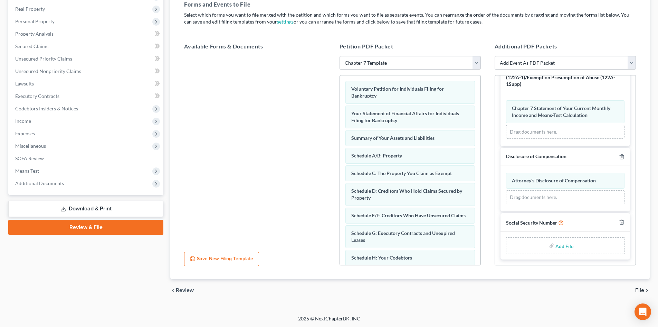
scroll to position [107, 0]
click at [564, 246] on input "file" at bounding box center [564, 244] width 17 height 12
type input "C:\fakepath\Social Security Numbers [DATE].pdf"
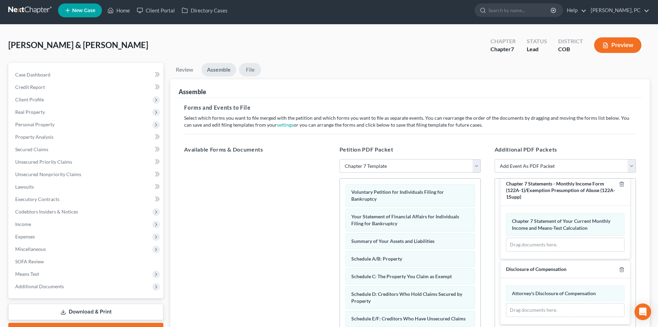
scroll to position [249, 0]
click at [250, 69] on link "File" at bounding box center [250, 69] width 22 height 13
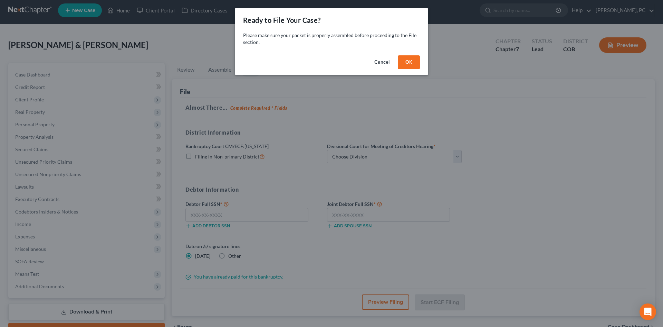
click at [409, 62] on button "OK" at bounding box center [409, 62] width 22 height 14
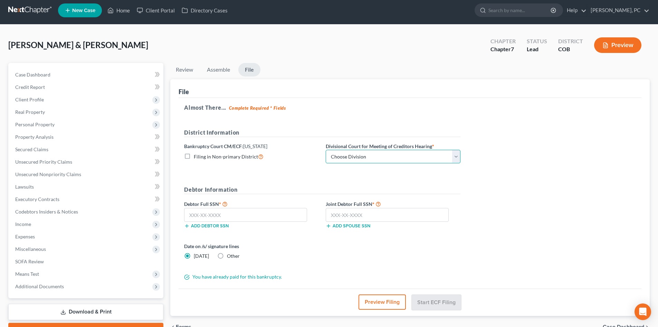
click at [356, 155] on select "Choose Division [GEOGRAPHIC_DATA]" at bounding box center [393, 157] width 135 height 14
select select "0"
click at [326, 150] on select "Choose Division [GEOGRAPHIC_DATA]" at bounding box center [393, 157] width 135 height 14
click at [258, 216] on input "text" at bounding box center [245, 215] width 123 height 14
type input "523-76-2245"
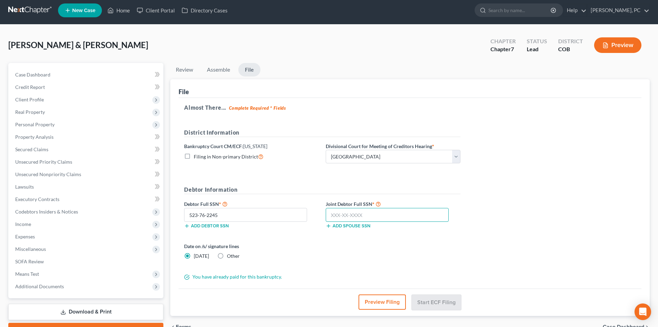
click at [334, 215] on input "text" at bounding box center [387, 215] width 123 height 14
type input "351-48-1415"
click at [443, 305] on button "Start ECF Filing" at bounding box center [436, 301] width 49 height 15
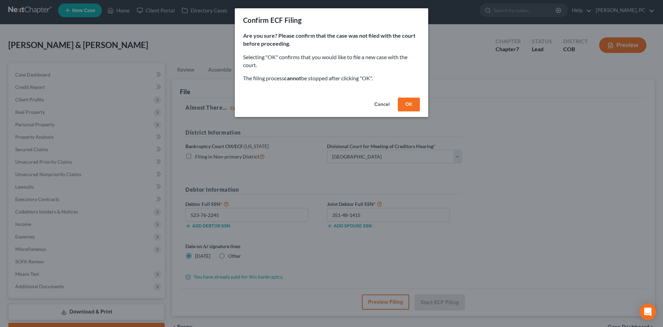
click at [412, 99] on button "OK" at bounding box center [409, 104] width 22 height 14
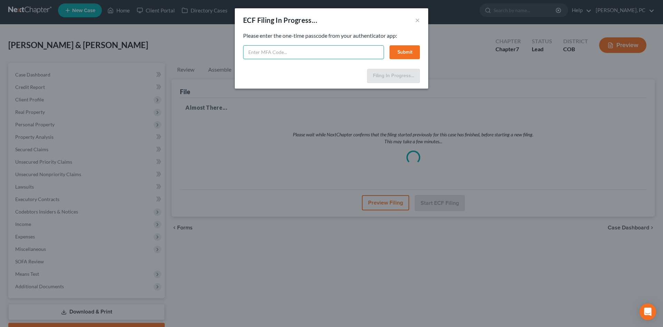
click at [282, 52] on input "text" at bounding box center [313, 52] width 141 height 14
type input "957928"
click at [402, 50] on button "Submit" at bounding box center [405, 52] width 30 height 14
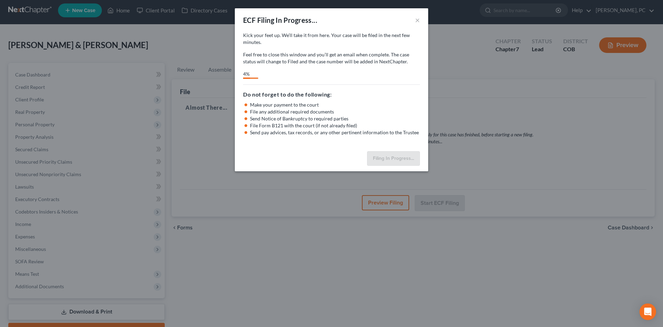
select select "0"
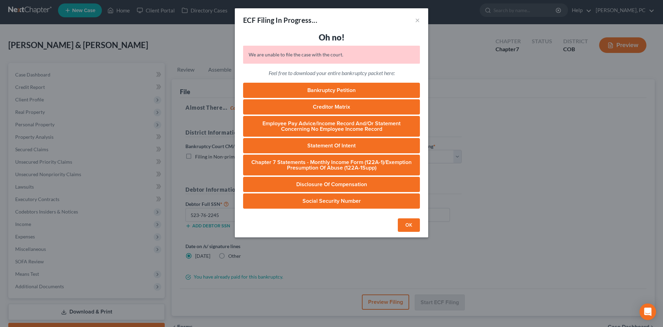
drag, startPoint x: 410, startPoint y: 226, endPoint x: 368, endPoint y: 214, distance: 43.4
click at [410, 226] on button "OK" at bounding box center [409, 225] width 22 height 14
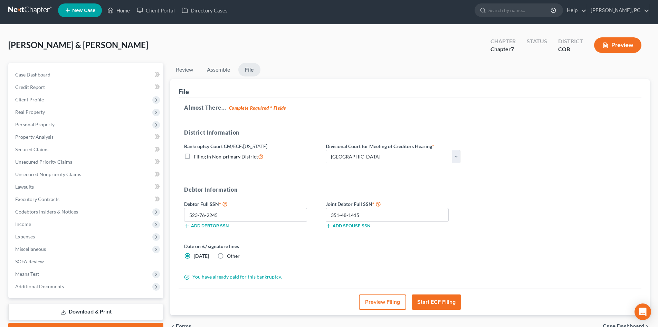
click at [612, 43] on button "Preview" at bounding box center [617, 45] width 47 height 16
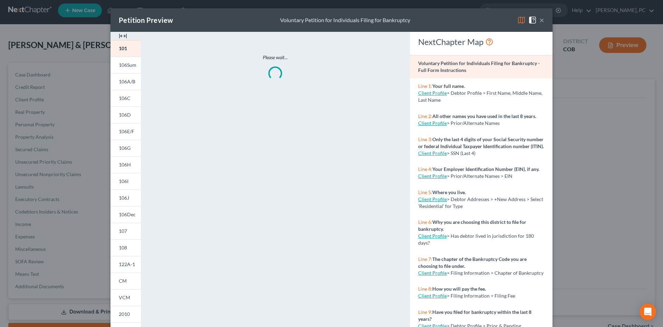
click at [119, 35] on img at bounding box center [123, 36] width 8 height 8
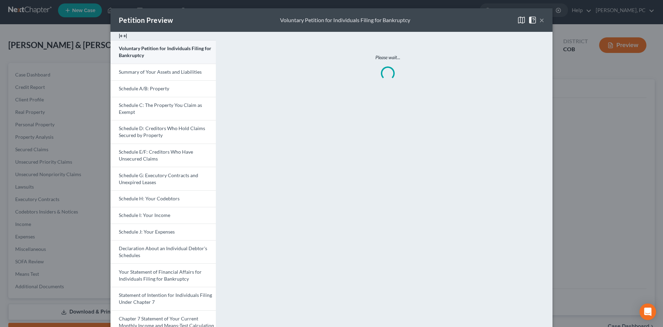
click at [170, 50] on span "Voluntary Petition for Individuals Filing for Bankruptcy" at bounding box center [165, 51] width 93 height 13
click at [540, 20] on button "×" at bounding box center [542, 20] width 5 height 8
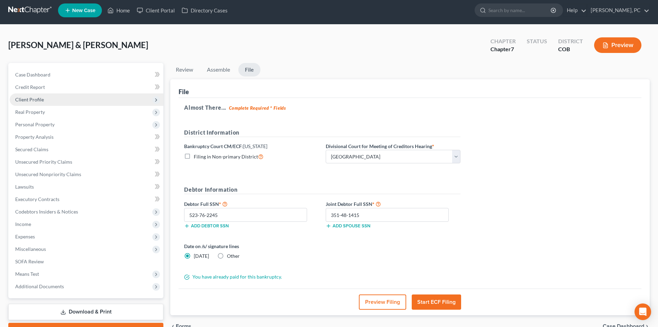
click at [45, 98] on span "Client Profile" at bounding box center [87, 99] width 154 height 12
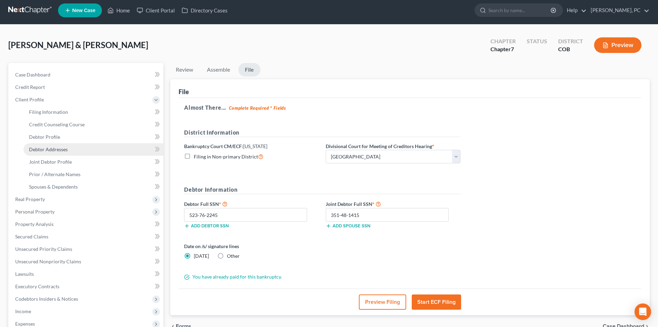
click at [52, 146] on span "Debtor Addresses" at bounding box center [48, 149] width 39 height 6
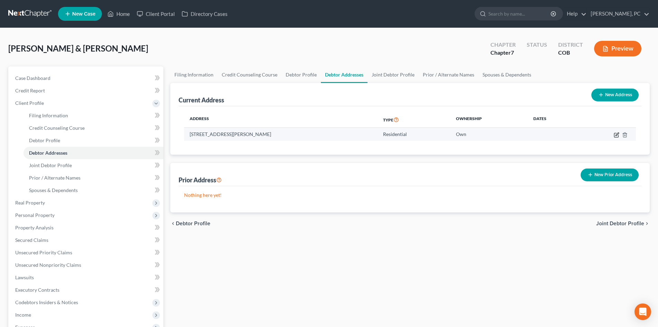
click at [617, 134] on icon "button" at bounding box center [617, 135] width 6 height 6
select select "5"
select select "2"
select select "0"
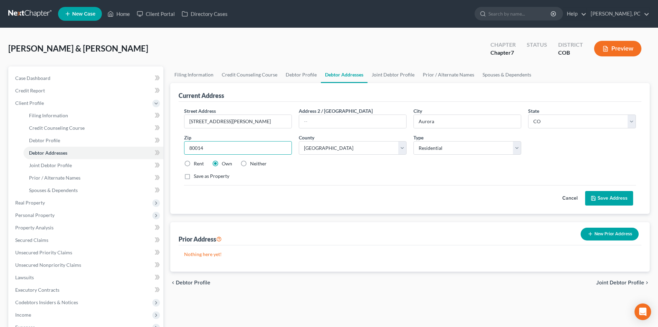
click at [237, 146] on input "80014" at bounding box center [238, 148] width 108 height 14
click at [465, 125] on input "Aurora" at bounding box center [467, 121] width 107 height 13
click at [380, 183] on div "Street Address * [STREET_ADDRESS][PERSON_NAME] * [GEOGRAPHIC_DATA] * State [US_…" at bounding box center [410, 146] width 459 height 78
click at [604, 196] on button "Save Address" at bounding box center [609, 198] width 48 height 15
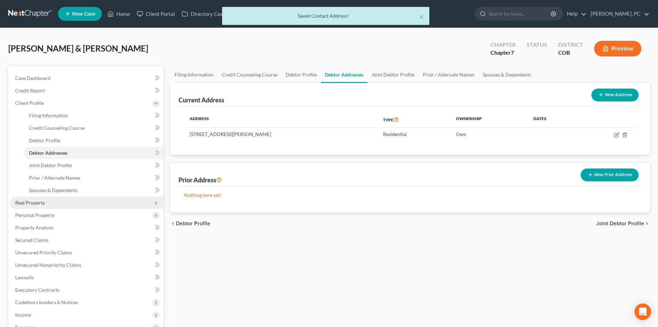
click at [33, 202] on span "Real Property" at bounding box center [30, 202] width 30 height 6
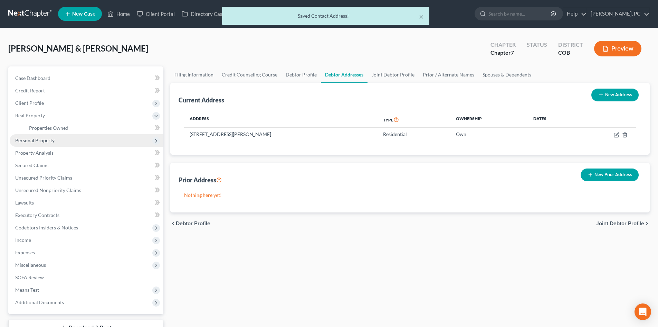
click at [49, 139] on span "Personal Property" at bounding box center [34, 140] width 39 height 6
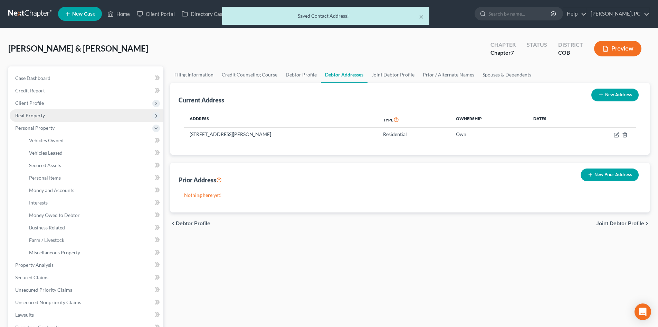
click at [28, 113] on span "Real Property" at bounding box center [30, 115] width 30 height 6
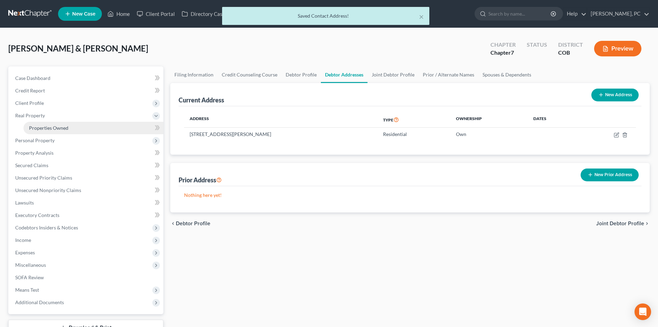
click at [37, 124] on link "Properties Owned" at bounding box center [93, 128] width 140 height 12
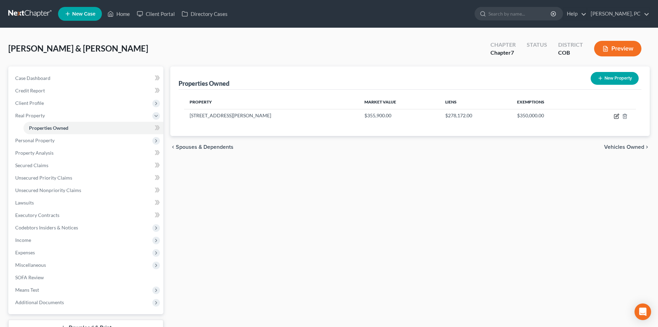
drag, startPoint x: 616, startPoint y: 116, endPoint x: 515, endPoint y: 135, distance: 102.6
click at [616, 116] on icon "button" at bounding box center [617, 115] width 3 height 3
select select "5"
select select "2"
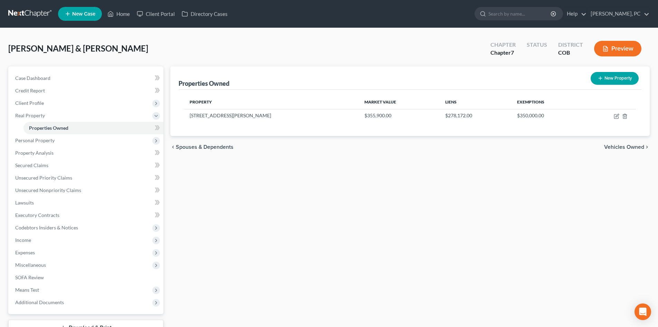
select select "0"
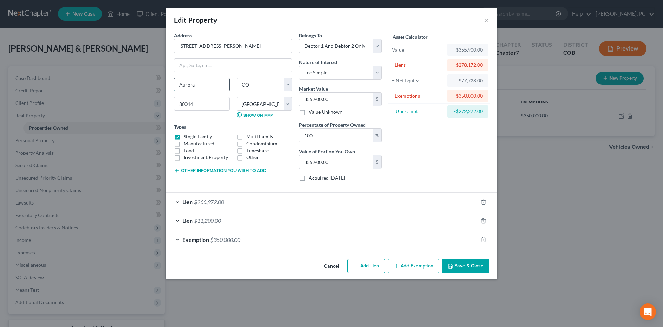
click at [211, 87] on input "Aurora" at bounding box center [201, 84] width 55 height 13
click at [277, 180] on div "Address * 2447 S [PERSON_NAME][GEOGRAPHIC_DATA] [US_STATE][GEOGRAPHIC_DATA] [GE…" at bounding box center [233, 109] width 125 height 155
drag, startPoint x: 180, startPoint y: 86, endPoint x: 193, endPoint y: 75, distance: 16.9
click at [180, 86] on input "Aurora" at bounding box center [201, 84] width 55 height 13
click at [445, 164] on div "Asset Calculator Value $355,900.00 - Liens $278,172.00 = Net Equity $77,728.00 …" at bounding box center [438, 109] width 107 height 155
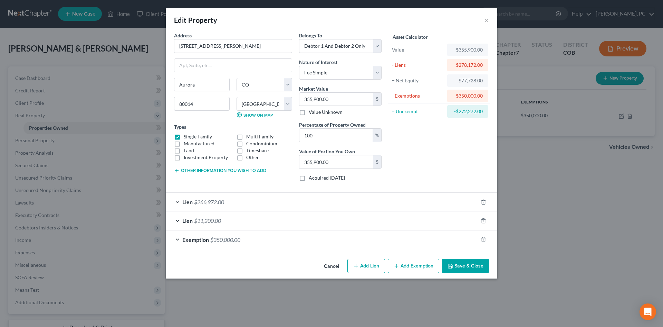
click at [213, 200] on span "$266,972.00" at bounding box center [209, 201] width 30 height 7
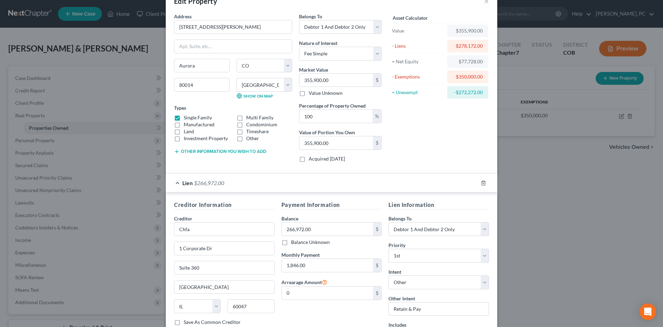
scroll to position [69, 0]
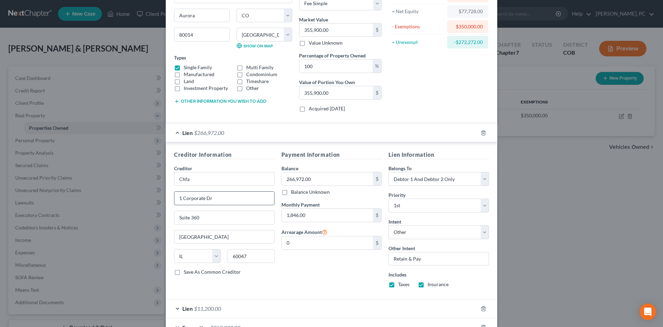
click at [237, 200] on input "1 Corporate Dr" at bounding box center [224, 197] width 100 height 13
click at [203, 215] on input "Suite 360" at bounding box center [224, 217] width 100 height 13
click at [211, 238] on input "[GEOGRAPHIC_DATA]" at bounding box center [224, 236] width 100 height 13
click at [311, 270] on div "Payment Information Balance 266,972.00 $ Balance Unknown Balance Undetermined 2…" at bounding box center [331, 221] width 107 height 143
click at [257, 256] on input "60047" at bounding box center [251, 256] width 47 height 14
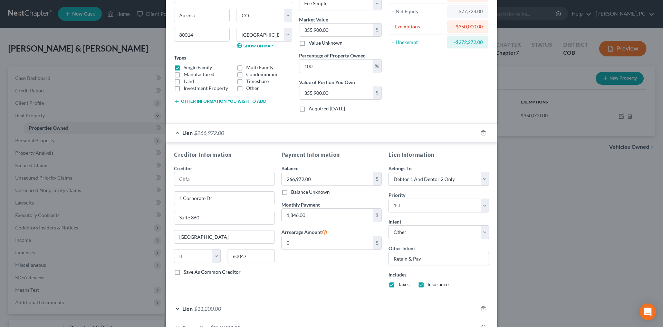
click at [323, 272] on div "Payment Information Balance 266,972.00 $ Balance Unknown Balance Undetermined 2…" at bounding box center [331, 221] width 107 height 143
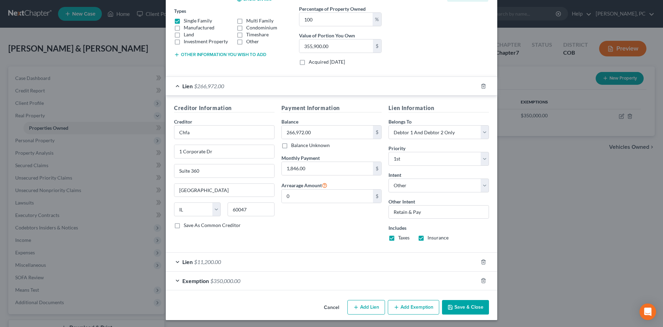
scroll to position [117, 0]
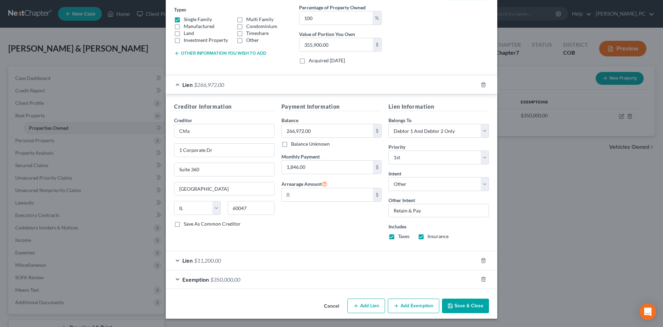
click at [456, 304] on button "Save & Close" at bounding box center [465, 305] width 47 height 15
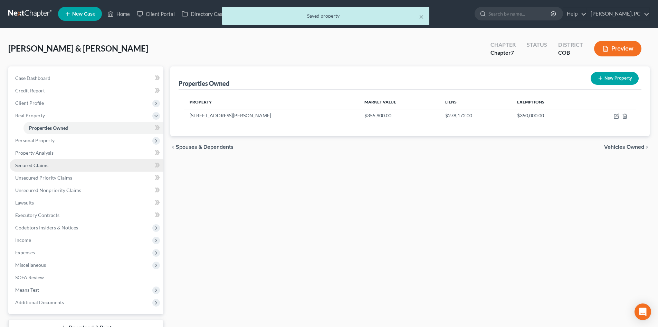
click at [36, 166] on span "Secured Claims" at bounding box center [31, 165] width 33 height 6
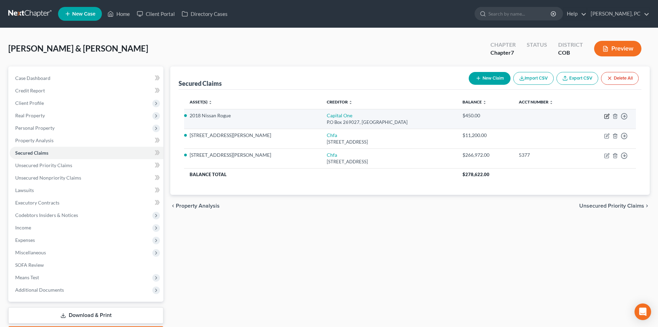
click at [606, 114] on icon "button" at bounding box center [607, 116] width 4 height 4
select select "45"
select select "0"
select select "9"
select select "4"
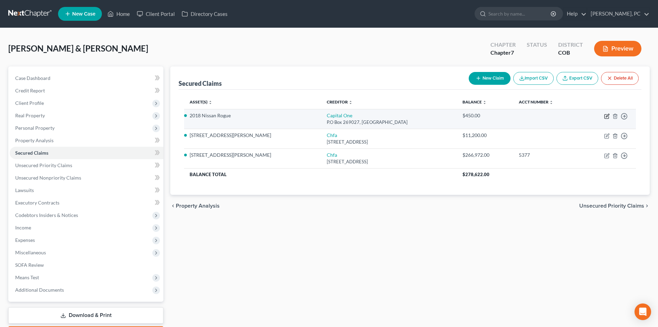
select select "2"
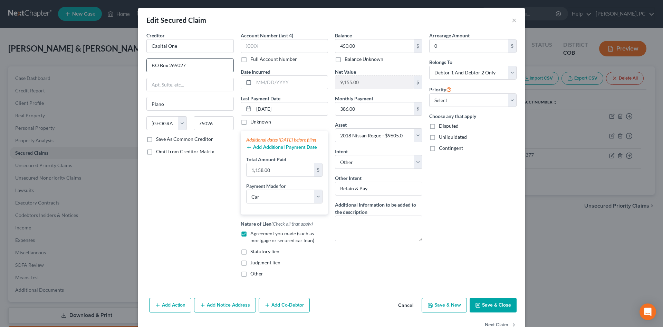
click at [194, 68] on input "P.O Box 269027" at bounding box center [190, 65] width 87 height 13
type input "P.O Box 269027"
click at [189, 98] on input "Plano" at bounding box center [190, 103] width 87 height 13
click at [187, 201] on div "Creditor * Capital One P.O Box 269027 [GEOGRAPHIC_DATA][US_STATE] AZ CA CO CT D…" at bounding box center [190, 157] width 94 height 251
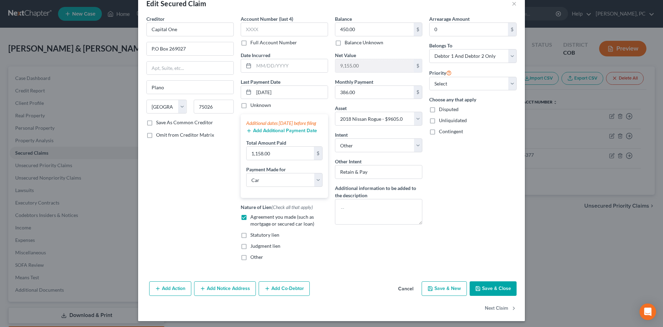
scroll to position [26, 0]
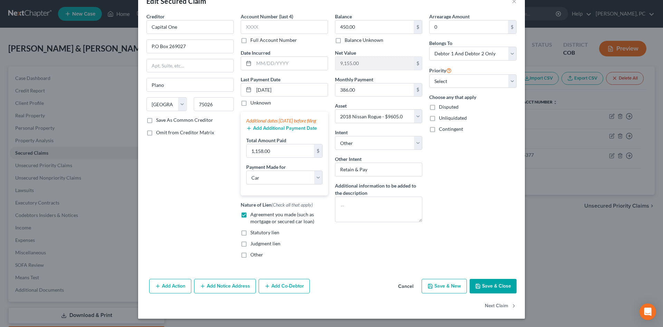
click at [489, 287] on button "Save & Close" at bounding box center [493, 286] width 47 height 15
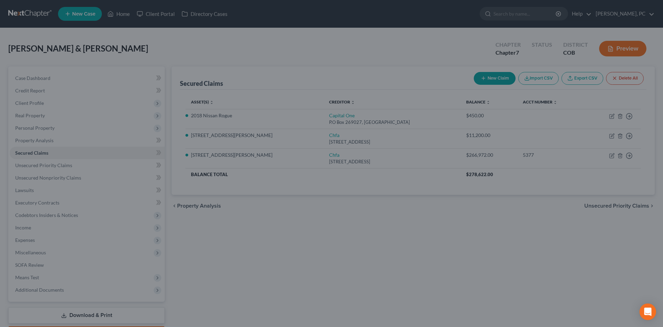
select select "9"
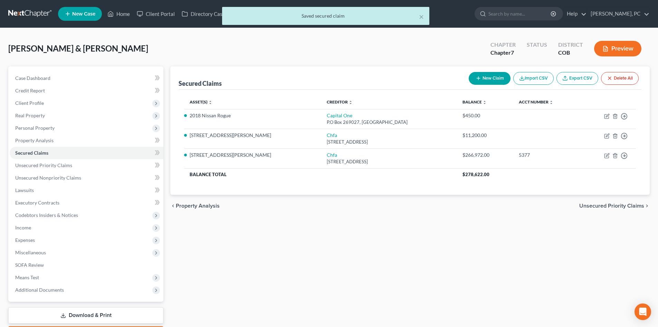
click at [612, 48] on button "Preview" at bounding box center [617, 49] width 47 height 16
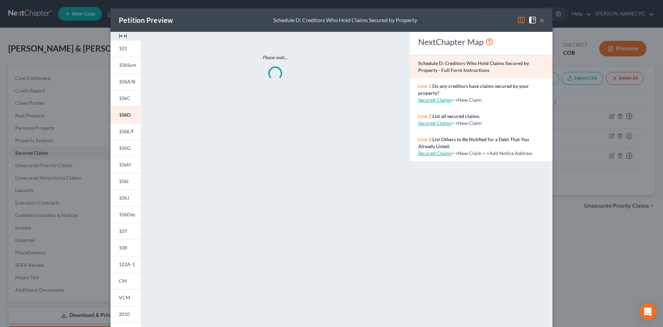
click at [122, 35] on img at bounding box center [123, 36] width 8 height 8
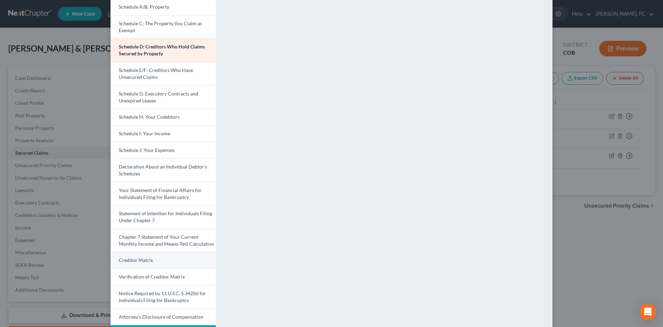
scroll to position [109, 0]
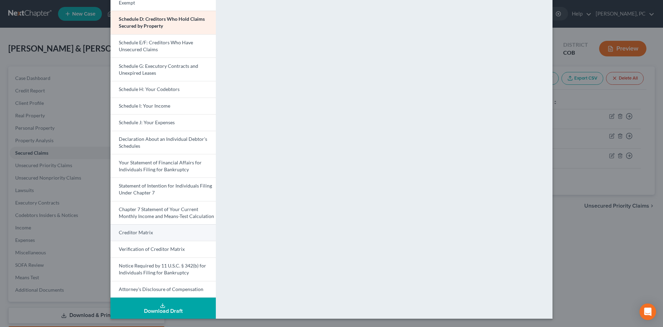
click at [139, 233] on span "Creditor Matrix" at bounding box center [136, 232] width 34 height 6
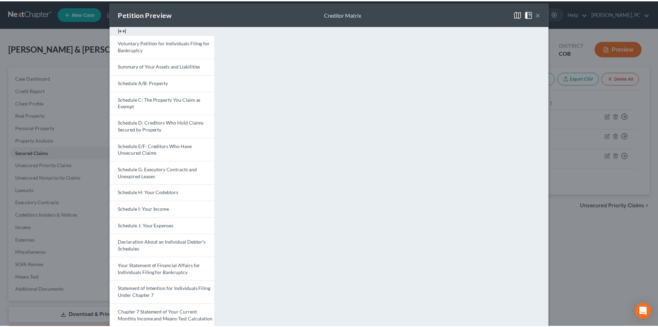
scroll to position [6, 0]
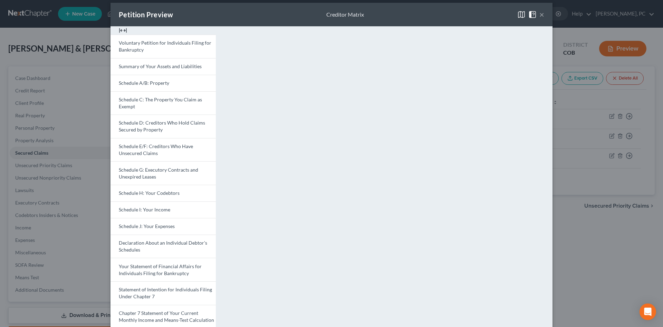
click at [540, 17] on button "×" at bounding box center [542, 14] width 5 height 8
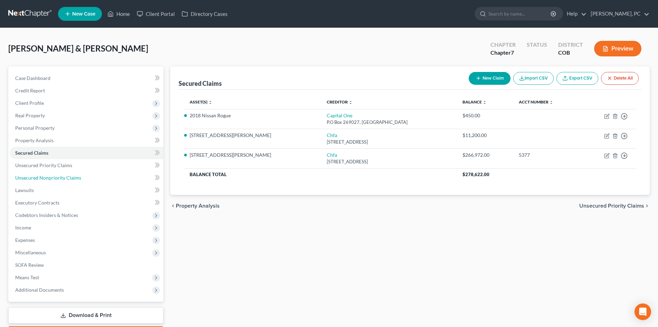
drag, startPoint x: 49, startPoint y: 180, endPoint x: 220, endPoint y: 176, distance: 170.4
click at [49, 180] on span "Unsecured Nonpriority Claims" at bounding box center [48, 177] width 66 height 6
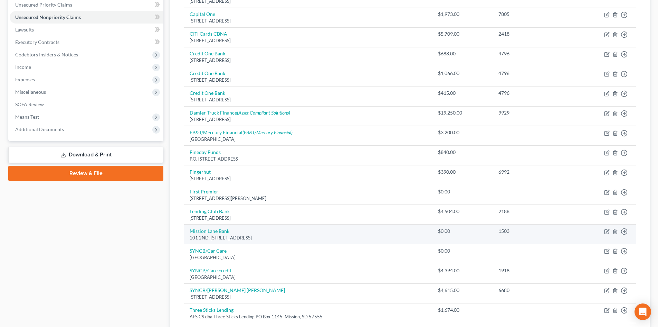
scroll to position [173, 0]
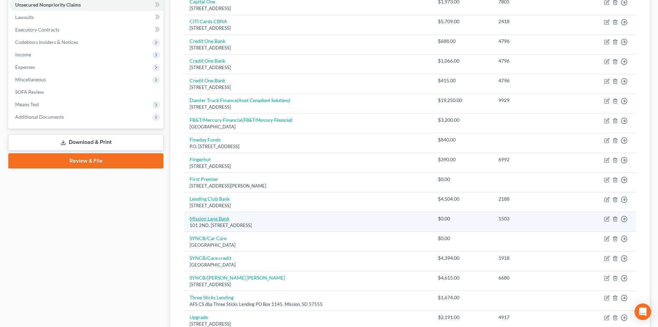
click at [218, 218] on link "Mission Lane Bank" at bounding box center [210, 218] width 40 height 6
select select "4"
select select "2"
select select "0"
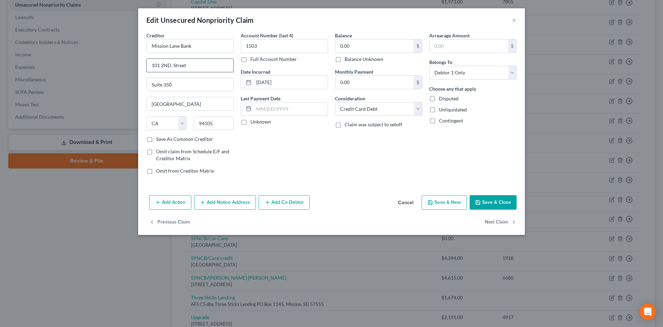
click at [172, 66] on input "101 2ND. Street" at bounding box center [190, 65] width 87 height 13
type input "[STREET_ADDRESS]"
click at [199, 108] on input "[GEOGRAPHIC_DATA]" at bounding box center [190, 103] width 87 height 13
drag, startPoint x: 309, startPoint y: 147, endPoint x: 340, endPoint y: 151, distance: 32.1
click at [309, 147] on div "Account Number (last 4) 1503 Full Account Number Date Incurred [DATE] Last Paym…" at bounding box center [284, 106] width 94 height 148
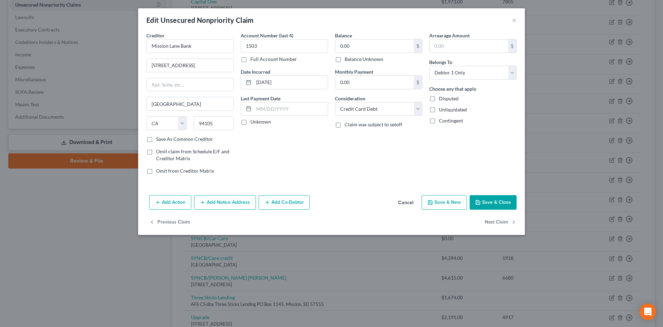
click at [490, 203] on button "Save & Close" at bounding box center [493, 202] width 47 height 15
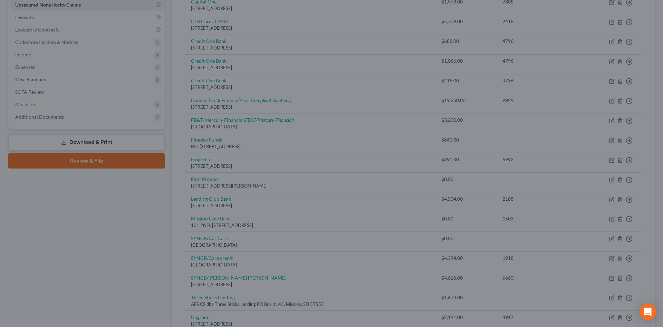
type input "0"
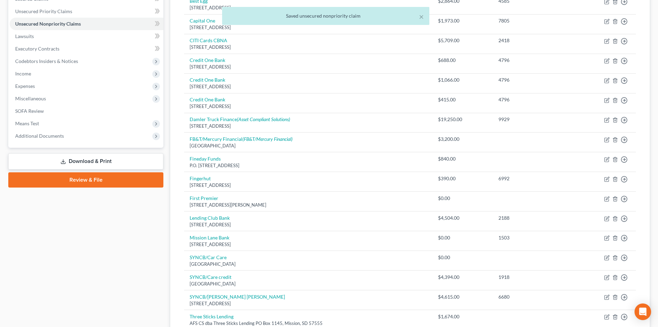
scroll to position [207, 0]
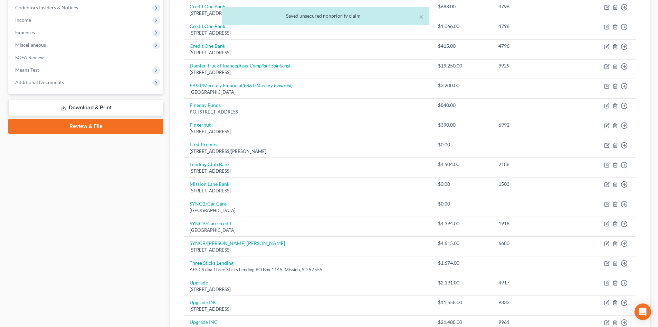
click at [81, 125] on link "Review & File" at bounding box center [85, 126] width 155 height 15
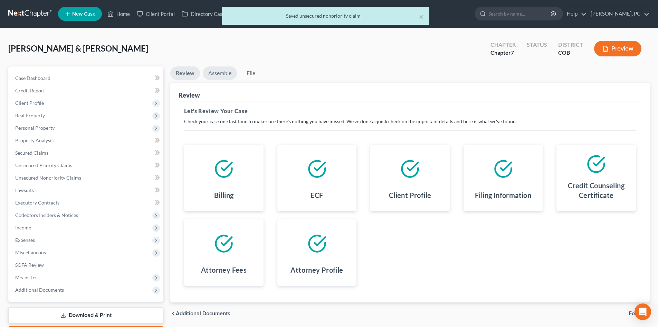
click at [227, 72] on link "Assemble" at bounding box center [220, 72] width 34 height 13
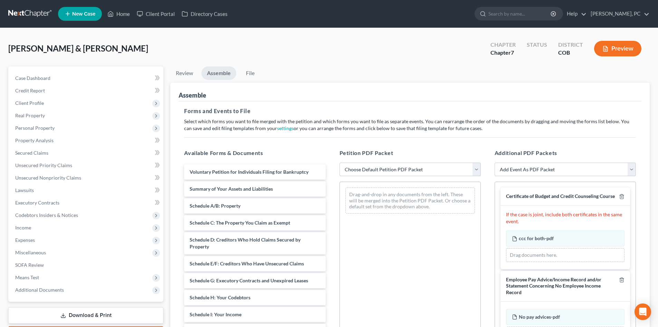
click at [373, 174] on select "Choose Default Petition PDF Packet Emergency Filing (Voluntary Petition and Cre…" at bounding box center [410, 169] width 141 height 14
select select "1"
click at [340, 162] on select "Choose Default Petition PDF Packet Emergency Filing (Voluntary Petition and Cre…" at bounding box center [410, 169] width 141 height 14
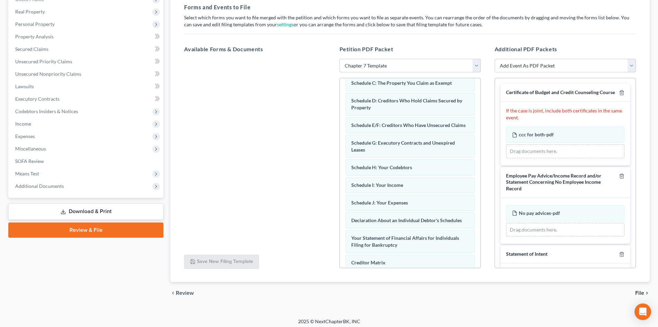
scroll to position [61, 0]
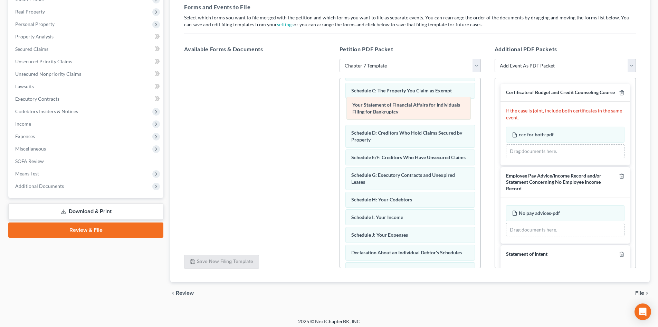
drag, startPoint x: 401, startPoint y: 253, endPoint x: 402, endPoint y: 106, distance: 146.5
click at [402, 106] on div "Your Statement of Financial Affairs for Individuals Filing for Bankruptcy Volun…" at bounding box center [410, 185] width 141 height 336
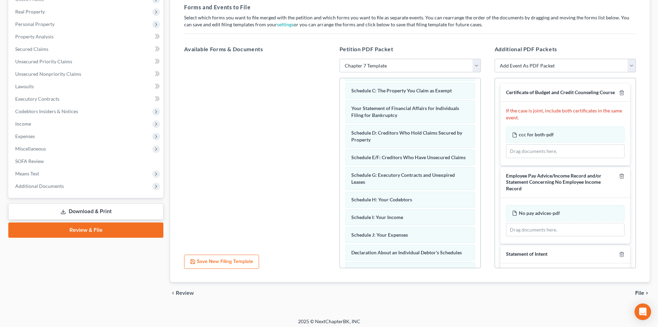
scroll to position [0, 0]
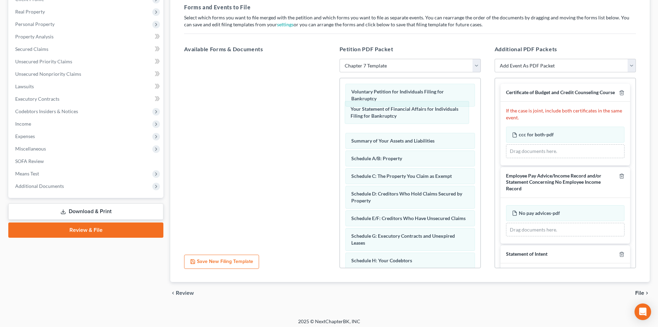
drag, startPoint x: 386, startPoint y: 174, endPoint x: 519, endPoint y: 128, distance: 140.5
click at [386, 114] on div "Your Statement of Financial Affairs for Individuals Filing for Bankruptcy Volun…" at bounding box center [410, 246] width 141 height 336
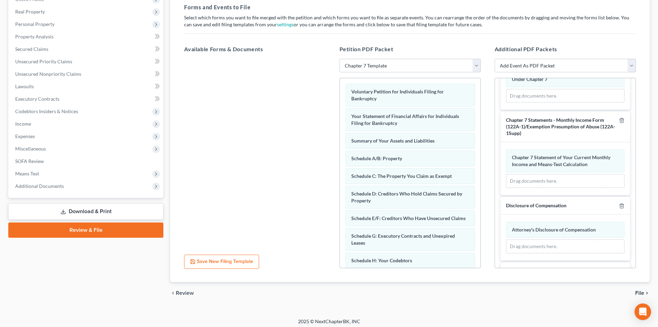
scroll to position [259, 0]
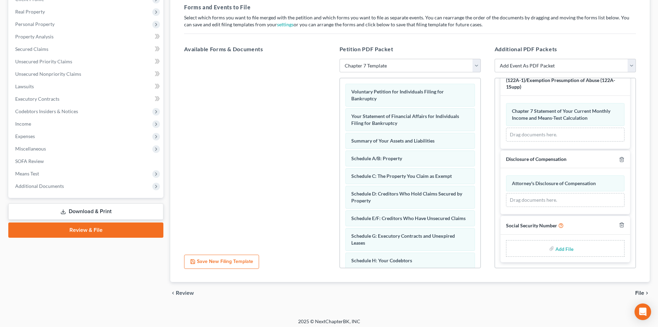
click at [561, 248] on input "file" at bounding box center [564, 248] width 17 height 12
type input "C:\fakepath\Social Security Numbers [DATE].pdf"
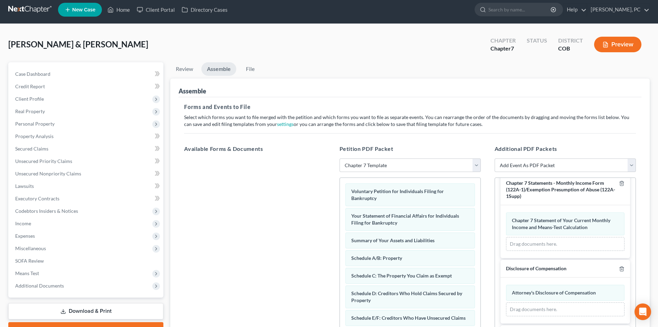
scroll to position [0, 0]
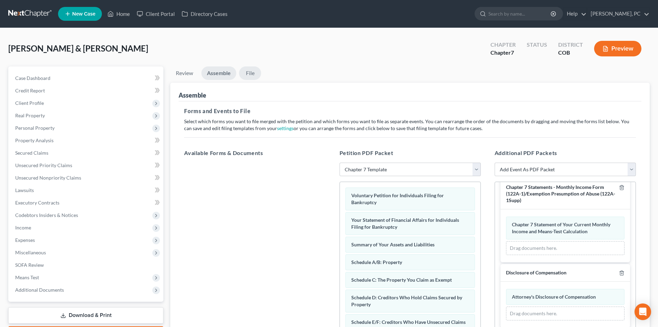
click at [244, 73] on link "File" at bounding box center [250, 72] width 22 height 13
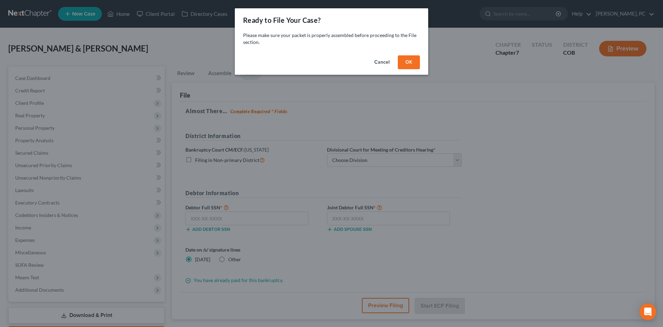
click at [407, 63] on button "OK" at bounding box center [409, 62] width 22 height 14
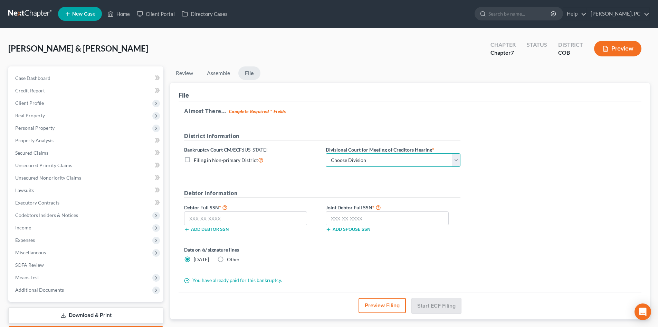
click at [351, 157] on select "Choose Division [GEOGRAPHIC_DATA]" at bounding box center [393, 160] width 135 height 14
select select "0"
click at [326, 153] on select "Choose Division [GEOGRAPHIC_DATA]" at bounding box center [393, 160] width 135 height 14
click at [248, 221] on input "text" at bounding box center [245, 218] width 123 height 14
type input "523-76-2245"
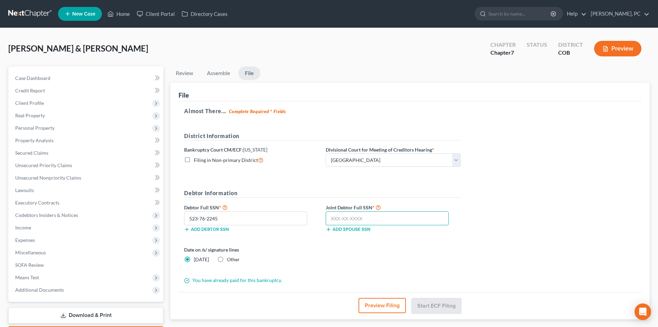
click at [355, 220] on input "text" at bounding box center [387, 218] width 123 height 14
type input "351-48-1415"
click at [434, 308] on button "Start ECF Filing" at bounding box center [436, 305] width 49 height 15
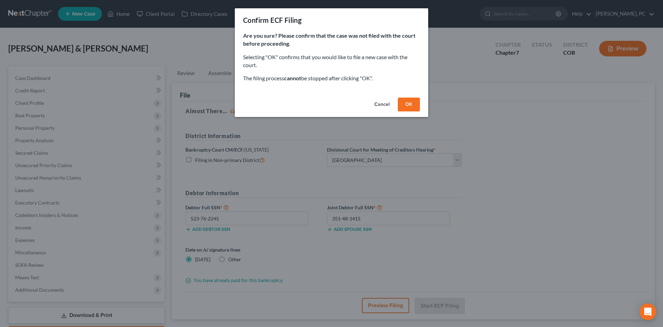
click at [405, 106] on button "OK" at bounding box center [409, 104] width 22 height 14
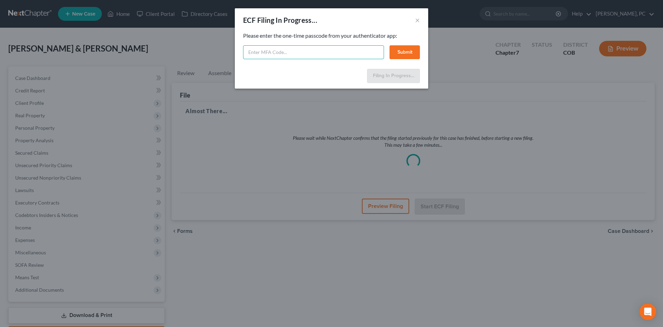
click at [326, 47] on input "text" at bounding box center [313, 52] width 141 height 14
type input "550521"
click at [411, 50] on button "Submit" at bounding box center [405, 52] width 30 height 14
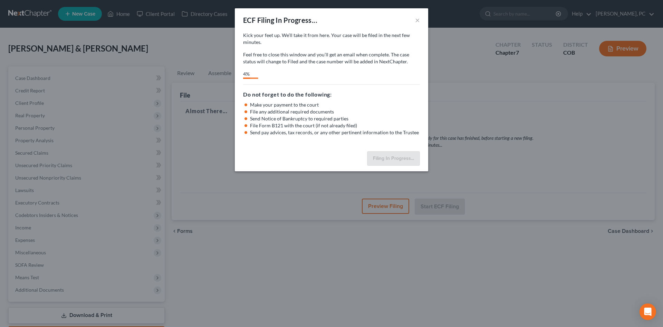
select select "0"
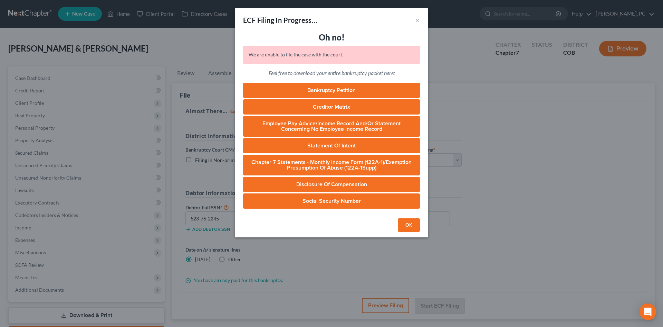
click at [407, 220] on button "OK" at bounding box center [409, 225] width 22 height 14
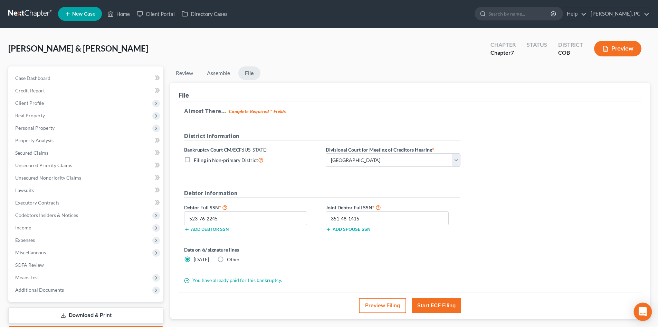
click at [643, 310] on icon "Open Intercom Messenger" at bounding box center [643, 311] width 8 height 9
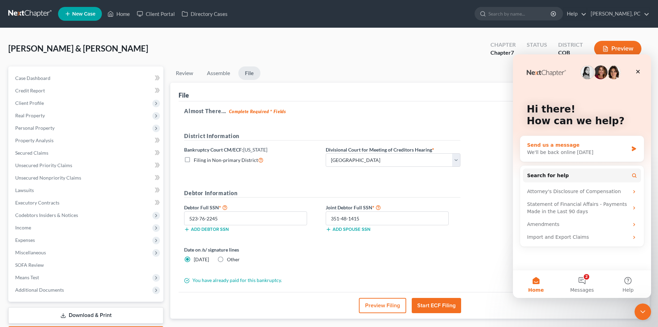
click at [560, 145] on div "Send us a message" at bounding box center [577, 144] width 101 height 7
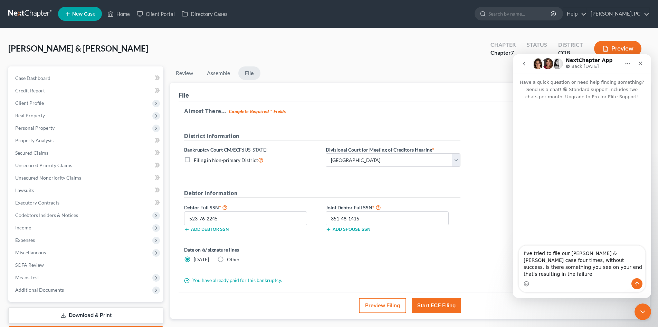
type textarea "I've tried to file our [PERSON_NAME] & [PERSON_NAME] case four times, without s…"
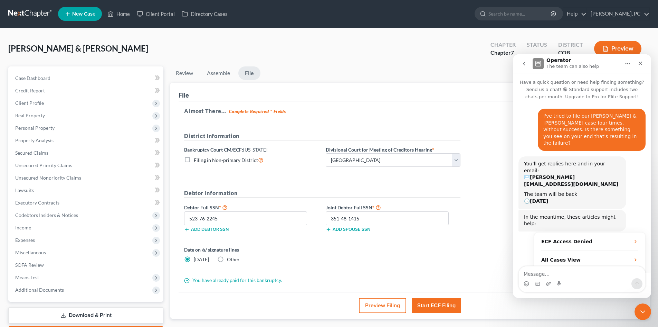
scroll to position [19, 0]
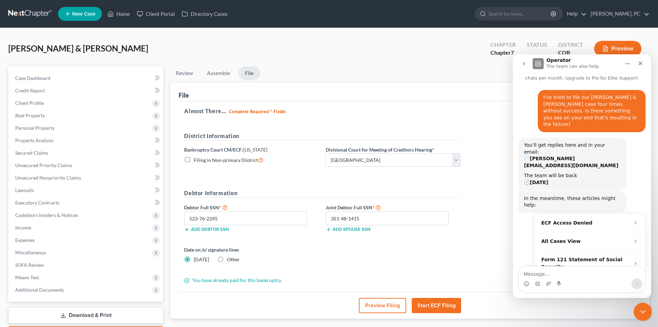
click at [639, 308] on icon "Close Intercom Messenger" at bounding box center [642, 310] width 8 height 8
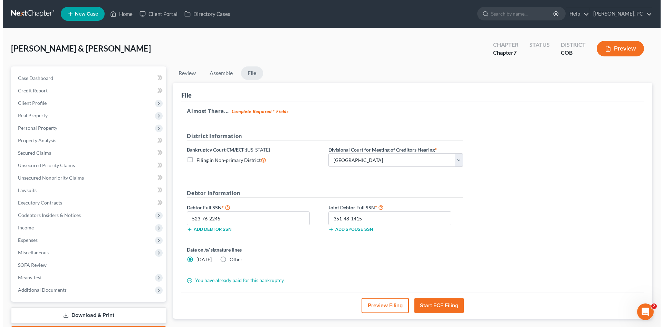
scroll to position [1, 0]
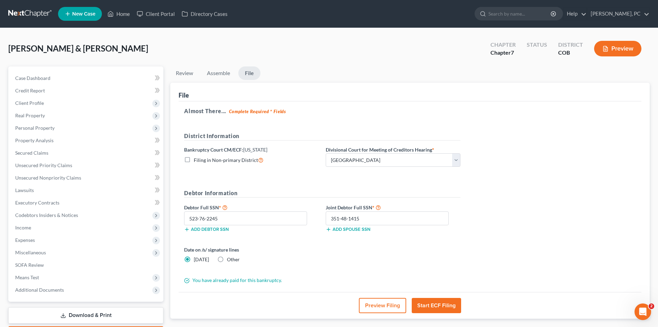
click at [437, 304] on button "Start ECF Filing" at bounding box center [436, 305] width 49 height 15
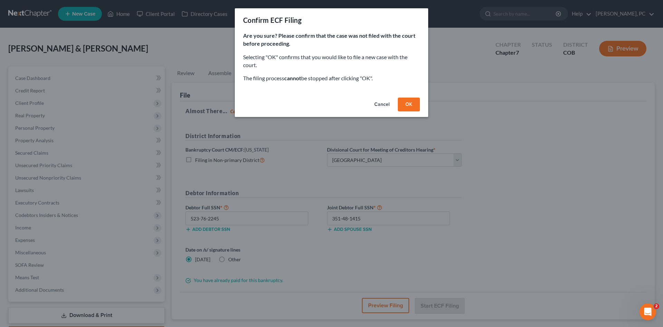
click at [409, 105] on button "OK" at bounding box center [409, 104] width 22 height 14
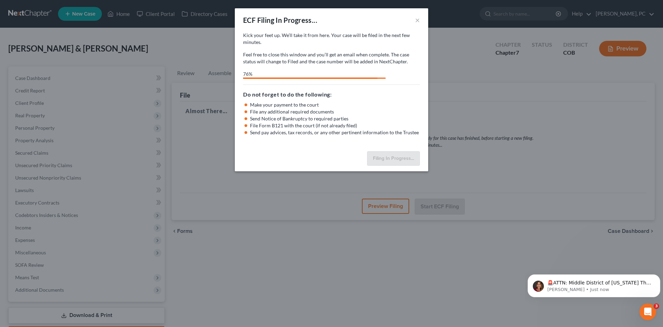
scroll to position [0, 0]
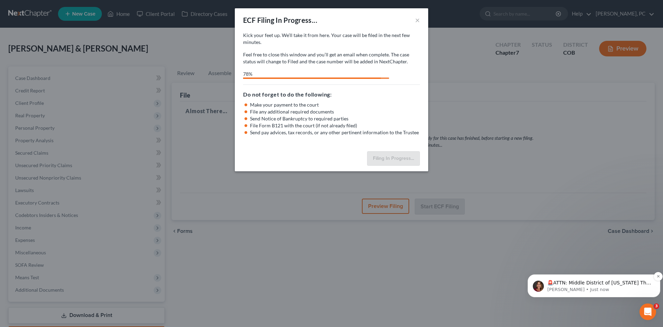
click at [609, 294] on div "🚨ATTN: Middle District of [US_STATE] The court has added a new Credit Counselin…" at bounding box center [594, 285] width 133 height 23
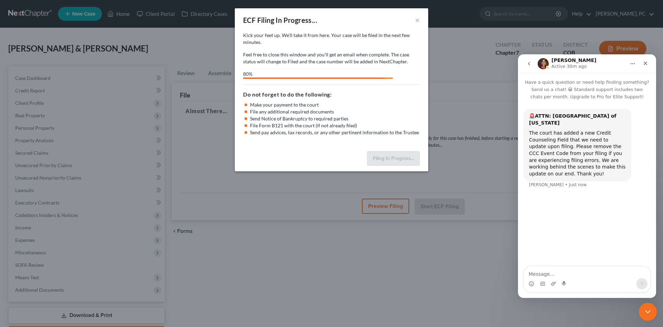
click at [647, 311] on icon "Close Intercom Messenger" at bounding box center [647, 310] width 8 height 8
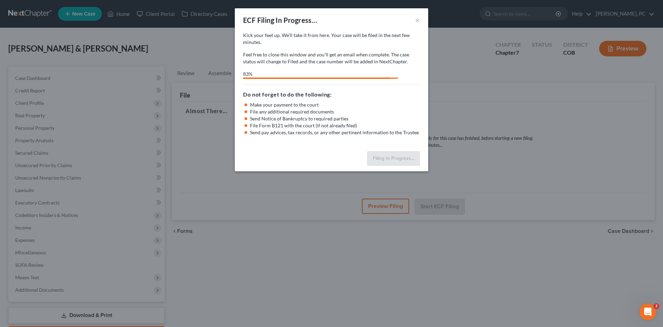
select select "0"
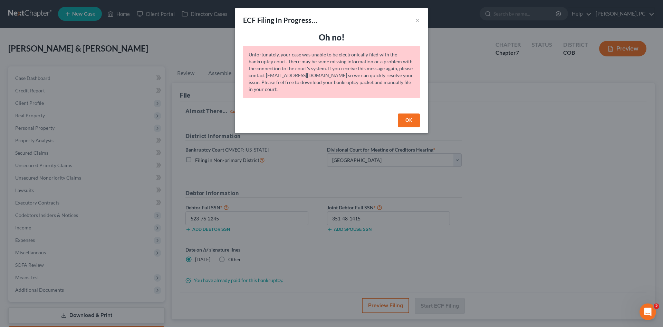
click at [410, 124] on button "OK" at bounding box center [409, 120] width 22 height 14
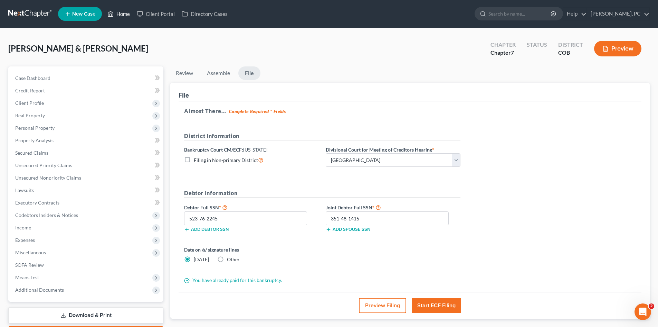
click at [124, 12] on link "Home" at bounding box center [118, 14] width 29 height 12
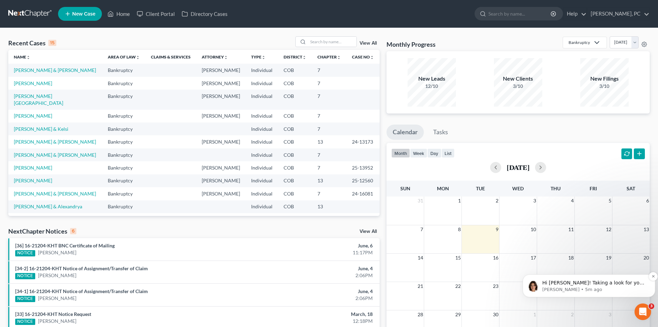
click at [580, 285] on p "Hi [PERSON_NAME]! Taking a look for you now" at bounding box center [594, 282] width 104 height 7
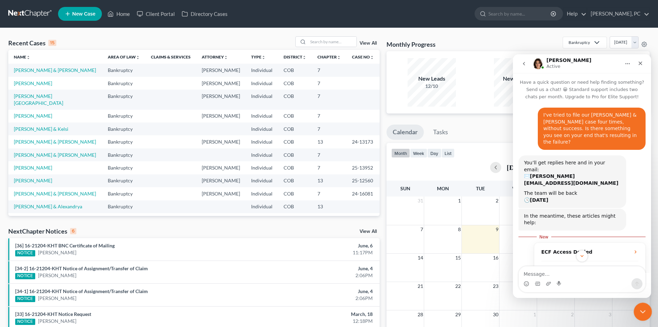
click at [642, 309] on icon "Close Intercom Messenger" at bounding box center [642, 310] width 8 height 8
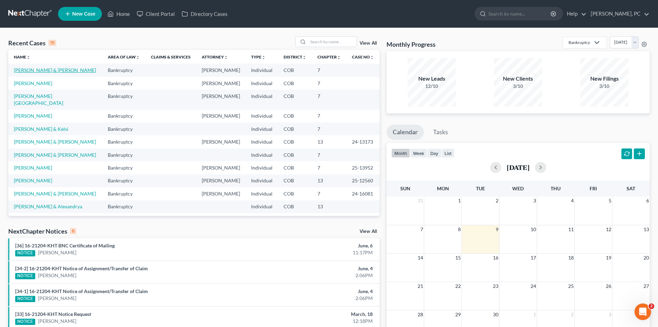
click at [53, 69] on link "[PERSON_NAME] & [PERSON_NAME]" at bounding box center [55, 70] width 82 height 6
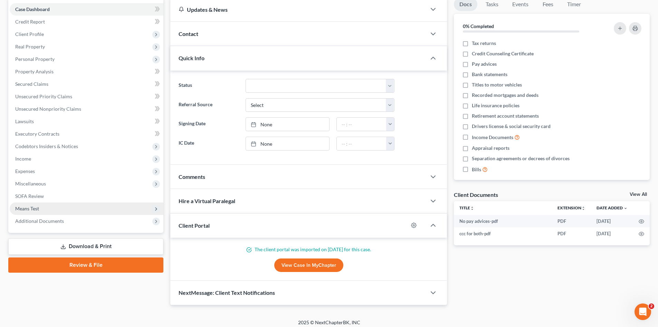
scroll to position [73, 0]
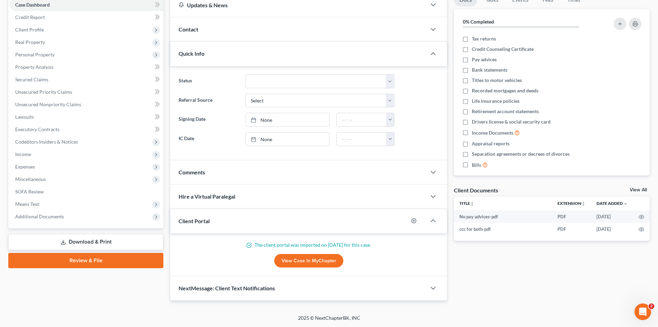
drag, startPoint x: 100, startPoint y: 261, endPoint x: 198, endPoint y: 210, distance: 111.1
click at [100, 261] on link "Review & File" at bounding box center [85, 260] width 155 height 15
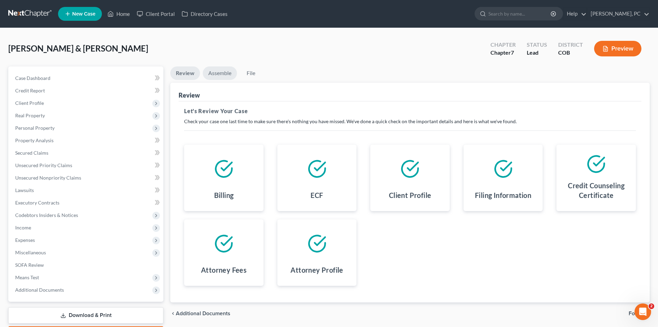
click at [219, 73] on link "Assemble" at bounding box center [220, 72] width 34 height 13
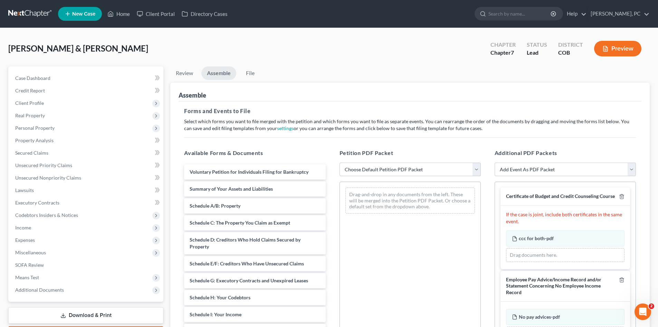
click at [385, 170] on select "Choose Default Petition PDF Packet Emergency Filing (Voluntary Petition and Cre…" at bounding box center [410, 169] width 141 height 14
select select "1"
click at [340, 162] on select "Choose Default Petition PDF Packet Emergency Filing (Voluntary Petition and Cre…" at bounding box center [410, 169] width 141 height 14
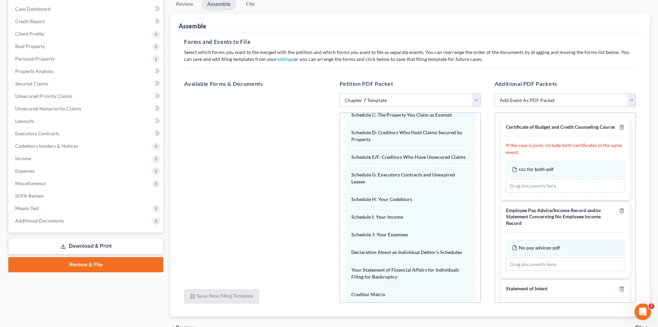
scroll to position [68, 0]
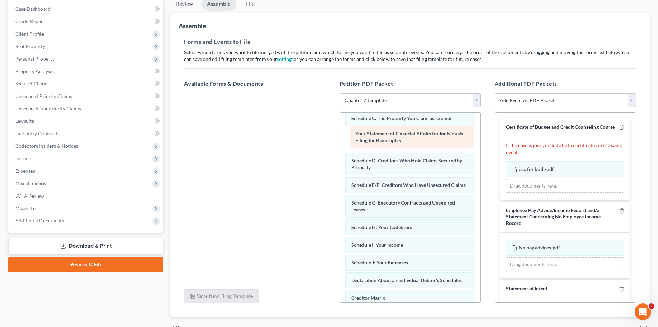
drag, startPoint x: 407, startPoint y: 281, endPoint x: 411, endPoint y: 133, distance: 147.6
click at [411, 133] on div "Your Statement of Financial Affairs for Individuals Filing for Bankruptcy Volun…" at bounding box center [410, 213] width 141 height 336
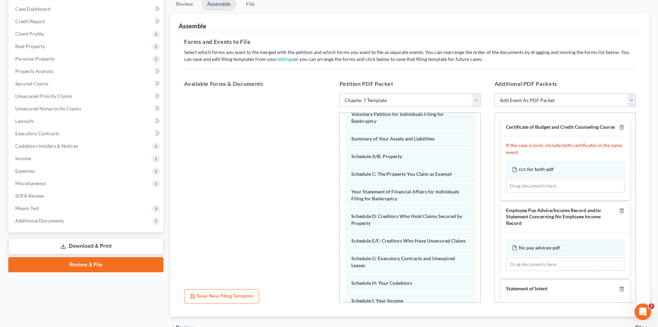
scroll to position [0, 0]
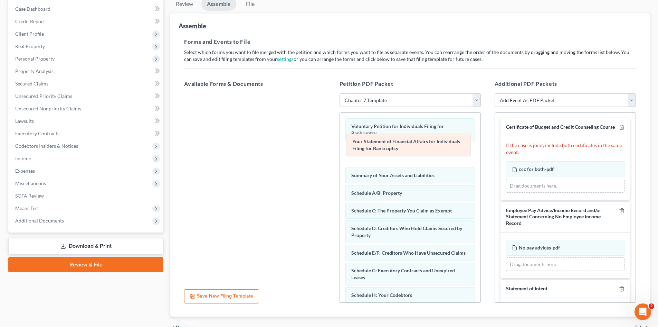
drag, startPoint x: 400, startPoint y: 205, endPoint x: 401, endPoint y: 142, distance: 62.2
click at [401, 142] on div "Your Statement of Financial Affairs for Individuals Filing for Bankruptcy Volun…" at bounding box center [410, 281] width 141 height 336
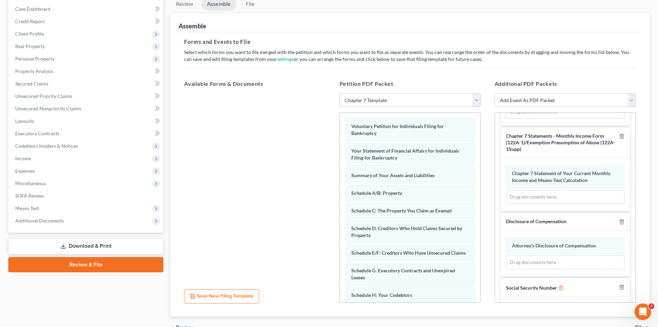
scroll to position [259, 0]
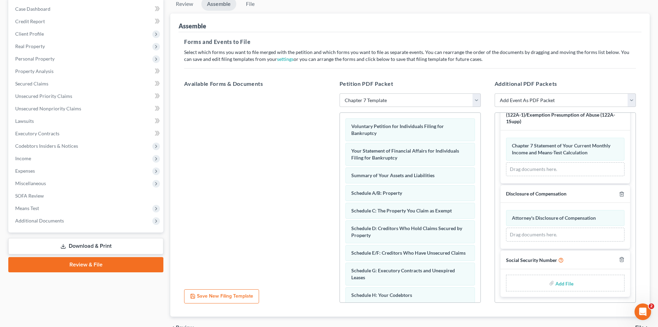
click at [561, 284] on input "file" at bounding box center [564, 282] width 17 height 12
type input "C:\fakepath\Social Security Numbers [DATE].pdf"
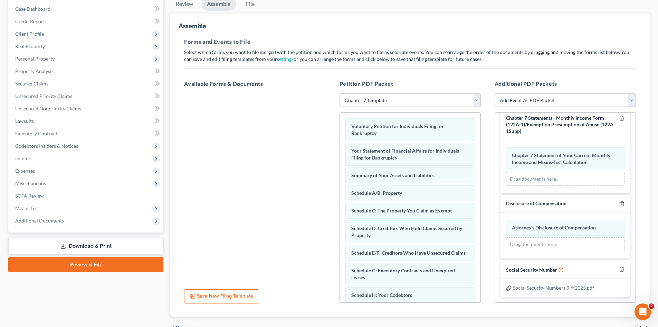
scroll to position [249, 0]
click at [252, 4] on link "File" at bounding box center [250, 3] width 22 height 13
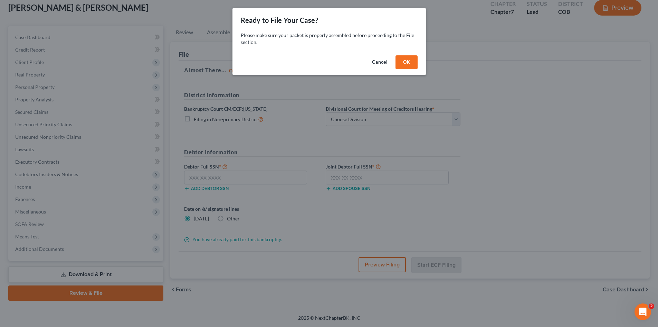
scroll to position [41, 0]
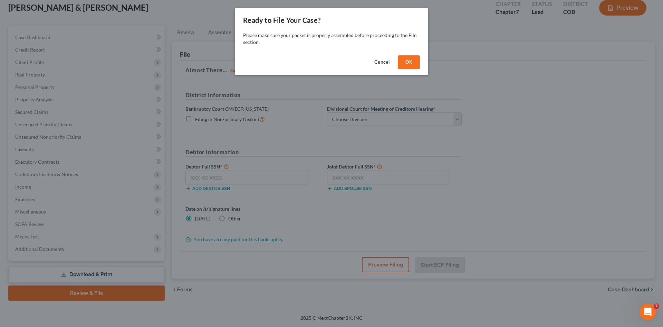
click at [406, 61] on button "OK" at bounding box center [409, 62] width 22 height 14
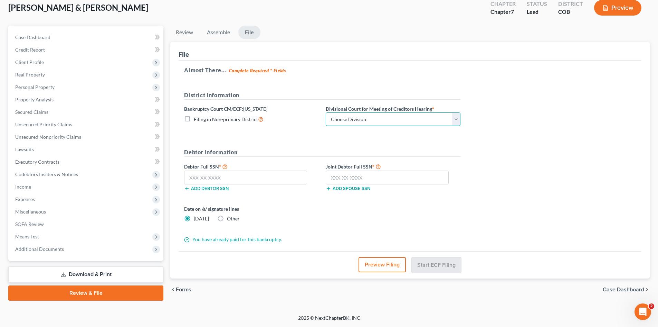
click at [340, 118] on select "Choose Division [GEOGRAPHIC_DATA]" at bounding box center [393, 119] width 135 height 14
select select "0"
click at [326, 112] on select "Choose Division [GEOGRAPHIC_DATA]" at bounding box center [393, 119] width 135 height 14
click at [276, 174] on input "text" at bounding box center [245, 177] width 123 height 14
type input "523-76-2245"
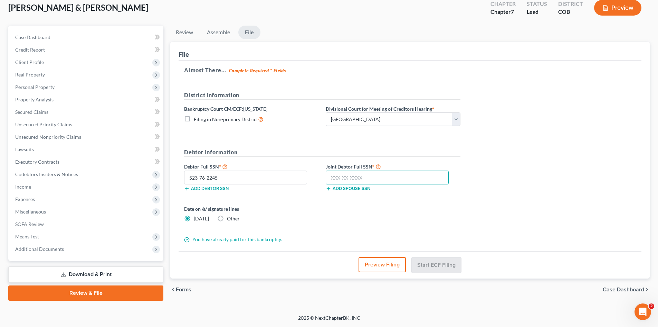
click at [381, 177] on input "text" at bounding box center [387, 177] width 123 height 14
type input "351-48-1415"
click at [427, 267] on button "Start ECF Filing" at bounding box center [436, 264] width 49 height 15
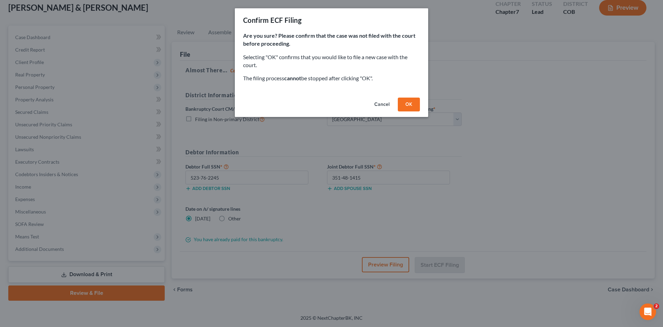
click at [408, 99] on button "OK" at bounding box center [409, 104] width 22 height 14
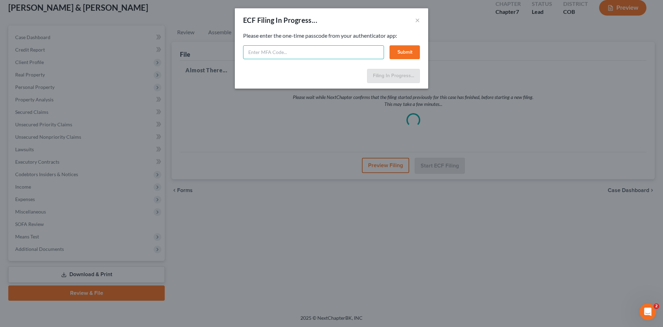
click at [319, 49] on input "text" at bounding box center [313, 52] width 141 height 14
type input "649194"
click at [411, 50] on button "Submit" at bounding box center [405, 52] width 30 height 14
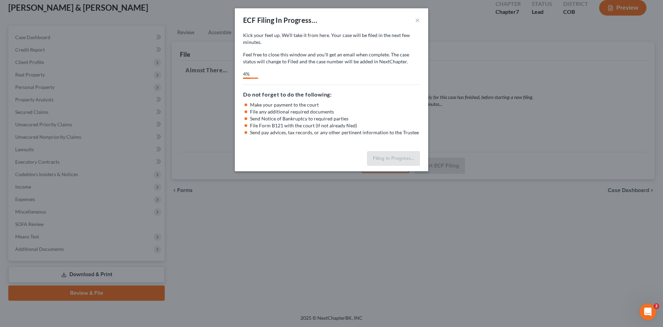
select select "0"
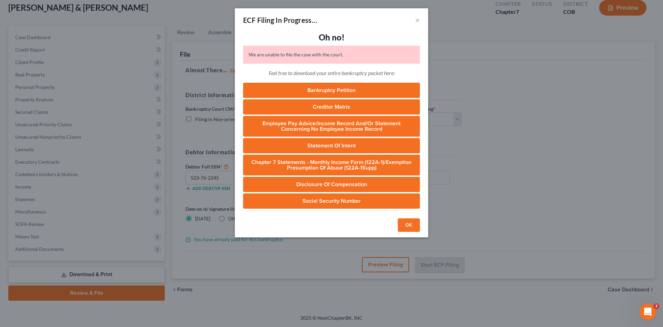
click at [407, 224] on button "OK" at bounding box center [409, 225] width 22 height 14
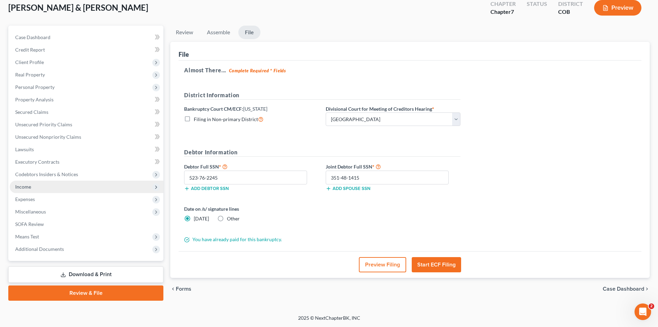
click at [13, 187] on span "Income" at bounding box center [87, 186] width 154 height 12
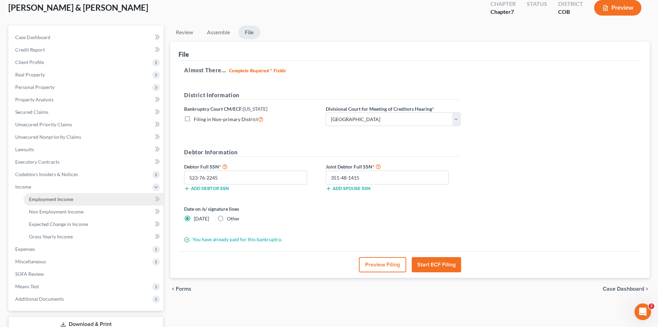
click at [41, 200] on span "Employment Income" at bounding box center [51, 199] width 44 height 6
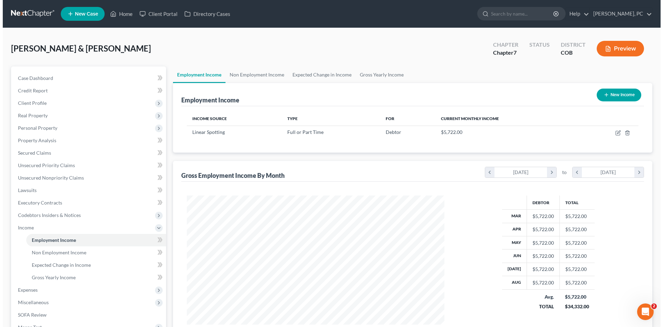
scroll to position [129, 272]
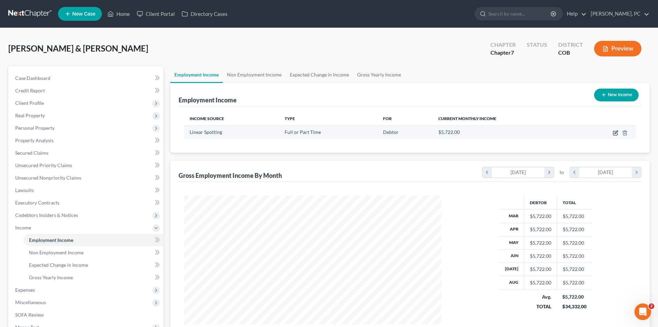
click at [615, 131] on icon "button" at bounding box center [616, 133] width 6 height 6
select select "0"
select select "5"
select select "0"
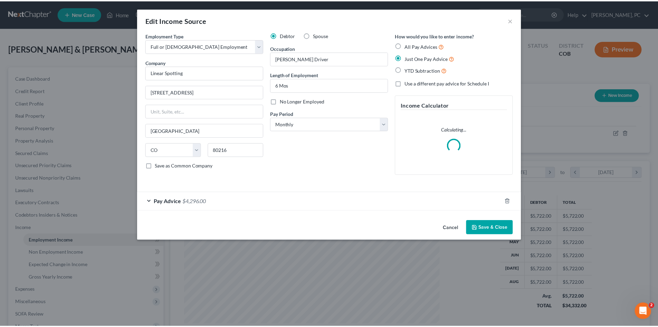
scroll to position [130, 274]
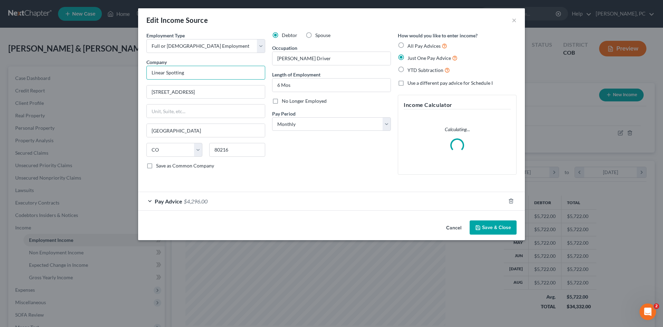
click at [195, 73] on input "Linear Spotting" at bounding box center [206, 73] width 119 height 14
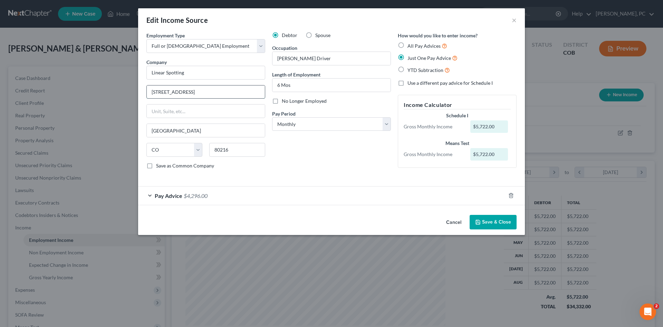
click at [198, 91] on input "2211 E 49th Ave." at bounding box center [206, 91] width 118 height 13
type input "2211 E 49th Ave"
click at [190, 129] on input "[GEOGRAPHIC_DATA]" at bounding box center [206, 130] width 118 height 13
click at [309, 159] on div "Debtor Spouse Occupation Hostler Driver Length of Employment 6 Mos No Longer Em…" at bounding box center [332, 103] width 126 height 143
click at [215, 147] on input "80216" at bounding box center [237, 150] width 56 height 14
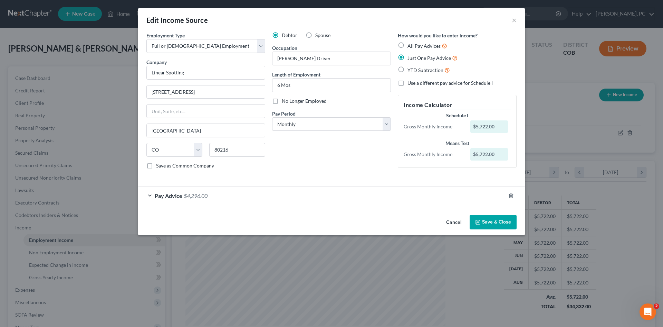
click at [387, 177] on div "Employment Type * Select Full or Part Time Employment Self Employment Company *…" at bounding box center [331, 106] width 377 height 149
click at [488, 221] on button "Save & Close" at bounding box center [493, 222] width 47 height 15
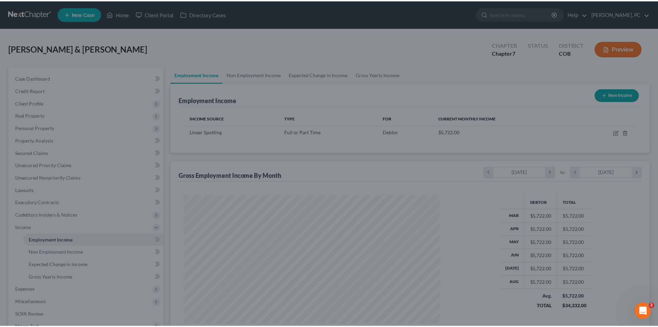
scroll to position [345411, 345268]
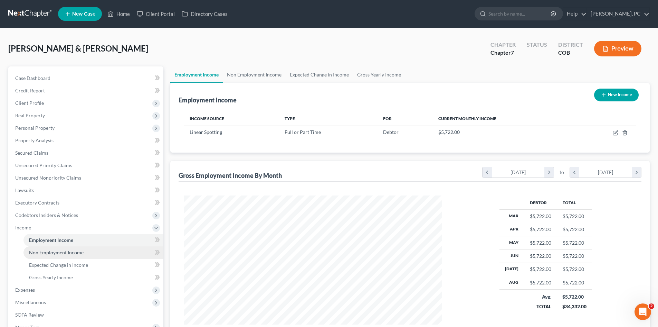
click at [67, 254] on span "Non Employment Income" at bounding box center [56, 252] width 55 height 6
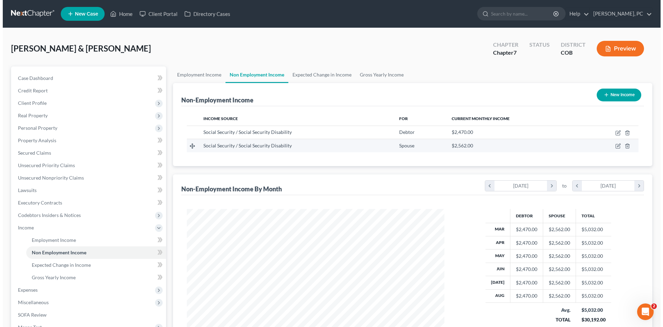
scroll to position [129, 272]
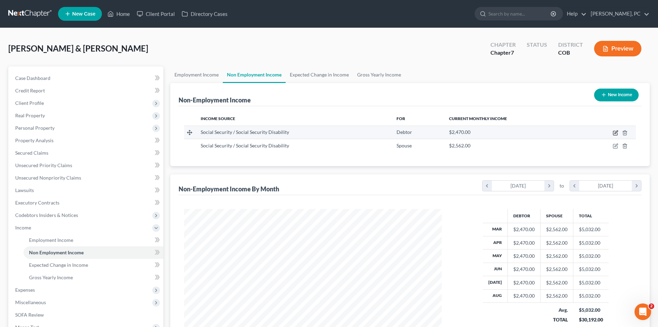
click at [613, 132] on icon "button" at bounding box center [615, 133] width 4 height 4
select select "4"
select select "0"
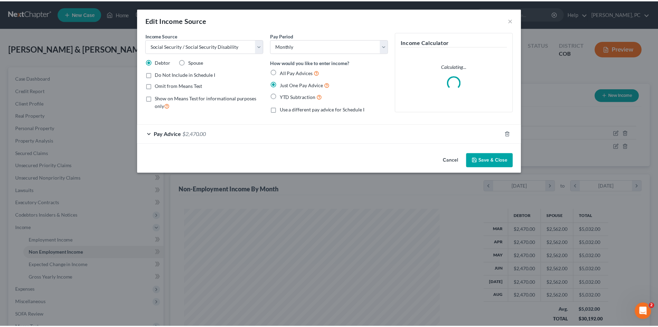
scroll to position [130, 274]
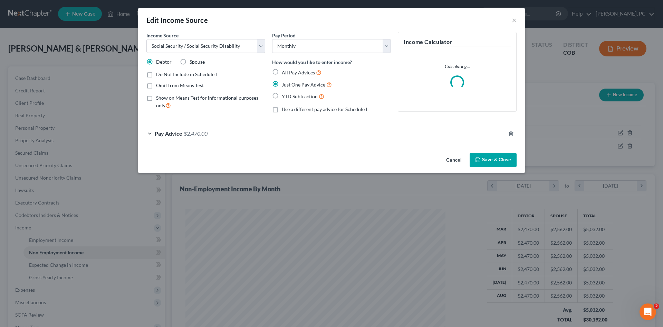
click at [493, 159] on button "Save & Close" at bounding box center [493, 160] width 47 height 15
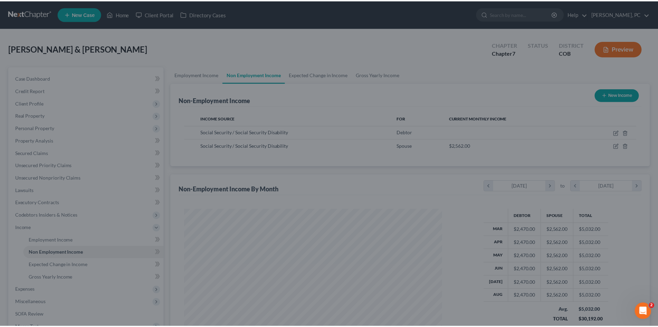
scroll to position [129, 272]
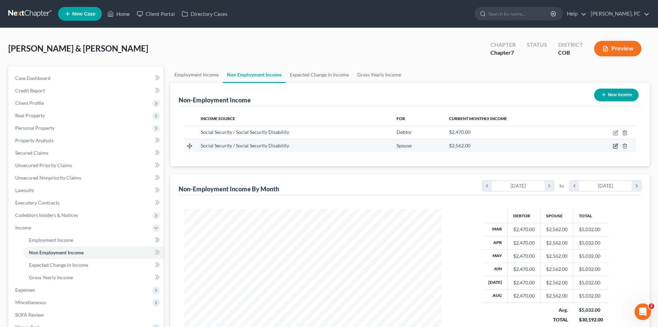
click at [615, 147] on icon "button" at bounding box center [616, 145] width 3 height 3
select select "4"
select select "0"
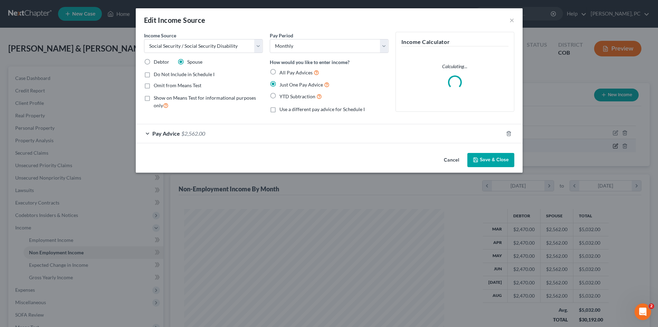
scroll to position [130, 274]
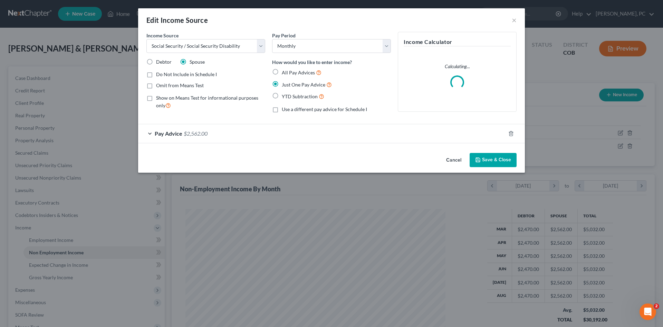
click at [495, 158] on button "Save & Close" at bounding box center [493, 160] width 47 height 15
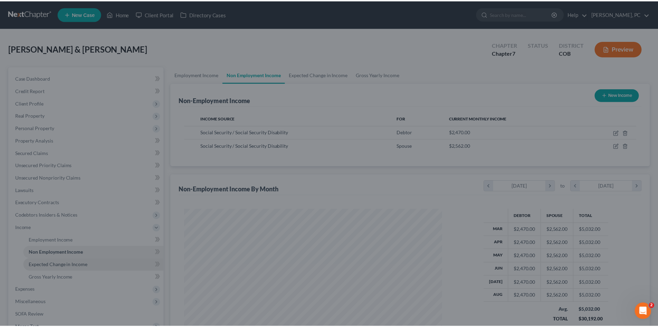
scroll to position [345411, 345268]
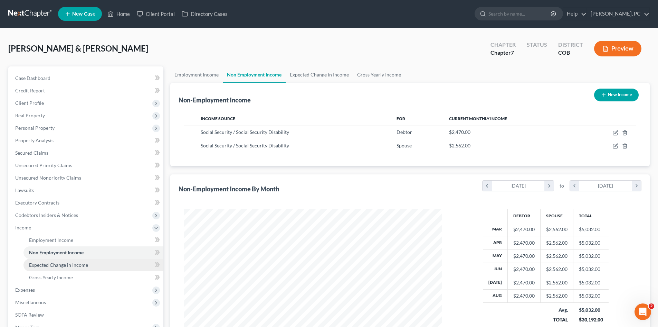
click at [72, 263] on span "Expected Change in Income" at bounding box center [58, 265] width 59 height 6
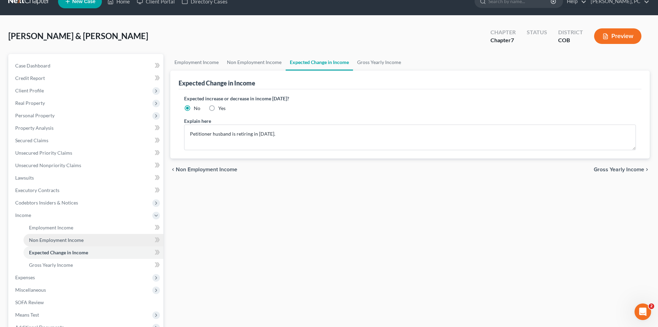
scroll to position [35, 0]
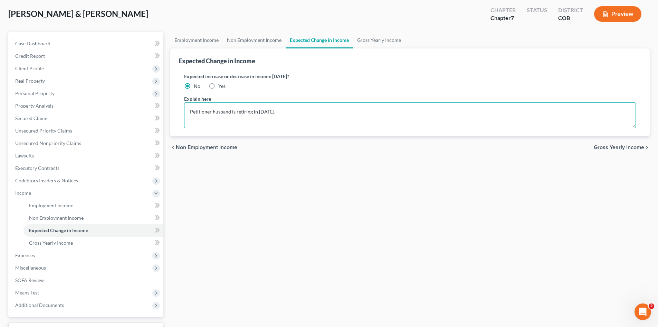
click at [188, 110] on textarea "Petitioner husband is retiring in October 2025." at bounding box center [410, 115] width 452 height 26
click at [297, 110] on textarea "Petitioner husband is retiring in October 2025." at bounding box center [410, 115] width 452 height 26
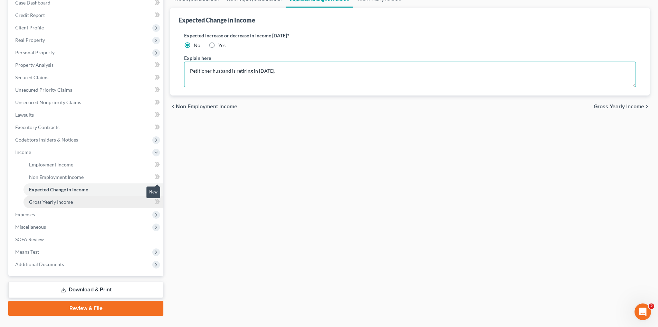
scroll to position [91, 0]
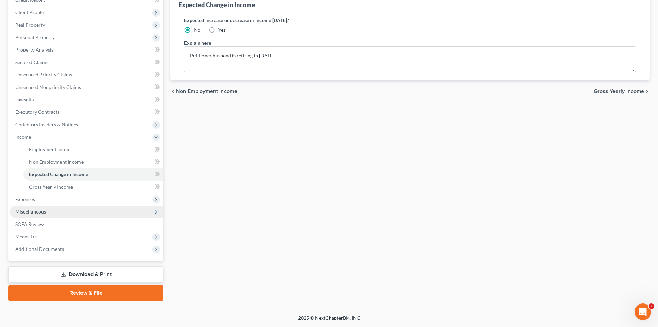
click at [33, 213] on span "Miscellaneous" at bounding box center [30, 211] width 31 height 6
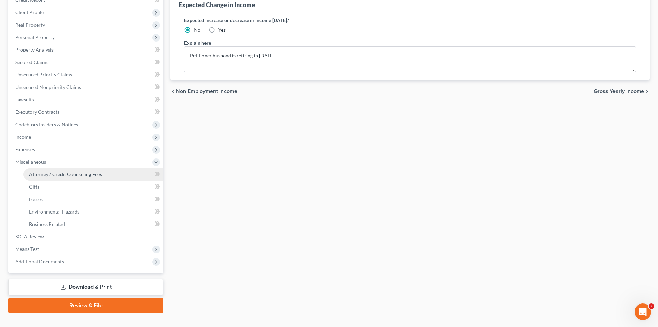
click at [59, 172] on span "Attorney / Credit Counseling Fees" at bounding box center [65, 174] width 73 height 6
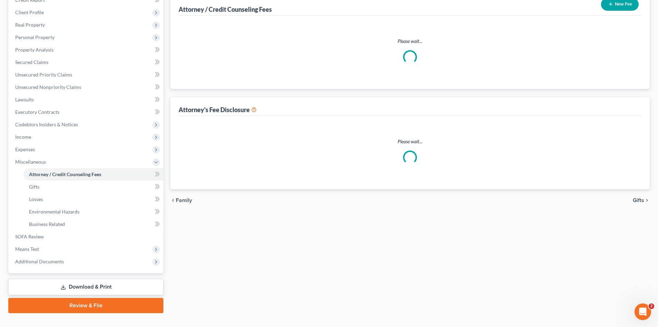
scroll to position [18, 0]
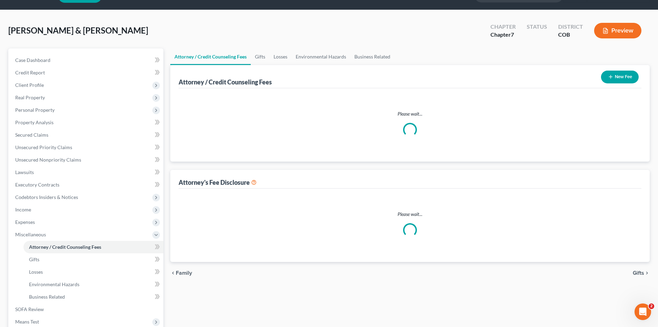
select select "0"
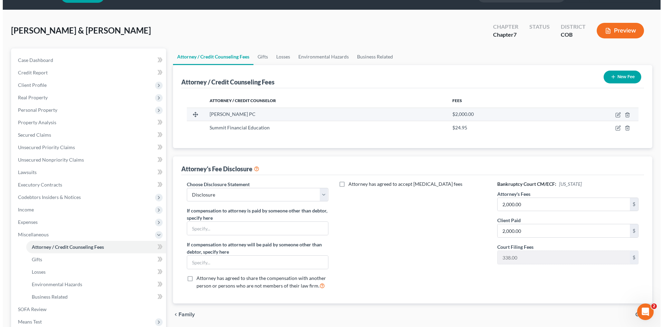
scroll to position [0, 0]
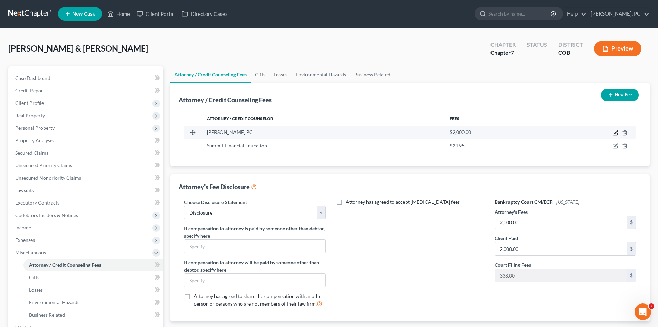
click at [615, 133] on icon "button" at bounding box center [616, 131] width 3 height 3
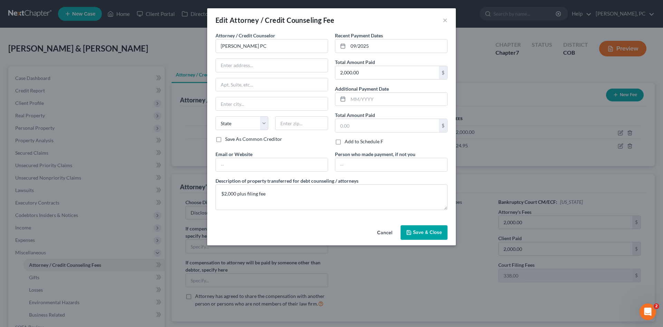
click at [428, 232] on span "Save & Close" at bounding box center [427, 232] width 29 height 6
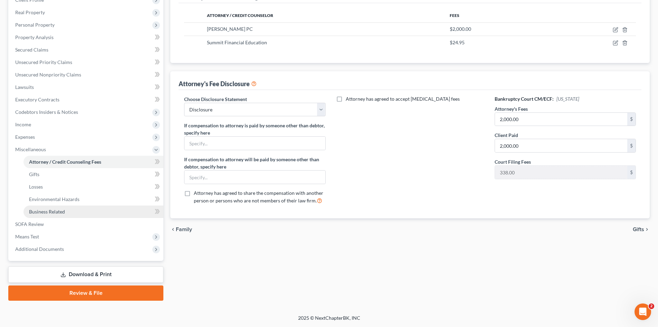
click at [49, 214] on span "Business Related" at bounding box center [47, 211] width 36 height 6
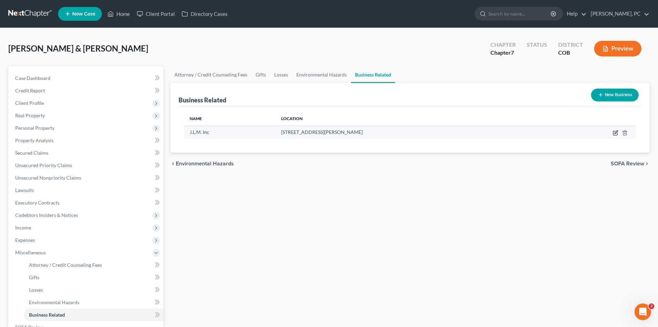
click at [616, 132] on icon "button" at bounding box center [616, 133] width 6 height 6
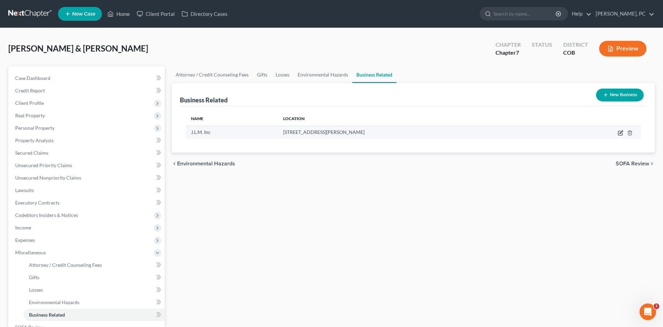
select select "officer"
select select "5"
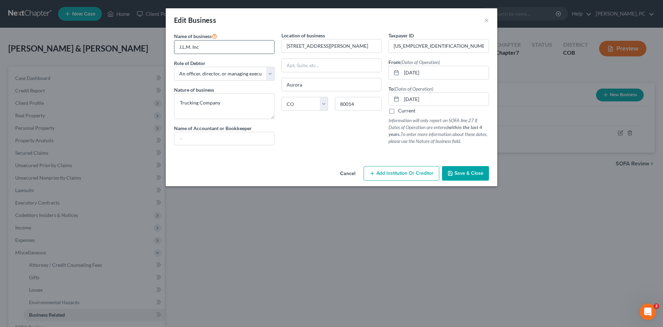
click at [225, 50] on input "J.L.M. Inc" at bounding box center [224, 46] width 100 height 13
click at [227, 106] on textarea "Trucking Company" at bounding box center [224, 106] width 101 height 26
click at [362, 43] on input "2447 South Victor Street Unit D" at bounding box center [332, 45] width 100 height 13
click at [337, 82] on input "Aurora" at bounding box center [332, 84] width 100 height 13
click at [276, 139] on div "Name of business * J.L.M. Inc Role of Debtor * Select A member of a limited lia…" at bounding box center [224, 91] width 107 height 119
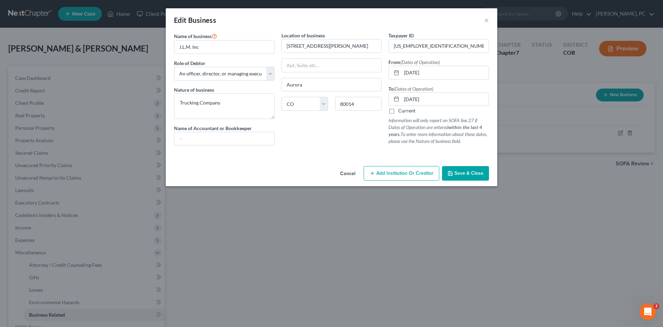
click at [469, 173] on span "Save & Close" at bounding box center [469, 173] width 29 height 6
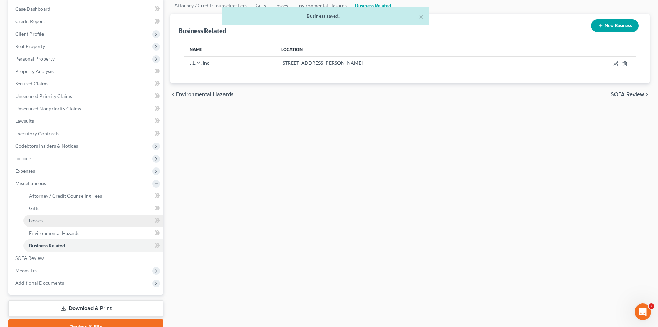
click at [39, 218] on span "Losses" at bounding box center [36, 220] width 14 height 6
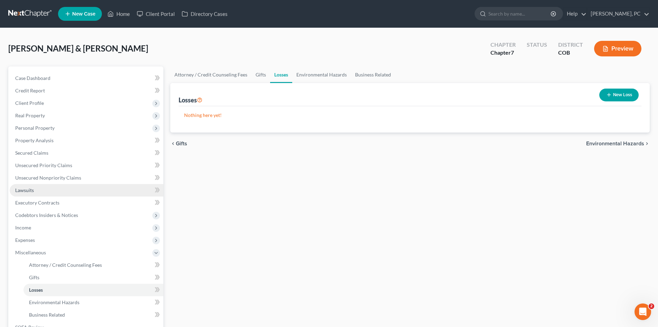
click at [24, 187] on span "Lawsuits" at bounding box center [24, 190] width 19 height 6
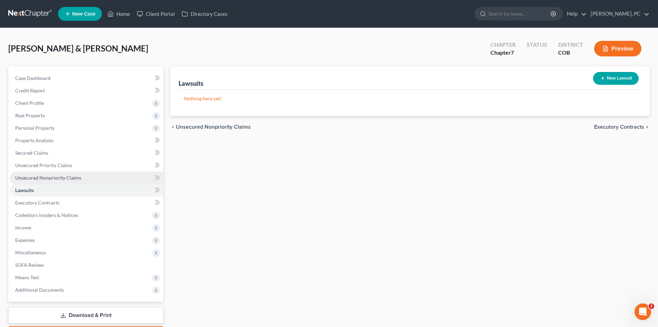
click at [39, 174] on span "Unsecured Nonpriority Claims" at bounding box center [48, 177] width 66 height 6
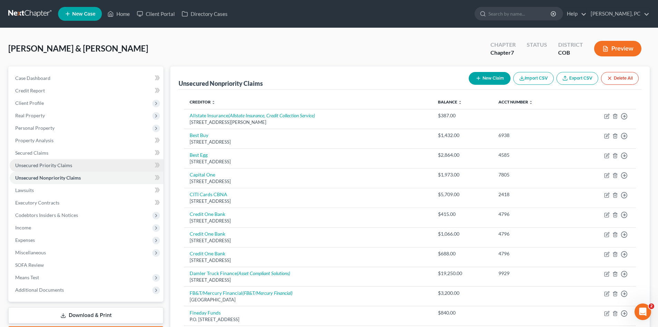
click at [39, 166] on span "Unsecured Priority Claims" at bounding box center [43, 165] width 57 height 6
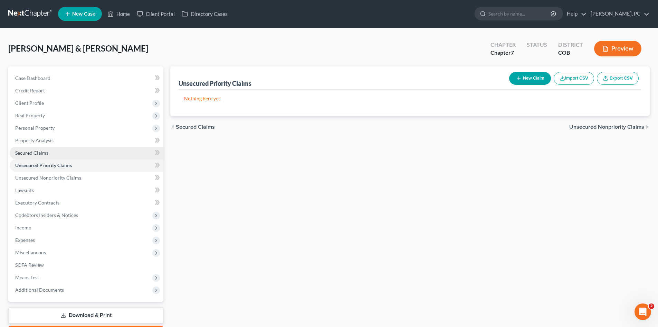
click at [35, 153] on span "Secured Claims" at bounding box center [31, 153] width 33 height 6
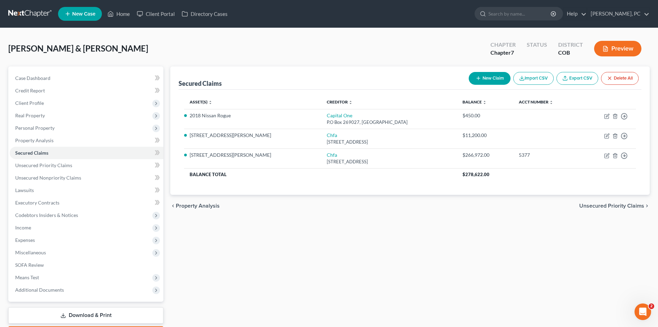
click at [614, 53] on button "Preview" at bounding box center [617, 49] width 47 height 16
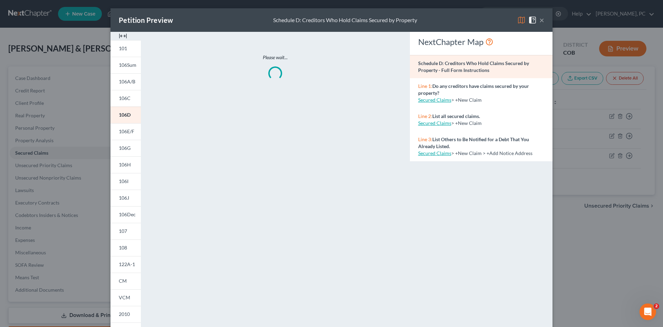
click at [121, 36] on img at bounding box center [123, 36] width 8 height 8
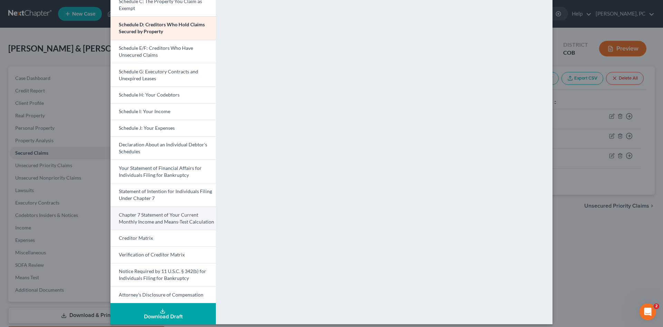
scroll to position [109, 0]
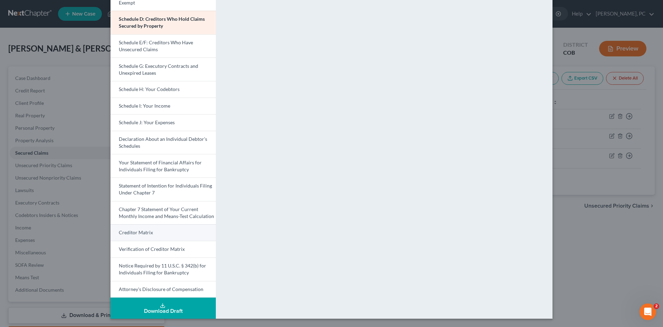
click at [141, 231] on span "Creditor Matrix" at bounding box center [136, 232] width 34 height 6
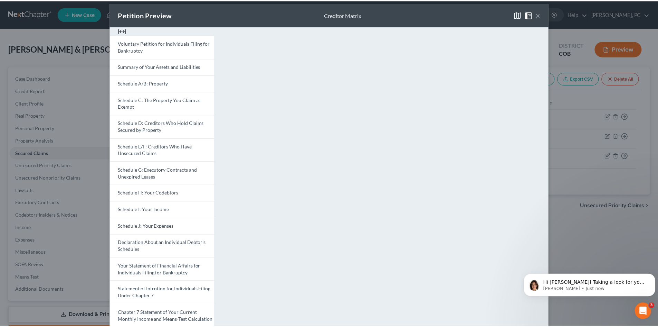
scroll to position [0, 0]
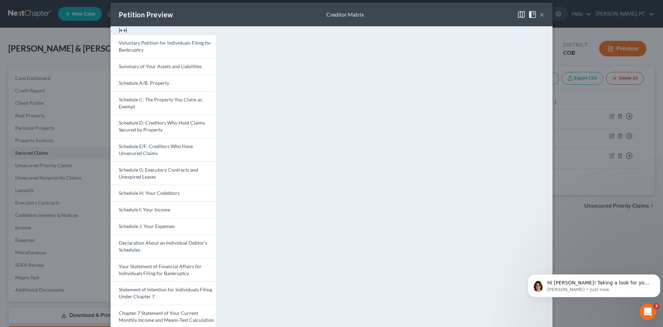
click at [540, 13] on button "×" at bounding box center [542, 14] width 5 height 8
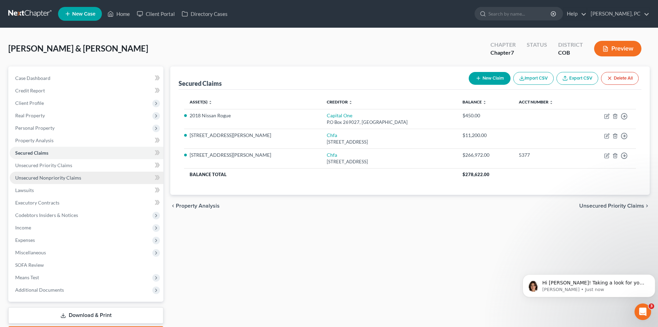
click at [61, 177] on span "Unsecured Nonpriority Claims" at bounding box center [48, 177] width 66 height 6
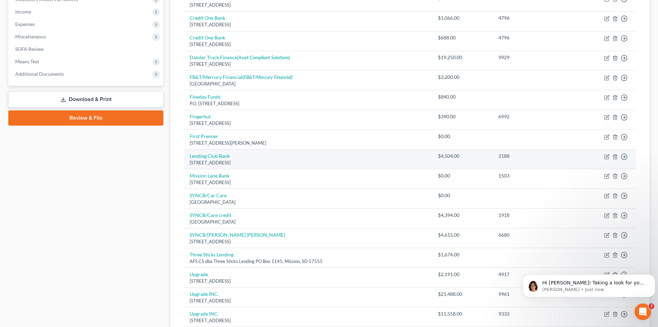
scroll to position [207, 0]
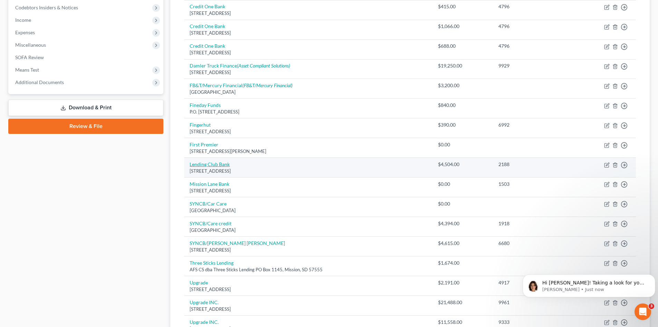
click at [218, 166] on link "Lending Club Bank" at bounding box center [210, 164] width 40 height 6
select select "4"
select select "2"
select select "0"
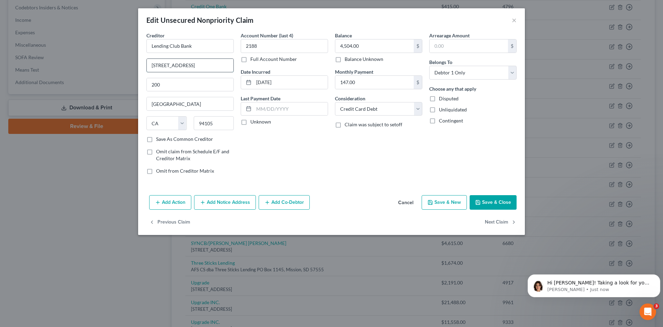
click at [200, 65] on input "595 Market Street" at bounding box center [190, 65] width 87 height 13
type input "595 Market Street Ste 200"
drag, startPoint x: 187, startPoint y: 99, endPoint x: 200, endPoint y: 108, distance: 16.6
click at [187, 99] on input "[GEOGRAPHIC_DATA]" at bounding box center [190, 103] width 87 height 13
click at [389, 153] on div "Balance 4,504.00 $ Balance Unknown Balance Undetermined 4,504.00 $ Balance Unkn…" at bounding box center [379, 106] width 94 height 148
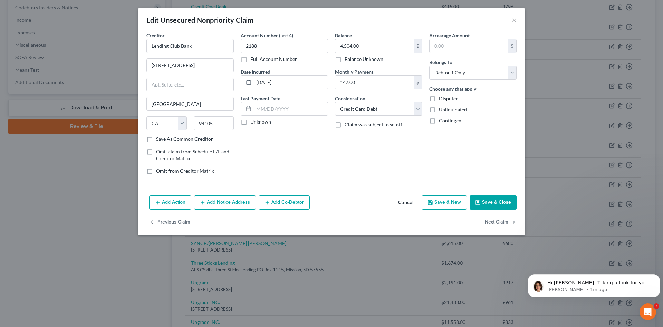
click at [496, 204] on button "Save & Close" at bounding box center [493, 202] width 47 height 15
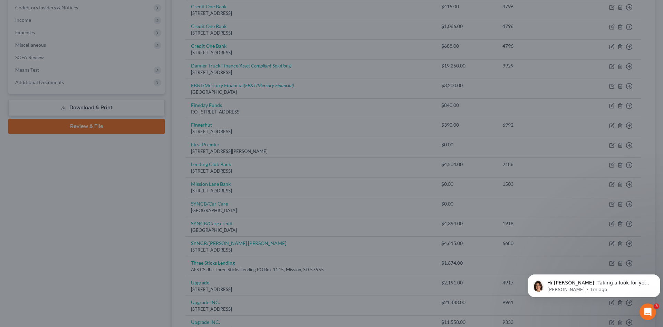
type input "0"
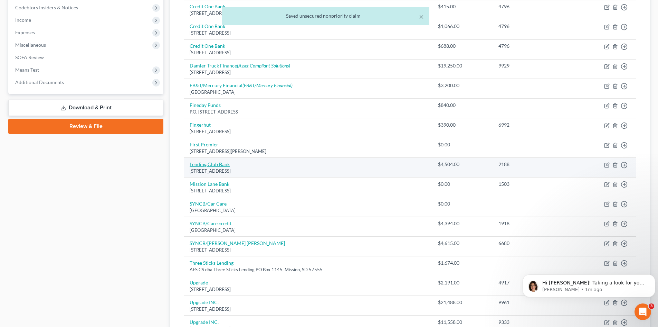
click at [224, 163] on link "Lending Club Bank" at bounding box center [210, 164] width 40 height 6
select select "4"
select select "2"
select select "0"
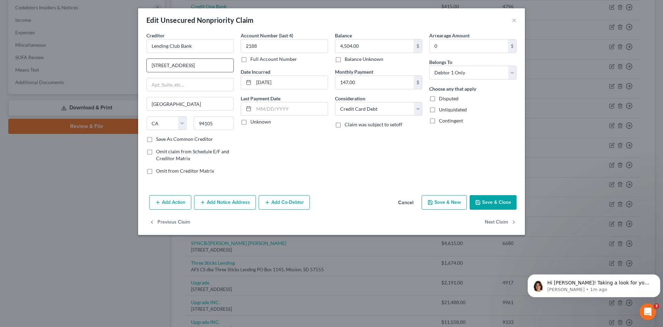
click at [182, 65] on input "595 Market Street Ste 200" at bounding box center [190, 65] width 87 height 13
type input "595 Market St Ste 200"
click at [381, 107] on select "Select Cable / Satellite Services Collection Agency Credit Card Debt Debt Couns…" at bounding box center [378, 109] width 87 height 14
select select "10"
click at [335, 102] on select "Select Cable / Satellite Services Collection Agency Credit Card Debt Debt Couns…" at bounding box center [378, 109] width 87 height 14
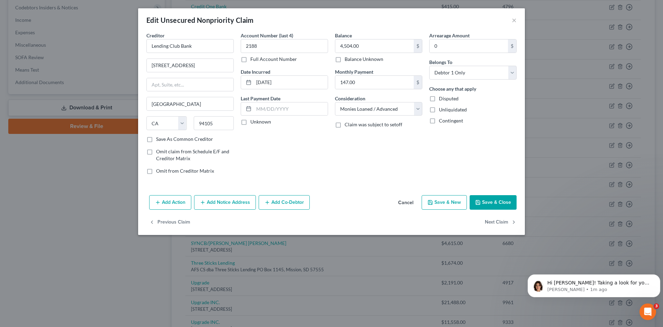
click at [487, 202] on button "Save & Close" at bounding box center [493, 202] width 47 height 15
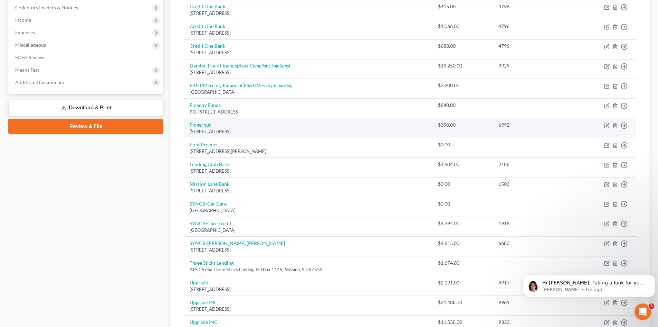
click at [201, 123] on link "Fingerhut" at bounding box center [200, 125] width 21 height 6
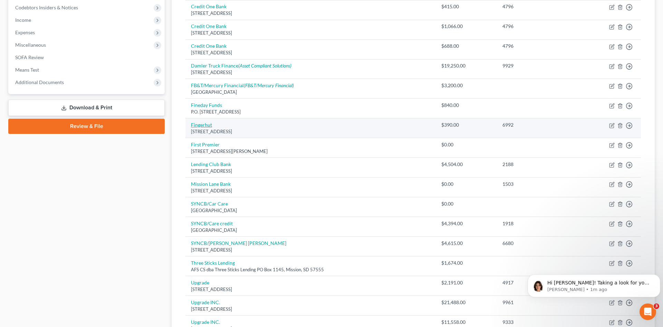
select select "24"
select select "2"
select select "0"
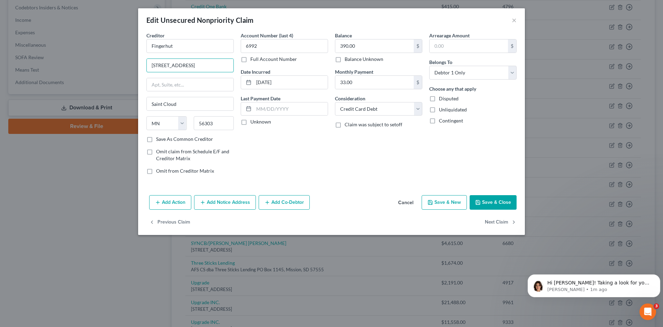
drag, startPoint x: 202, startPoint y: 63, endPoint x: 208, endPoint y: 57, distance: 8.6
click at [202, 63] on input "6250 Ridgewood RD." at bounding box center [190, 65] width 87 height 13
type input "6250 Ridgewood Rd"
click at [343, 155] on div "Balance 390.00 $ Balance Unknown Balance Undetermined 390.00 $ Balance Unknown …" at bounding box center [379, 106] width 94 height 148
click at [205, 103] on input "Saint Cloud" at bounding box center [190, 103] width 87 height 13
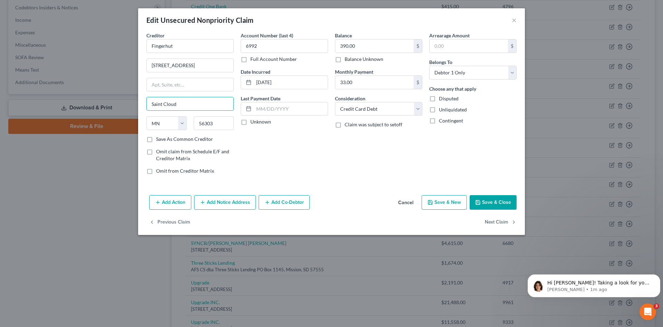
click at [330, 162] on div "Account Number (last 4) 6992 Full Account Number Date Incurred 04/12/2022 Last …" at bounding box center [284, 106] width 94 height 148
click at [502, 200] on button "Save & Close" at bounding box center [493, 202] width 47 height 15
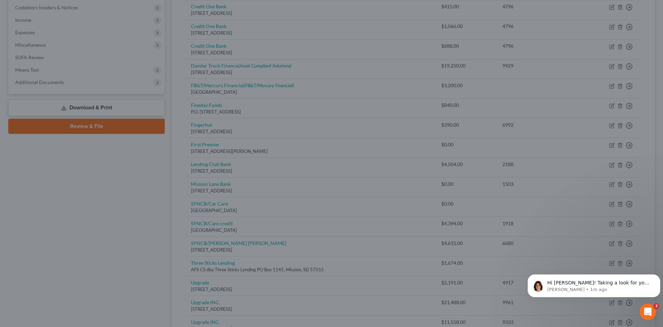
type input "0"
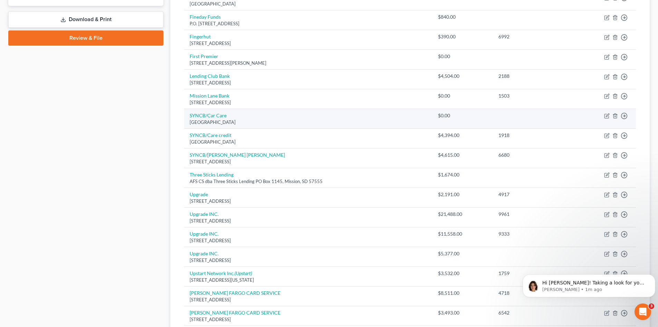
scroll to position [311, 0]
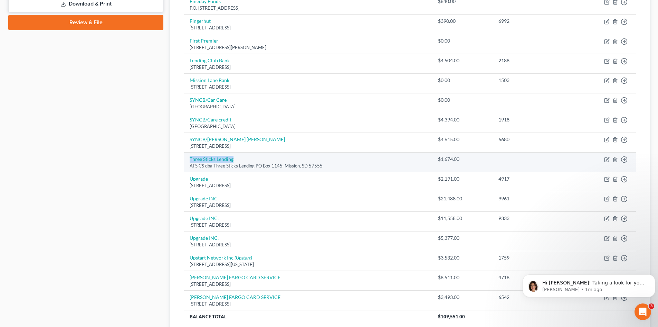
drag, startPoint x: 187, startPoint y: 160, endPoint x: 234, endPoint y: 160, distance: 47.3
click at [234, 160] on td "Three Sticks Lending AFS CS dba Three Sticks Lending PO Box 1145, Mission, SD 5…" at bounding box center [308, 162] width 248 height 20
click at [213, 158] on link "Three Sticks Lending" at bounding box center [212, 159] width 44 height 6
select select "43"
select select "10"
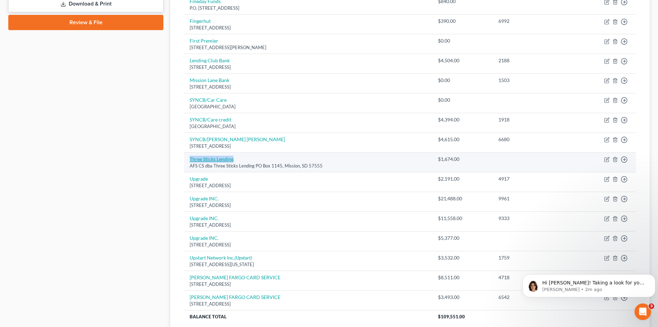
select select "2"
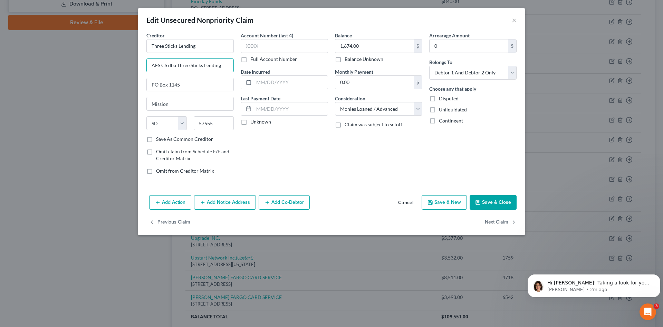
drag, startPoint x: 225, startPoint y: 66, endPoint x: 134, endPoint y: 66, distance: 90.9
click at [134, 66] on div "Edit Unsecured Nonpriority Claim × Creditor * Three Sticks Lending AFS CS dba T…" at bounding box center [331, 163] width 663 height 327
drag, startPoint x: 200, startPoint y: 44, endPoint x: 121, endPoint y: 52, distance: 79.6
click at [121, 52] on div "Edit Unsecured Nonpriority Claim × Creditor * Three Sticks Lending PO Box 1145 …" at bounding box center [331, 163] width 663 height 327
paste input "AFS CS dba"
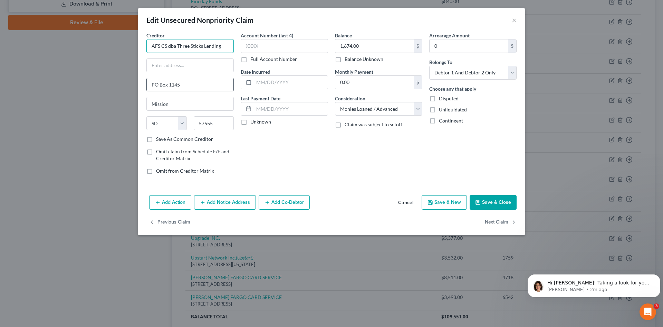
type input "AFS CS dba Three Sticks Lending"
drag, startPoint x: 184, startPoint y: 86, endPoint x: 133, endPoint y: 93, distance: 51.6
click at [133, 93] on div "Edit Unsecured Nonpriority Claim × Creditor * AFS CS dba Three Sticks Lending P…" at bounding box center [331, 163] width 663 height 327
click at [169, 61] on input "text" at bounding box center [190, 65] width 87 height 13
paste input "PO Box 1145"
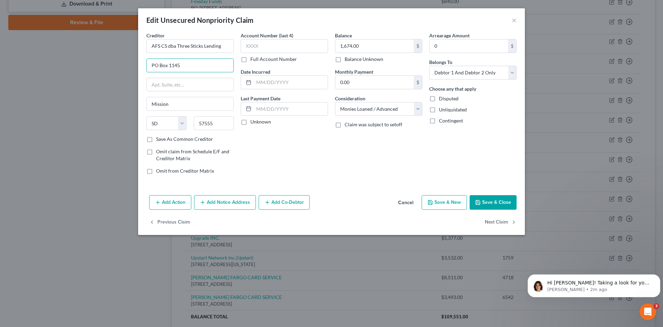
type input "PO Box 1145"
click at [484, 202] on button "Save & Close" at bounding box center [493, 202] width 47 height 15
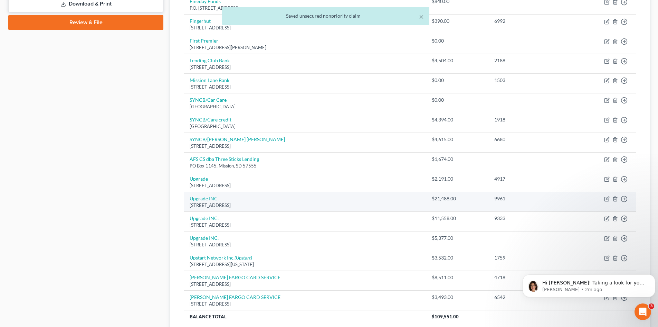
click at [210, 199] on link "Upgrade INC." at bounding box center [204, 198] width 29 height 6
select select "4"
select select "14"
select select "0"
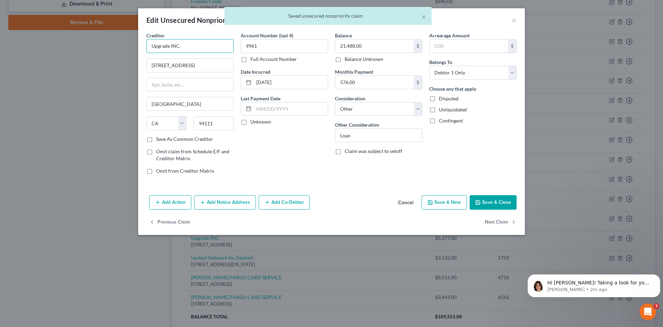
click at [186, 48] on input "Upgrade INC." at bounding box center [190, 46] width 87 height 14
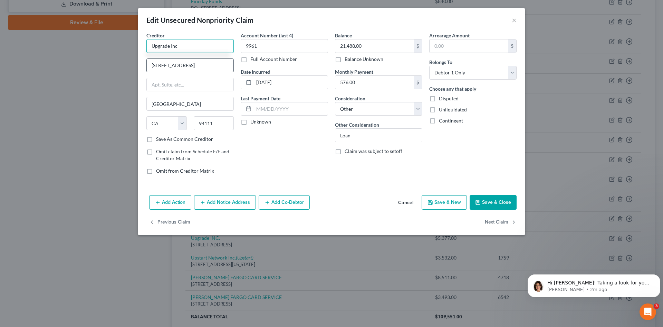
type input "Upgrade Inc"
click at [181, 65] on input "275 Battery Street 22nd Floor" at bounding box center [190, 65] width 87 height 13
type input "275 Battery St 22nd Floor"
drag, startPoint x: 379, startPoint y: 108, endPoint x: 375, endPoint y: 110, distance: 4.8
click at [379, 107] on select "Select Cable / Satellite Services Collection Agency Credit Card Debt Debt Couns…" at bounding box center [378, 109] width 87 height 14
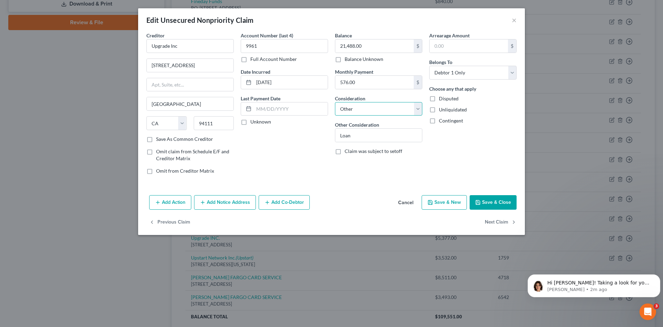
select select "10"
click at [335, 102] on select "Select Cable / Satellite Services Collection Agency Credit Card Debt Debt Couns…" at bounding box center [378, 109] width 87 height 14
click at [491, 199] on button "Save & Close" at bounding box center [493, 202] width 47 height 15
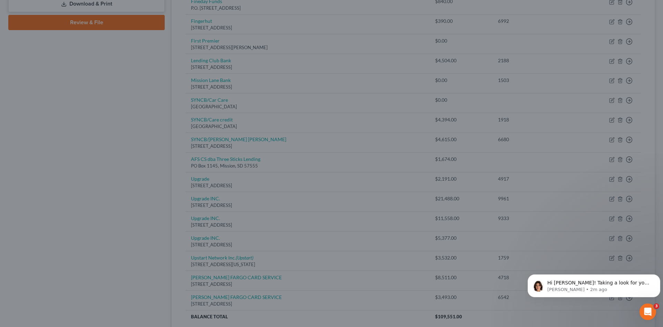
type input "0"
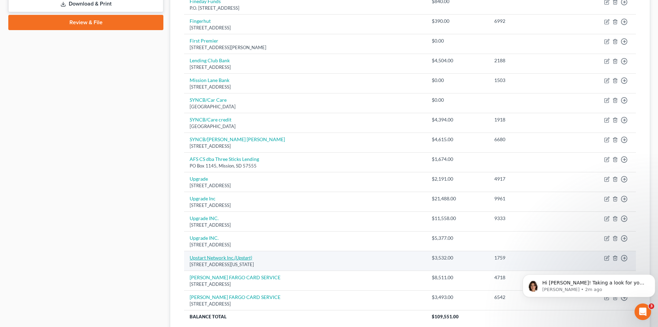
click at [242, 254] on icon "(Upstart)" at bounding box center [244, 257] width 18 height 6
select select "4"
select select "14"
select select "0"
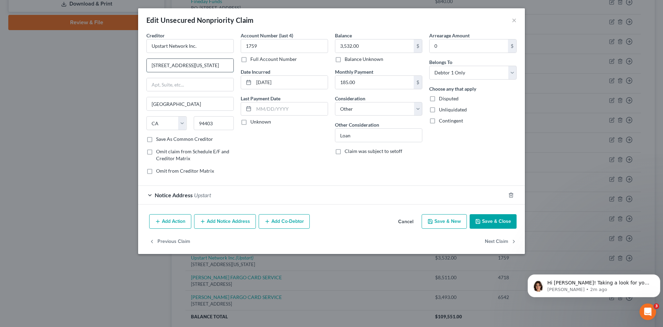
click at [217, 67] on input "2950 South Delaware ST." at bounding box center [190, 65] width 87 height 13
type input "2950 South Delaware St"
click at [284, 169] on div "Account Number (last 4) 1759 Full Account Number Date Incurred 05/11/2021 Last …" at bounding box center [284, 106] width 94 height 148
click at [369, 109] on select "Select Cable / Satellite Services Collection Agency Credit Card Debt Debt Couns…" at bounding box center [378, 109] width 87 height 14
select select "10"
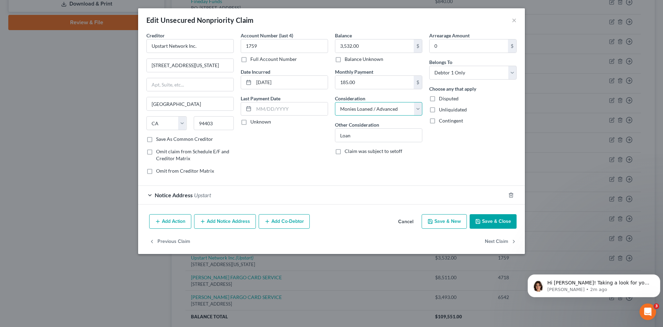
click at [335, 102] on select "Select Cable / Satellite Services Collection Agency Credit Card Debt Debt Couns…" at bounding box center [378, 109] width 87 height 14
click at [495, 223] on button "Save & Close" at bounding box center [493, 221] width 47 height 15
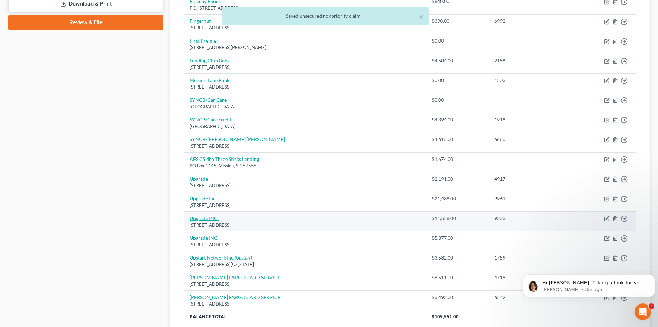
click at [209, 217] on link "Upgrade INC." at bounding box center [204, 218] width 29 height 6
select select "4"
select select "2"
select select "0"
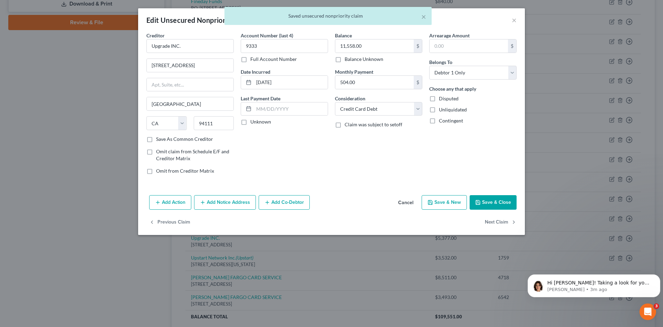
click at [194, 39] on div "Creditor * Upgrade INC." at bounding box center [190, 42] width 87 height 21
click at [190, 45] on input "Upgrade INC." at bounding box center [190, 46] width 87 height 14
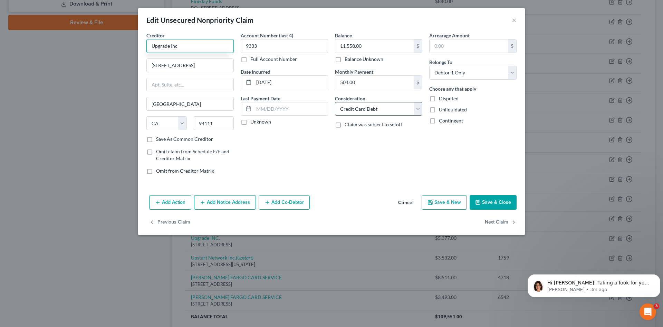
type input "Upgrade Inc"
click at [365, 114] on select "Select Cable / Satellite Services Collection Agency Credit Card Debt Debt Couns…" at bounding box center [378, 109] width 87 height 14
click at [335, 102] on select "Select Cable / Satellite Services Collection Agency Credit Card Debt Debt Couns…" at bounding box center [378, 109] width 87 height 14
click at [361, 114] on select "Select Cable / Satellite Services Collection Agency Credit Card Debt Debt Couns…" at bounding box center [378, 109] width 87 height 14
select select "10"
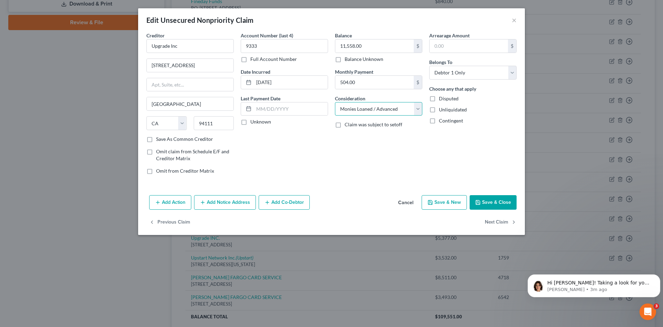
click at [335, 102] on select "Select Cable / Satellite Services Collection Agency Credit Card Debt Debt Couns…" at bounding box center [378, 109] width 87 height 14
click at [402, 175] on div "Balance 11,558.00 $ Balance Unknown Balance Undetermined 11,558.00 $ Balance Un…" at bounding box center [379, 106] width 94 height 148
click at [490, 200] on button "Save & Close" at bounding box center [493, 202] width 47 height 15
type input "0"
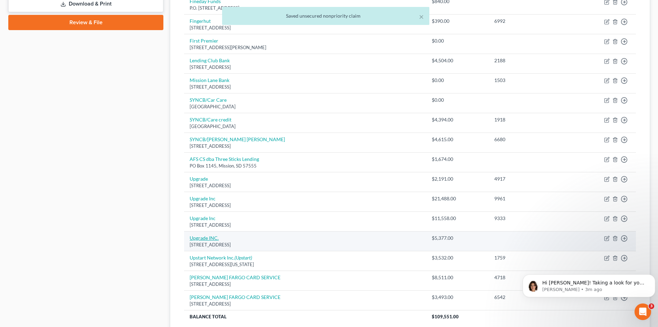
click at [208, 237] on link "Upgrade INC." at bounding box center [204, 238] width 29 height 6
select select "4"
select select "14"
select select "0"
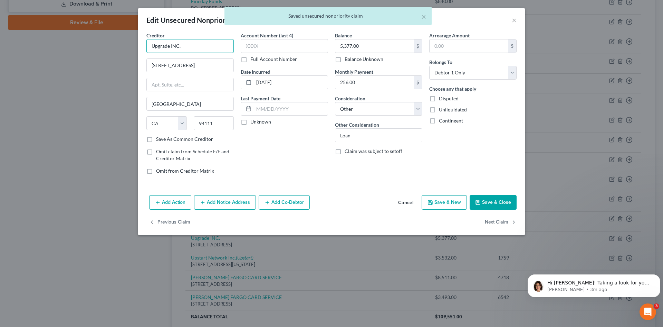
click at [200, 47] on input "Upgrade INC." at bounding box center [190, 46] width 87 height 14
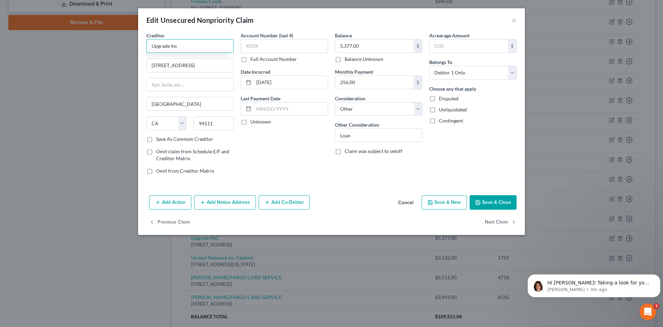
type input "Upgrade Inc"
click at [280, 167] on div "Account Number (last 4) Full Account Number Date Incurred 05/03/2021 Last Payme…" at bounding box center [284, 106] width 94 height 148
click at [358, 103] on select "Select Cable / Satellite Services Collection Agency Credit Card Debt Debt Couns…" at bounding box center [378, 109] width 87 height 14
select select "10"
click at [335, 102] on select "Select Cable / Satellite Services Collection Agency Credit Card Debt Debt Couns…" at bounding box center [378, 109] width 87 height 14
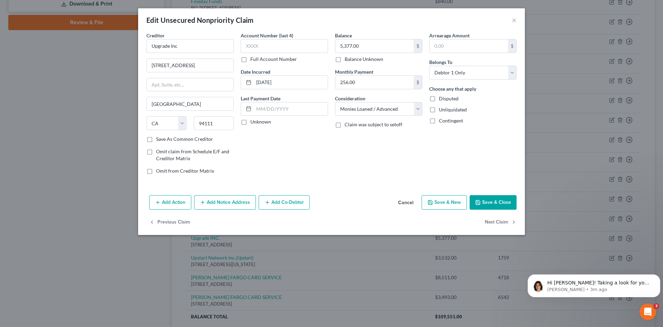
click at [481, 198] on button "Save & Close" at bounding box center [493, 202] width 47 height 15
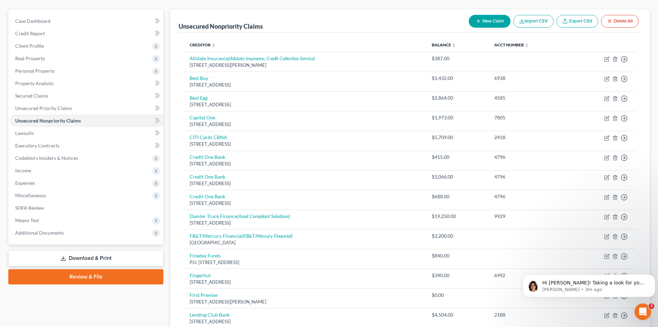
scroll to position [69, 0]
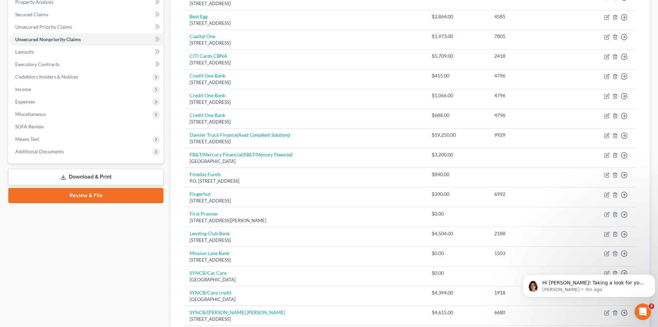
click at [101, 195] on link "Review & File" at bounding box center [85, 195] width 155 height 15
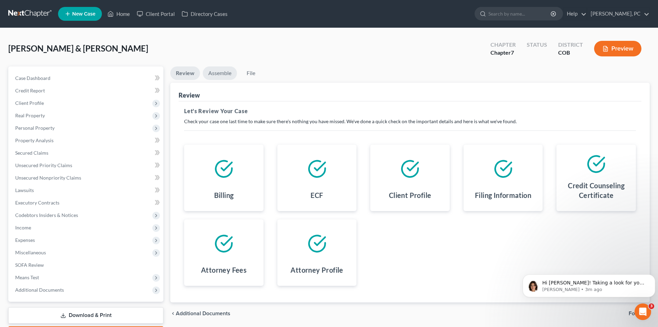
click at [224, 70] on link "Assemble" at bounding box center [220, 72] width 34 height 13
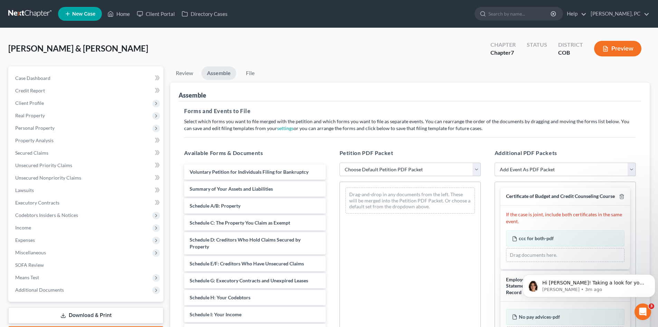
drag, startPoint x: 376, startPoint y: 164, endPoint x: 380, endPoint y: 173, distance: 10.7
click at [376, 164] on select "Choose Default Petition PDF Packet Emergency Filing (Voluntary Petition and Cre…" at bounding box center [410, 169] width 141 height 14
select select "1"
click at [340, 162] on select "Choose Default Petition PDF Packet Emergency Filing (Voluntary Petition and Cre…" at bounding box center [410, 169] width 141 height 14
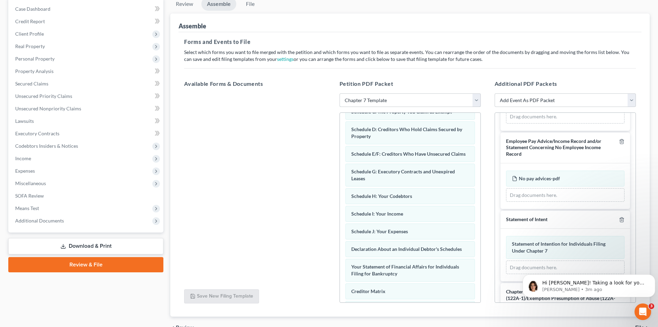
scroll to position [70, 0]
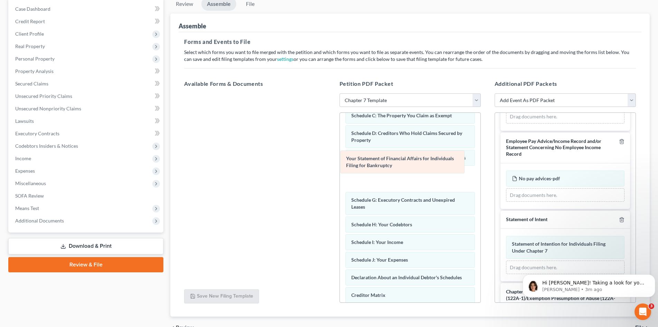
drag, startPoint x: 417, startPoint y: 281, endPoint x: 417, endPoint y: 152, distance: 129.2
click at [415, 151] on div "Your Statement of Financial Affairs for Individuals Filing for Bankruptcy Volun…" at bounding box center [410, 210] width 141 height 336
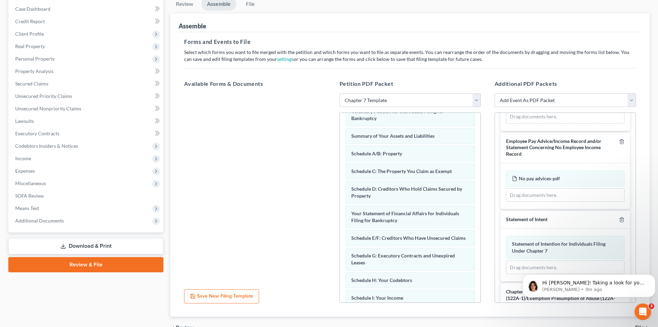
scroll to position [0, 0]
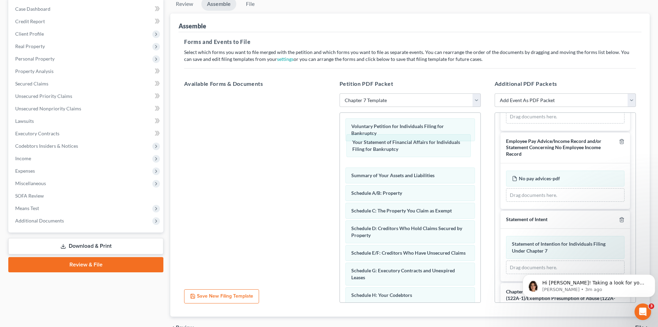
drag, startPoint x: 401, startPoint y: 230, endPoint x: 487, endPoint y: 168, distance: 105.8
click at [402, 144] on div "Your Statement of Financial Affairs for Individuals Filing for Bankruptcy Volun…" at bounding box center [410, 281] width 141 height 336
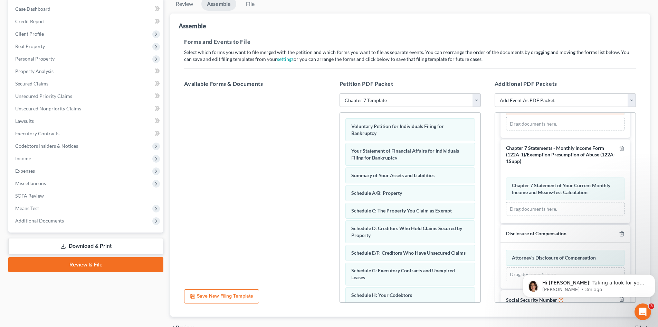
scroll to position [259, 0]
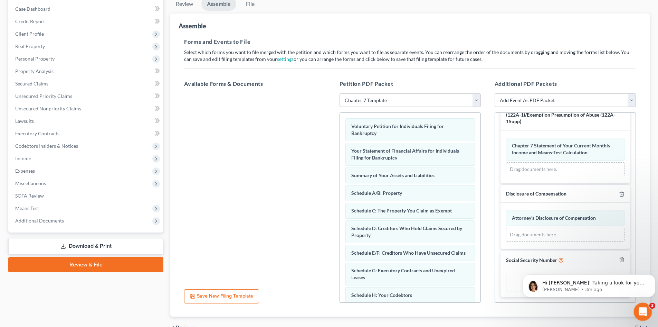
click at [643, 311] on icon "Open Intercom Messenger" at bounding box center [642, 311] width 5 height 6
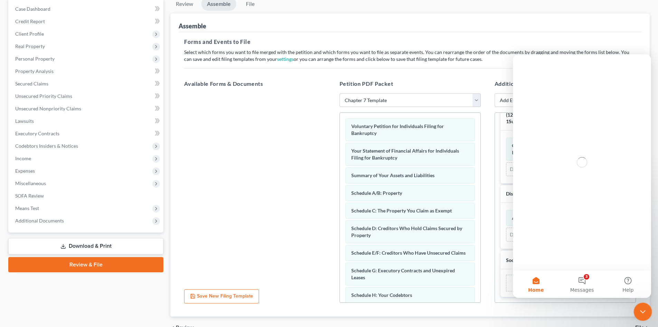
scroll to position [0, 0]
click at [643, 311] on icon "Close Intercom Messenger" at bounding box center [642, 310] width 8 height 8
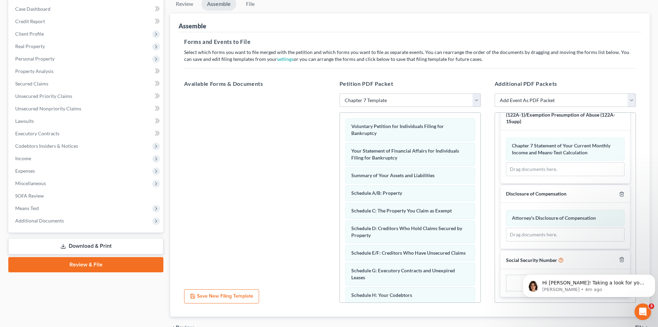
click at [515, 284] on div "Add File" at bounding box center [565, 282] width 119 height 17
click at [652, 277] on icon "Dismiss notification" at bounding box center [654, 276] width 4 height 4
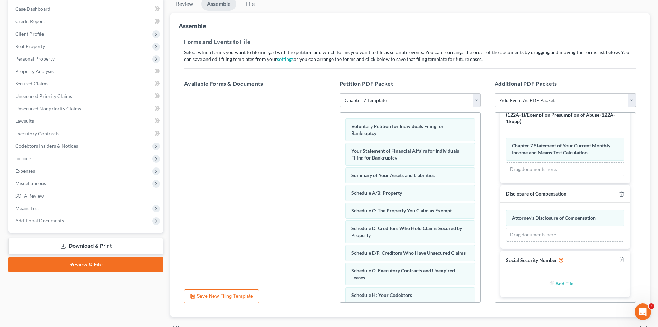
click at [563, 284] on input "file" at bounding box center [564, 282] width 17 height 12
type input "C:\fakepath\Social Security Numbers [DATE].pdf"
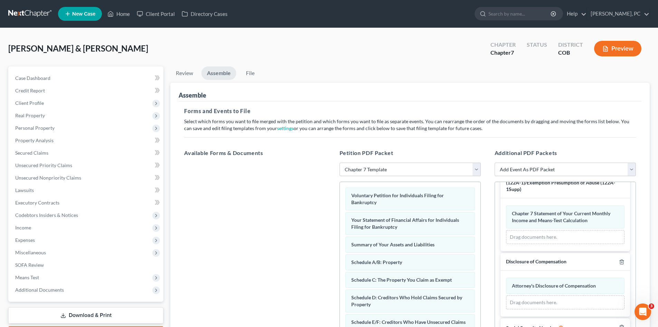
scroll to position [249, 0]
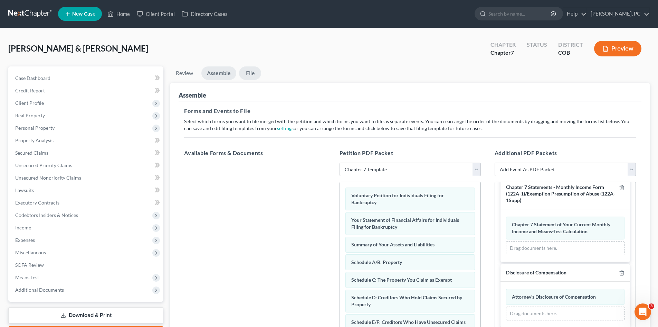
click at [252, 76] on link "File" at bounding box center [250, 72] width 22 height 13
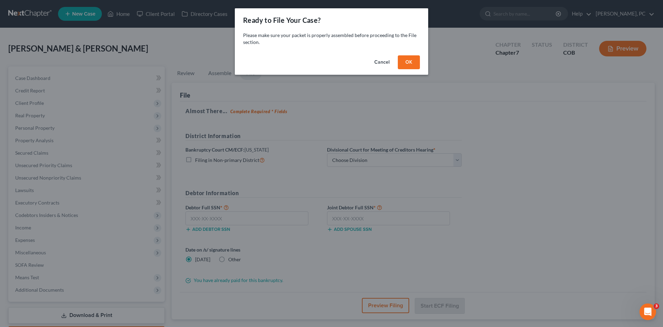
click at [407, 64] on button "OK" at bounding box center [409, 62] width 22 height 14
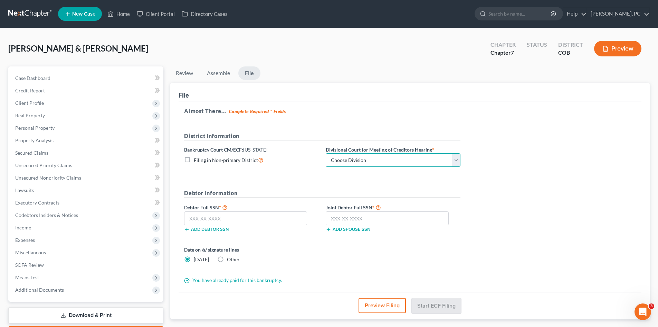
click at [351, 160] on select "Choose Division [GEOGRAPHIC_DATA]" at bounding box center [393, 160] width 135 height 14
select select "0"
click at [326, 153] on select "Choose Division [GEOGRAPHIC_DATA]" at bounding box center [393, 160] width 135 height 14
click at [222, 218] on input "text" at bounding box center [245, 218] width 123 height 14
type input "523-76-2245"
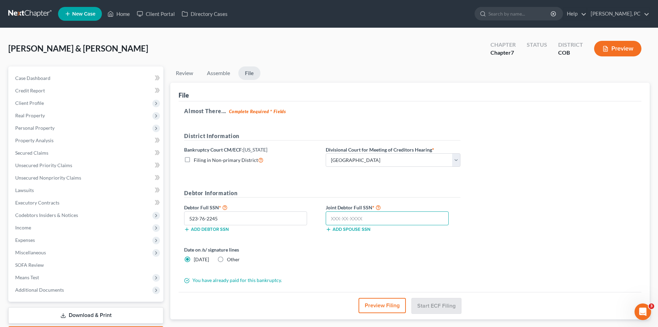
click at [333, 216] on input "text" at bounding box center [387, 218] width 123 height 14
type input "351-48-1415"
click at [432, 308] on button "Start ECF Filing" at bounding box center [436, 305] width 49 height 15
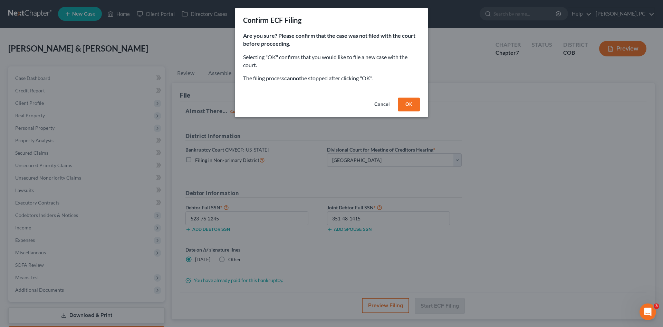
click at [409, 105] on button "OK" at bounding box center [409, 104] width 22 height 14
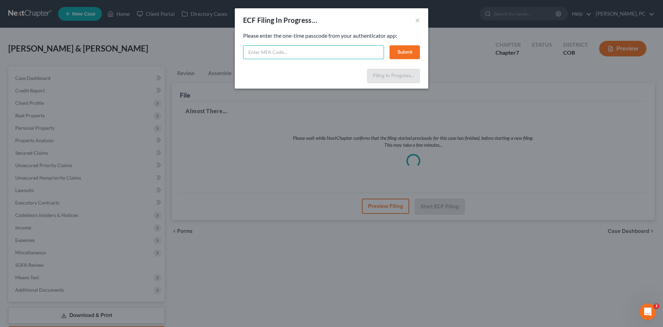
click at [337, 53] on input "text" at bounding box center [313, 52] width 141 height 14
type input "549267"
click at [404, 54] on button "Submit" at bounding box center [405, 52] width 30 height 14
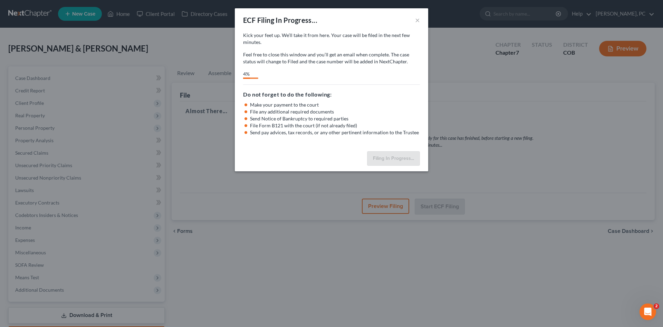
select select "0"
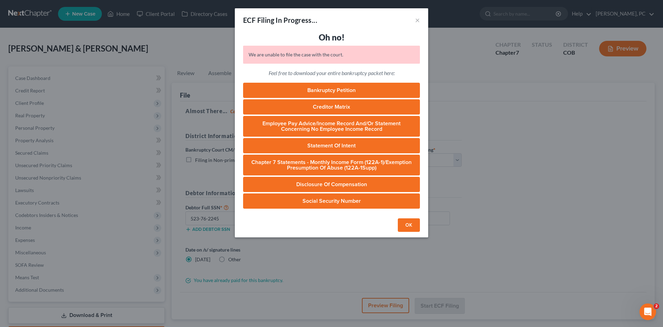
click at [409, 225] on button "OK" at bounding box center [409, 225] width 22 height 14
